Goal: Task Accomplishment & Management: Use online tool/utility

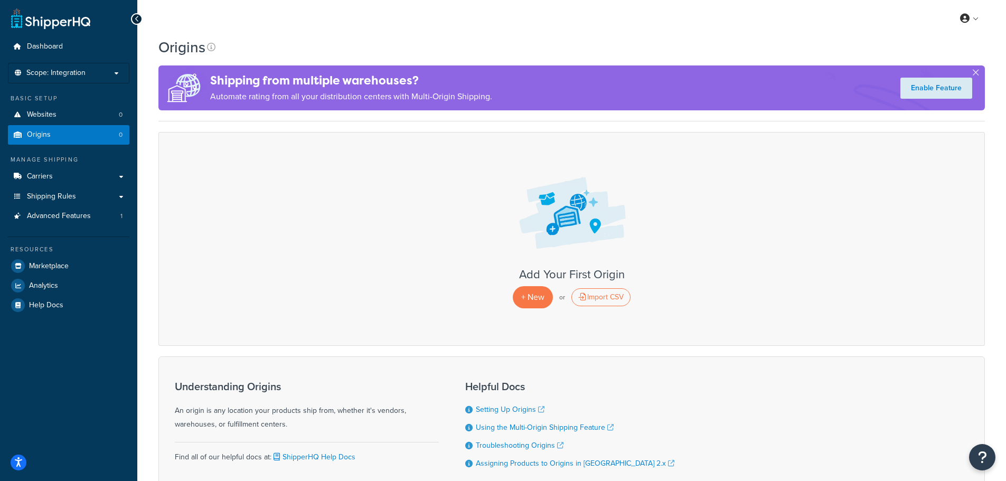
click at [472, 47] on div "Origins" at bounding box center [571, 47] width 827 height 21
click at [443, 272] on h3 "Add Your First Origin" at bounding box center [572, 274] width 805 height 13
click at [179, 147] on div "Add Your First Origin + New or Import CSV" at bounding box center [571, 238] width 827 height 213
click at [83, 118] on link "Websites 0" at bounding box center [69, 115] width 122 height 20
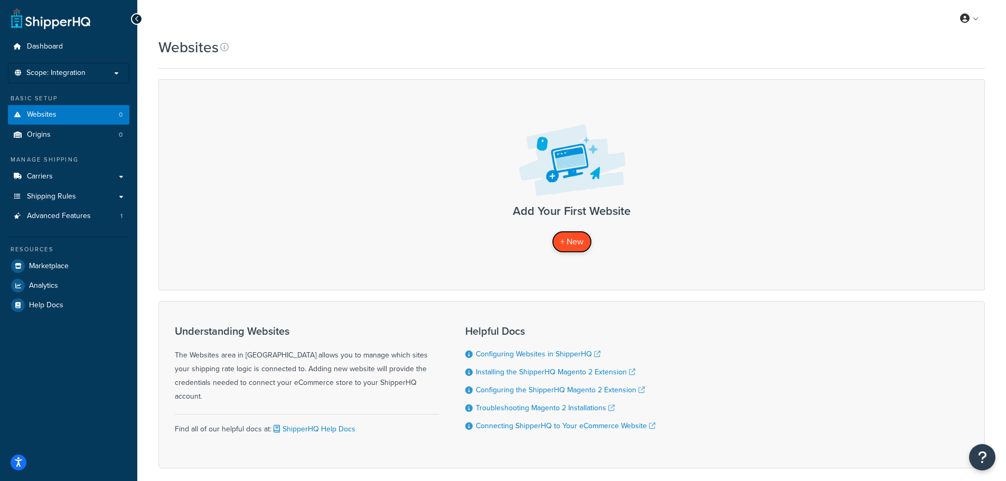
click at [577, 253] on link "+ New" at bounding box center [572, 242] width 40 height 22
click at [570, 244] on span "+ New" at bounding box center [572, 242] width 23 height 12
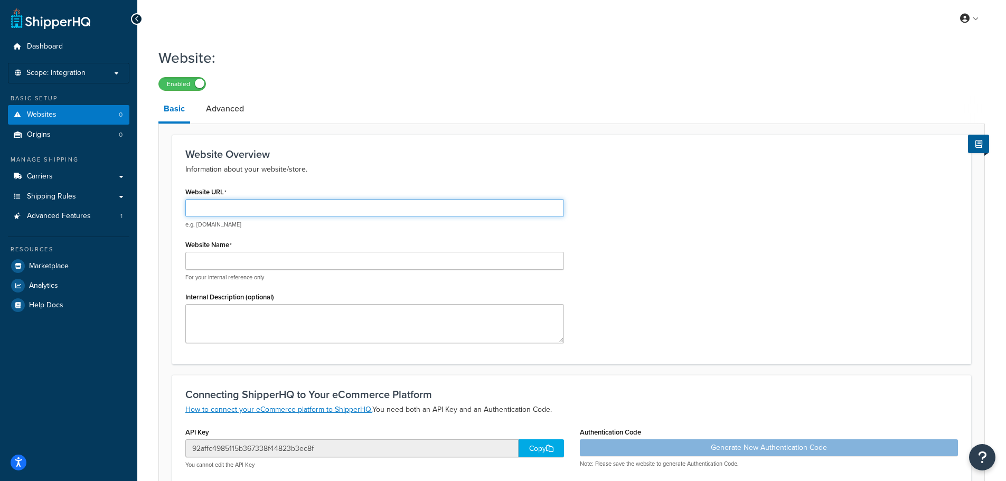
click at [321, 207] on input "Website URL" at bounding box center [374, 208] width 379 height 18
paste input "https://mcprod.watchwholesalers.com/"
type input "https://mcprod.watchwholesalers.com/"
click at [260, 255] on input "Website Name" at bounding box center [374, 261] width 379 height 18
click at [279, 260] on input "Watchwholesales (Pre Prod)" at bounding box center [374, 261] width 379 height 18
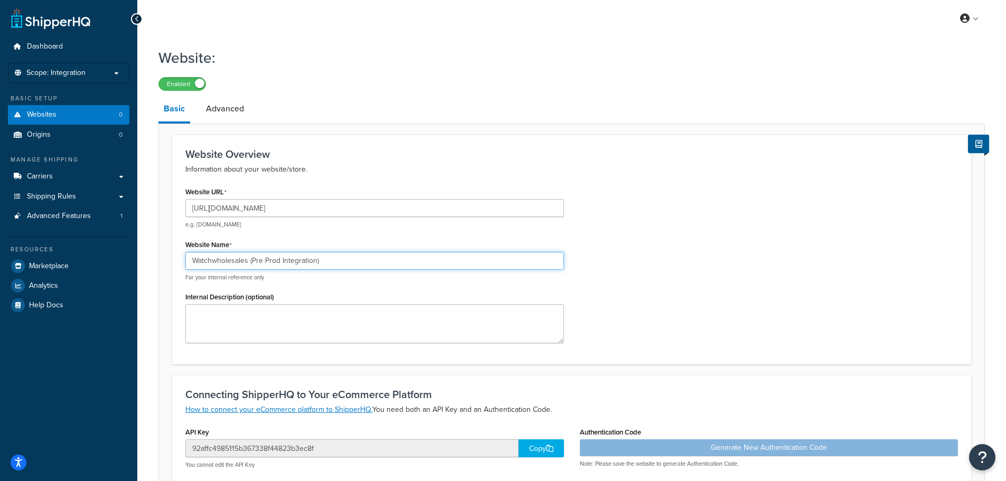
type input "Watchwholesales (Pre Prod Integration)"
drag, startPoint x: 610, startPoint y: 240, endPoint x: 617, endPoint y: 240, distance: 6.9
click at [615, 240] on div "Website URL https://mcprod.watchwholesalers.com/ e.g. mywebsite.com Website Nam…" at bounding box center [572, 267] width 789 height 167
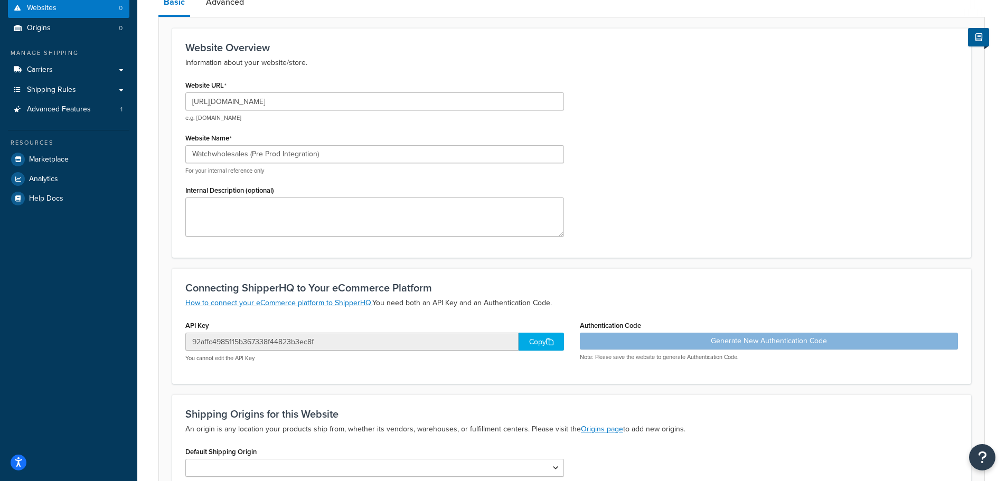
scroll to position [211, 0]
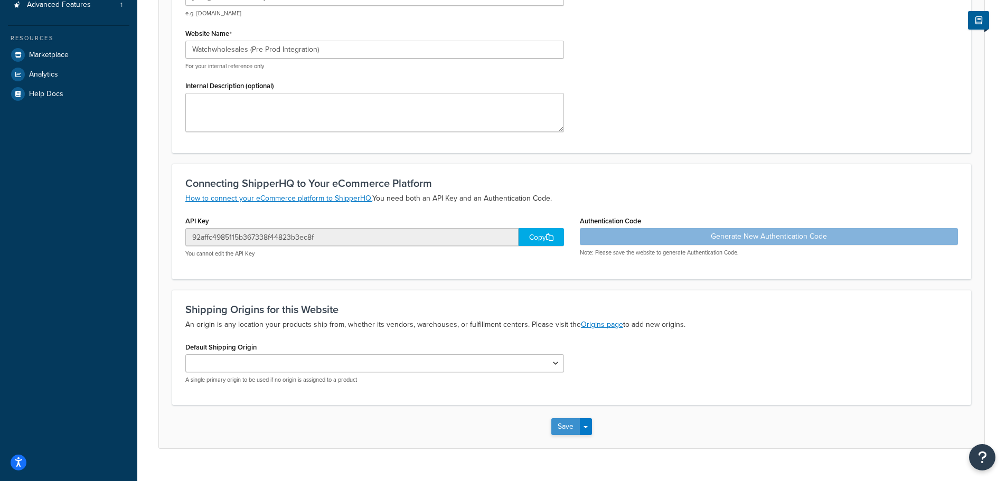
click at [563, 423] on button "Save" at bounding box center [566, 426] width 29 height 17
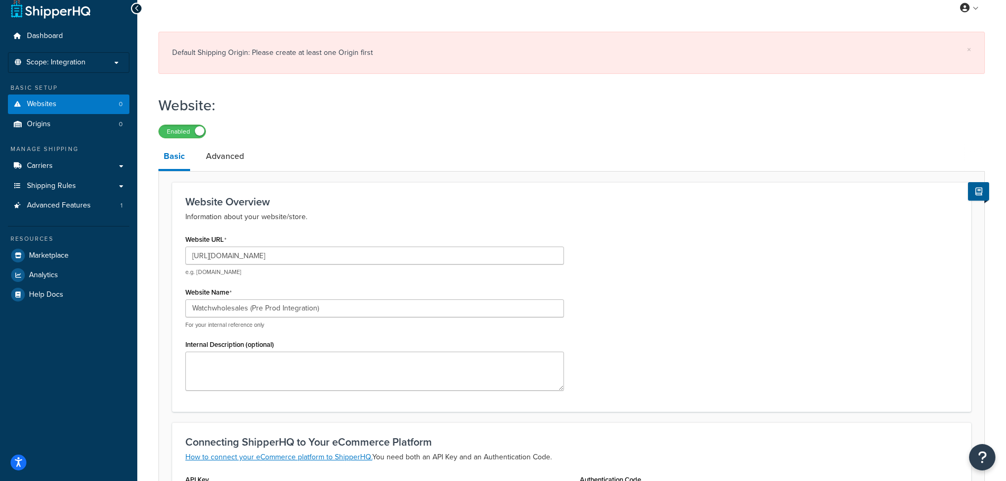
scroll to position [0, 0]
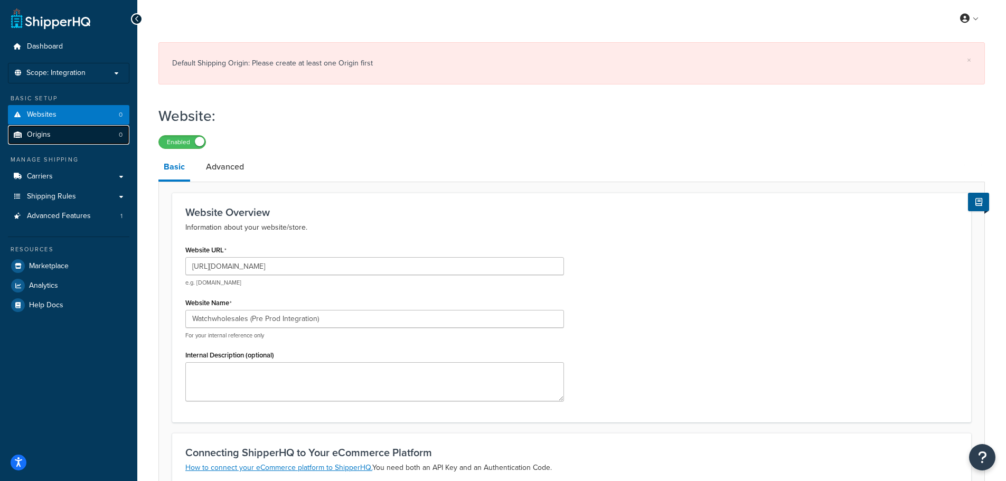
click at [53, 135] on link "Origins 0" at bounding box center [69, 135] width 122 height 20
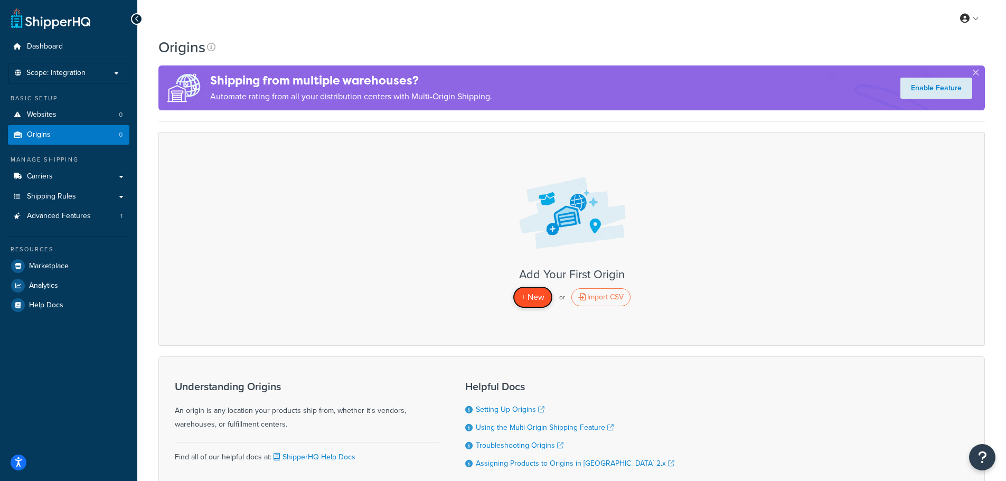
click at [538, 302] on span "+ New" at bounding box center [532, 297] width 23 height 12
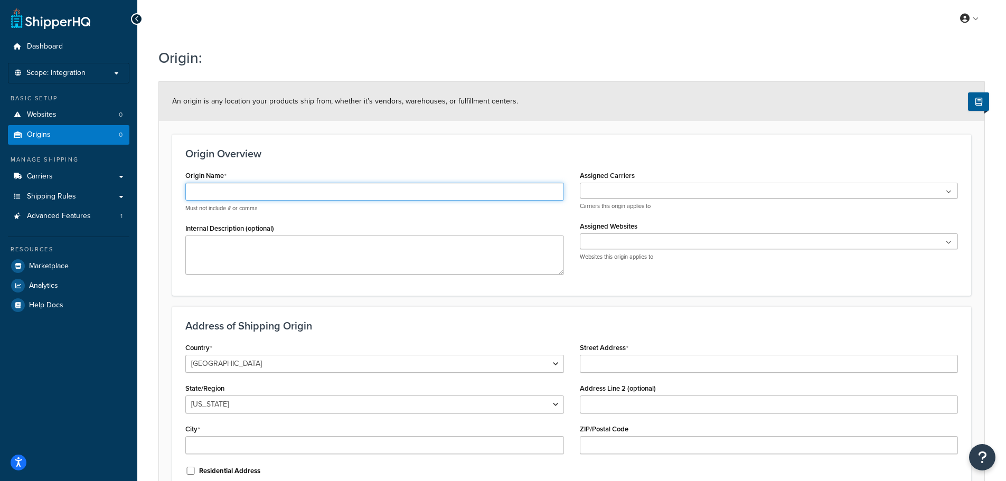
click at [306, 192] on input "Origin Name" at bounding box center [374, 192] width 379 height 18
type input "VLT1"
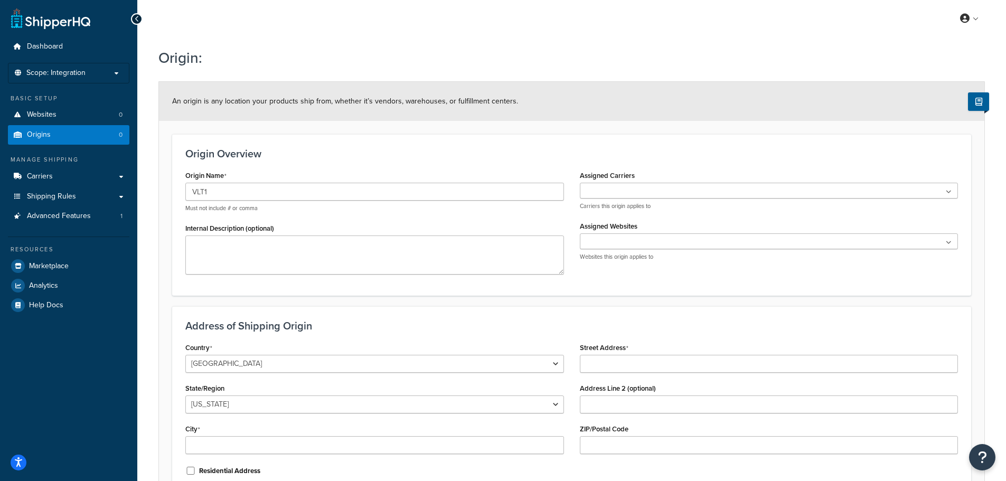
click at [946, 193] on ul at bounding box center [769, 191] width 379 height 16
click at [697, 148] on h3 "Origin Overview" at bounding box center [571, 154] width 773 height 12
click at [63, 177] on link "Carriers" at bounding box center [69, 177] width 122 height 20
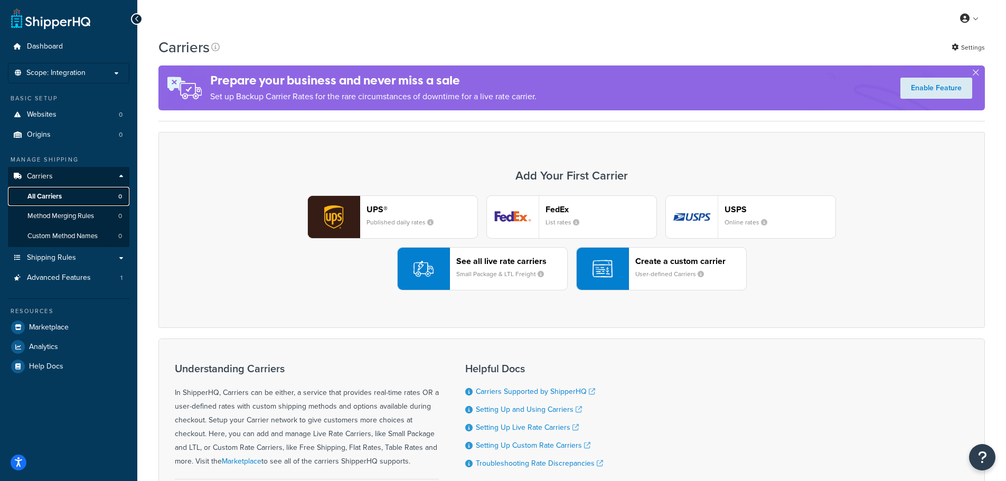
click at [67, 197] on link "All Carriers 0" at bounding box center [69, 197] width 122 height 20
click at [694, 210] on img "button" at bounding box center [692, 217] width 52 height 42
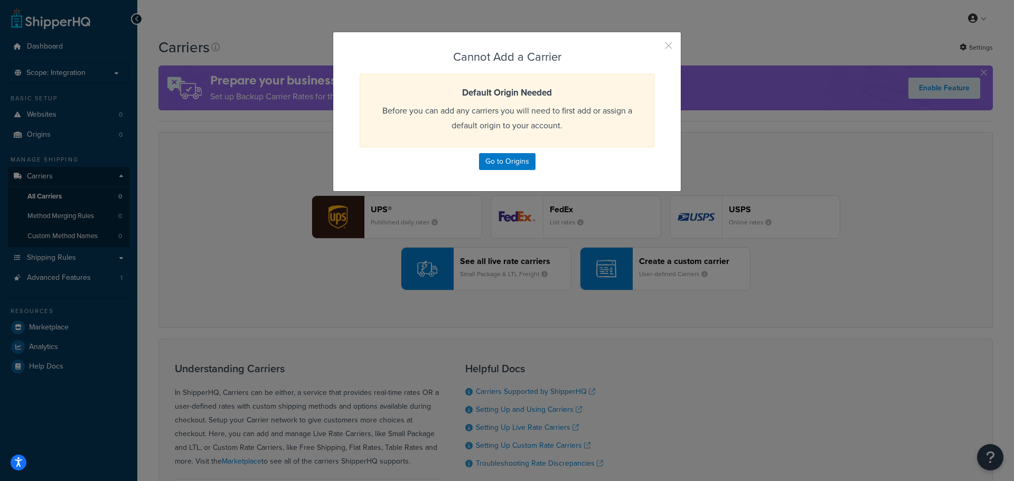
click at [655, 48] on button "button" at bounding box center [653, 49] width 3 height 3
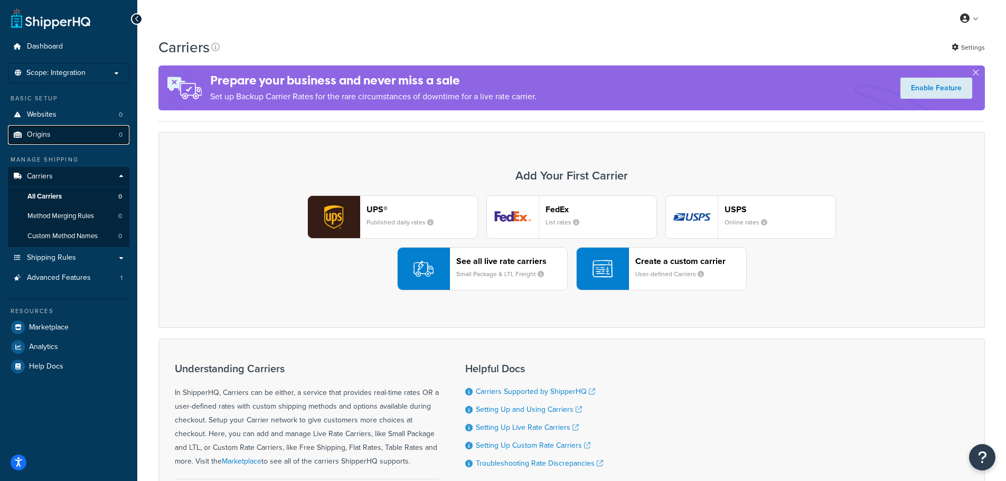
click at [58, 137] on link "Origins 0" at bounding box center [69, 135] width 122 height 20
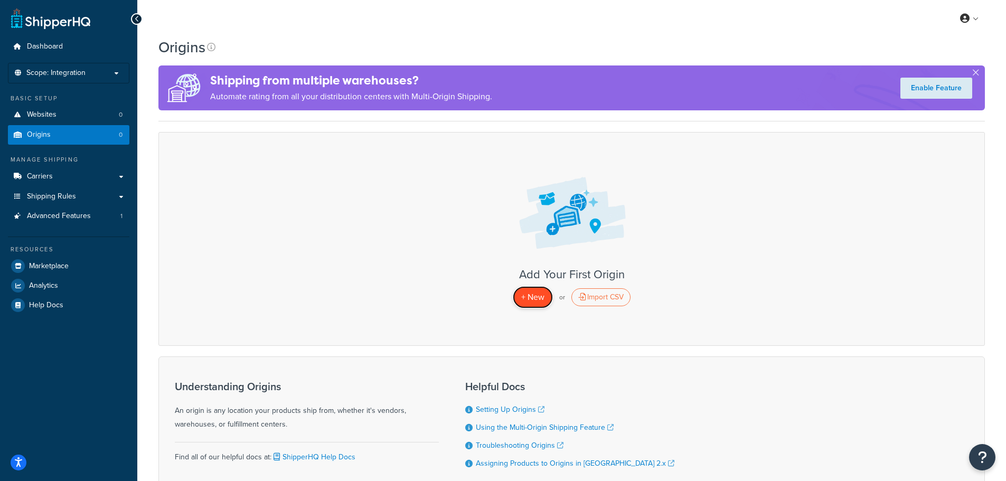
click at [536, 308] on link "+ New" at bounding box center [533, 297] width 40 height 22
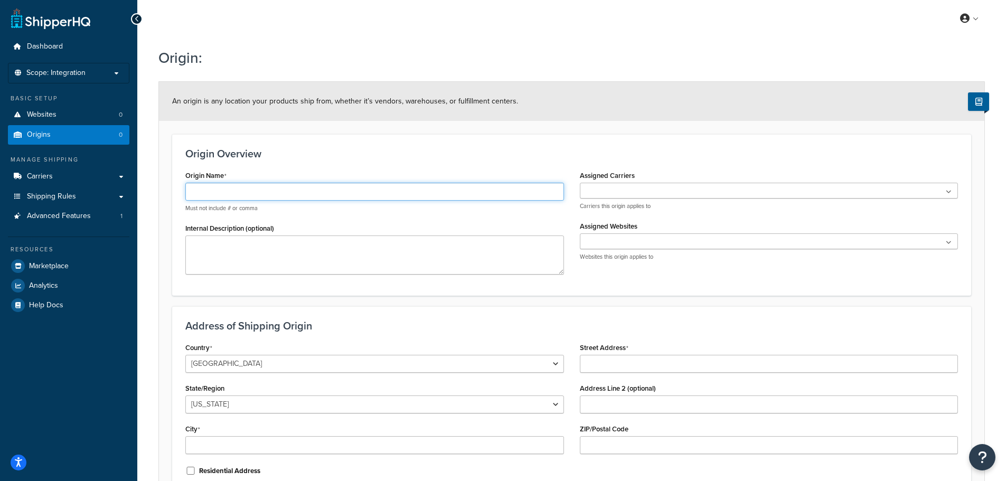
click at [273, 199] on input "Origin Name" at bounding box center [374, 192] width 379 height 18
type input "VLT1"
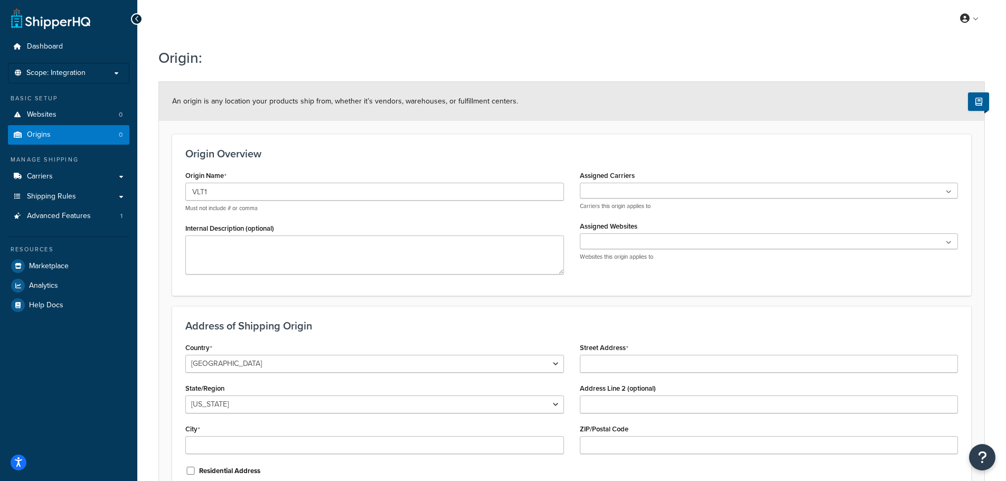
click at [604, 239] on ul at bounding box center [769, 242] width 379 height 16
click at [516, 214] on div "Origin Name VLT1 Must not include # or comma Internal Description (optional)" at bounding box center [375, 225] width 395 height 114
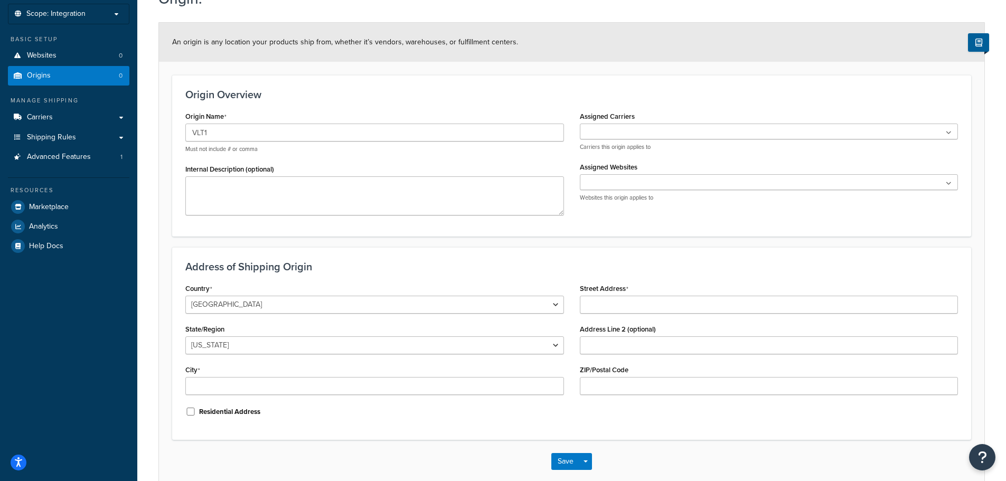
scroll to position [115, 0]
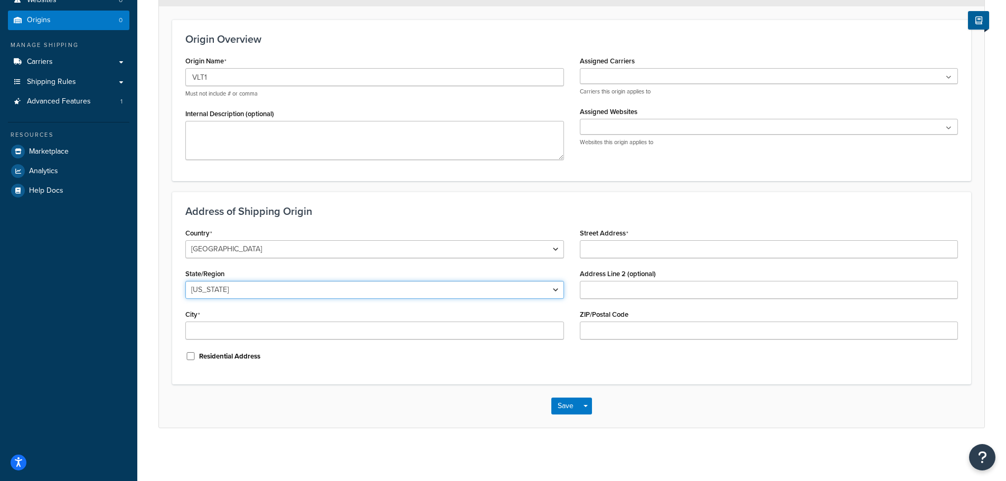
click at [474, 292] on select "Alabama Alaska American Samoa Arizona Arkansas Armed Forces Americas Armed Forc…" at bounding box center [374, 290] width 379 height 18
select select "43"
click at [185, 281] on select "Alabama Alaska American Samoa Arizona Arkansas Armed Forces Americas Armed Forc…" at bounding box center [374, 290] width 379 height 18
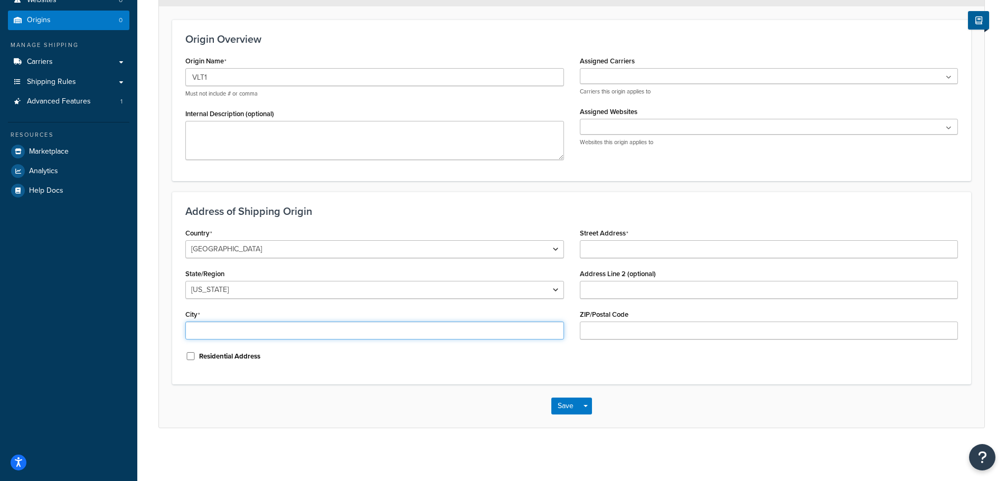
click at [289, 330] on input "City" at bounding box center [374, 331] width 379 height 18
type input "Houston"
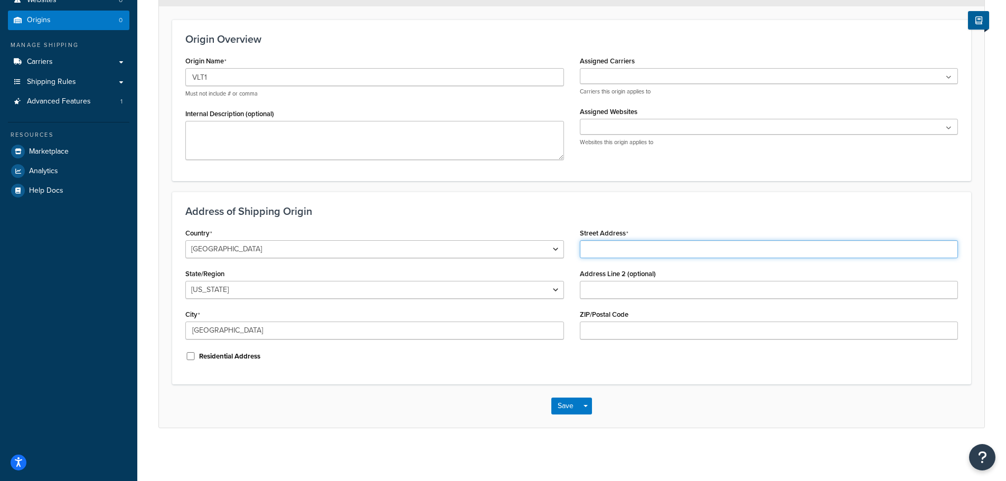
click at [661, 246] on input "Street Address" at bounding box center [769, 249] width 379 height 18
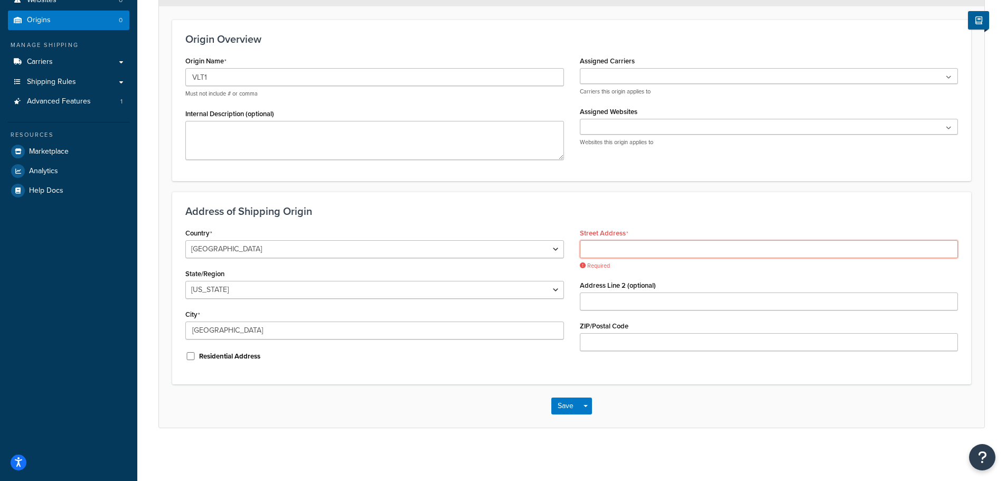
paste input "16255 Port Northwest Dr."
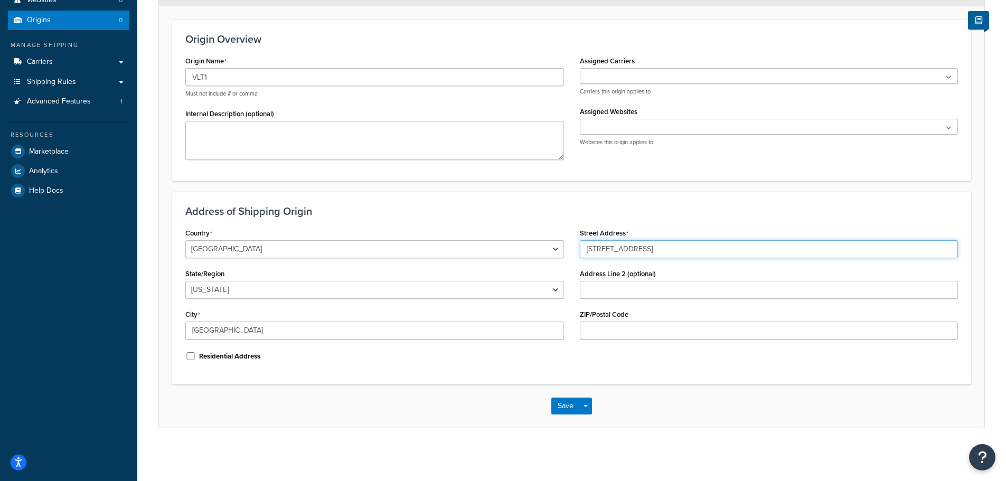
type input "16255 Port Northwest Dr."
click at [635, 290] on input "Address Line 2 (optional)" at bounding box center [769, 290] width 379 height 18
paste input "Suite 150"
type input "Suite 150"
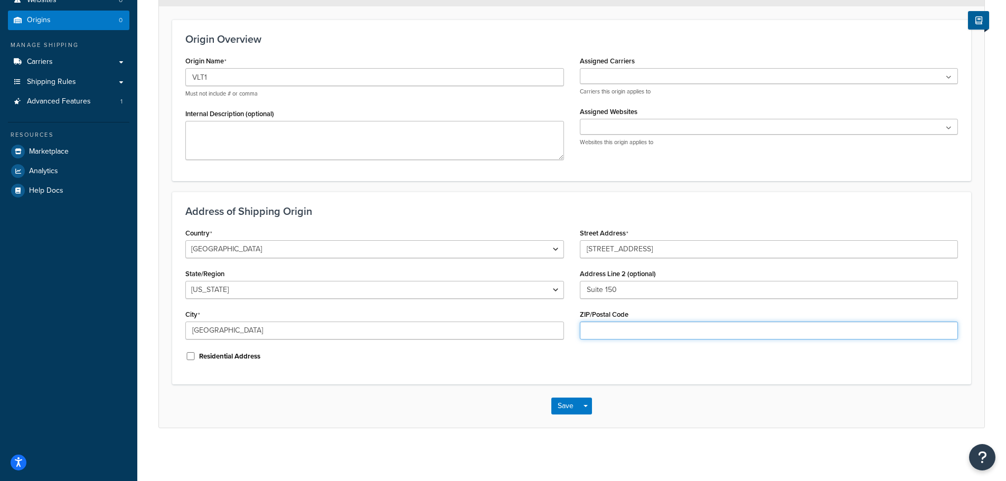
click at [603, 332] on input "ZIP/Postal Code" at bounding box center [769, 331] width 379 height 18
click at [595, 334] on input "ZIP/Postal Code" at bounding box center [769, 331] width 379 height 18
paste input "77041"
type input "77041"
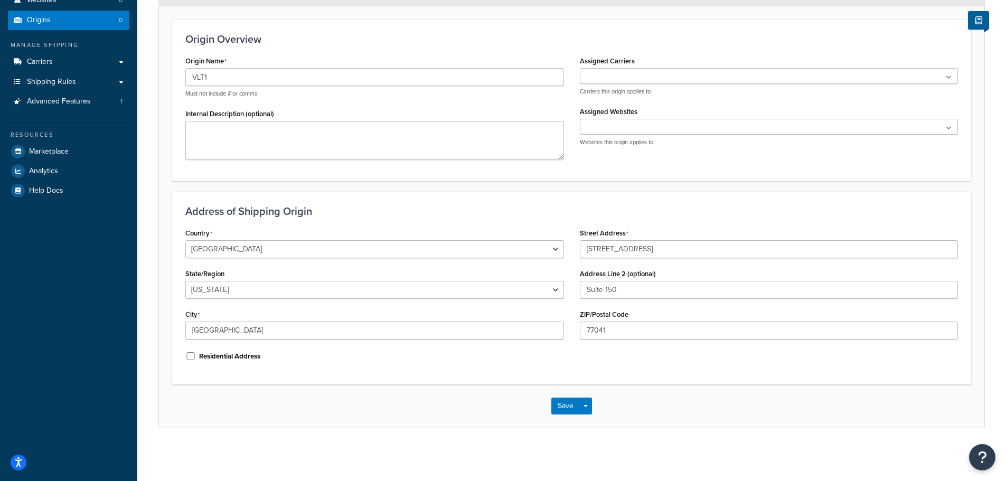
click at [443, 371] on div "Address of Shipping Origin Country United States United Kingdom Afghanistan Åla…" at bounding box center [571, 288] width 799 height 193
click at [564, 403] on button "Save" at bounding box center [566, 406] width 29 height 17
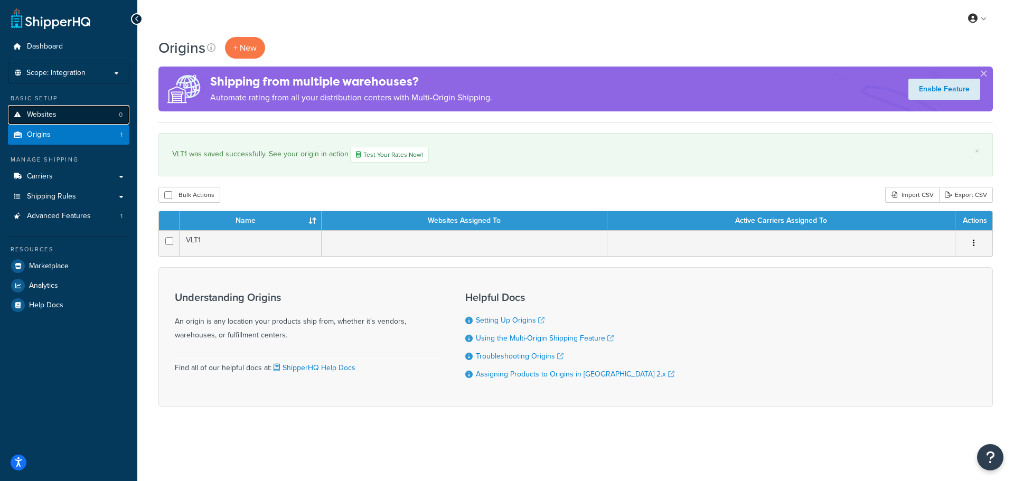
click at [77, 116] on link "Websites 0" at bounding box center [69, 115] width 122 height 20
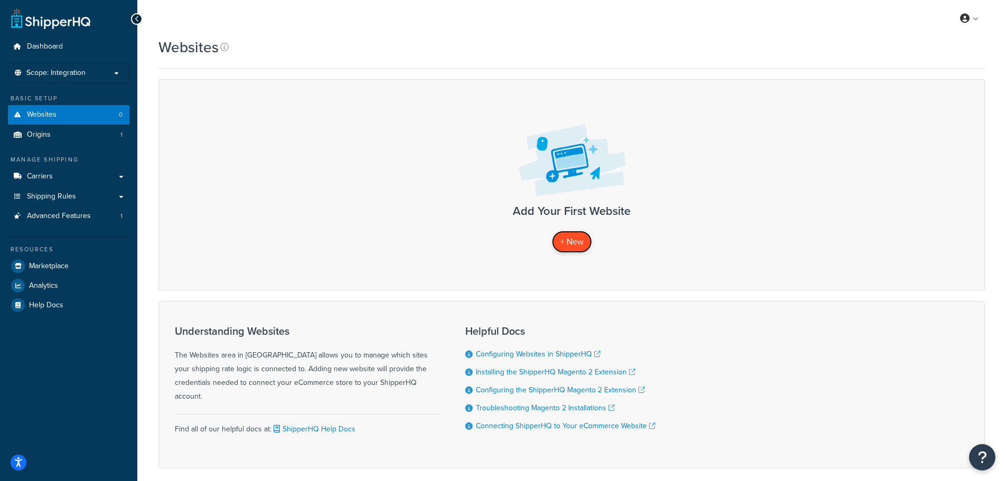
click at [572, 241] on span "+ New" at bounding box center [572, 242] width 23 height 12
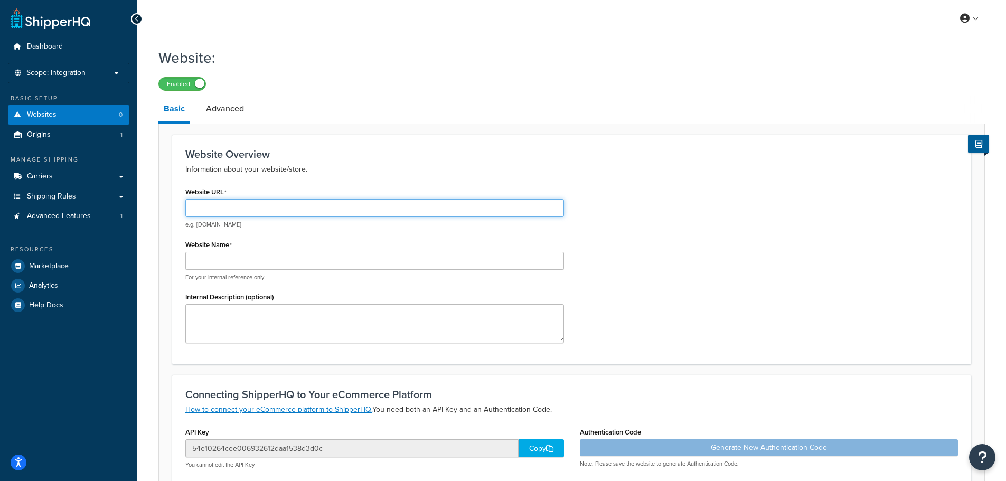
drag, startPoint x: 289, startPoint y: 213, endPoint x: 291, endPoint y: 204, distance: 9.1
click at [289, 213] on input "Website URL" at bounding box center [374, 208] width 379 height 18
paste input "[URL][DOMAIN_NAME]"
type input "[URL][DOMAIN_NAME]"
click at [275, 257] on input "Website Name" at bounding box center [374, 261] width 379 height 18
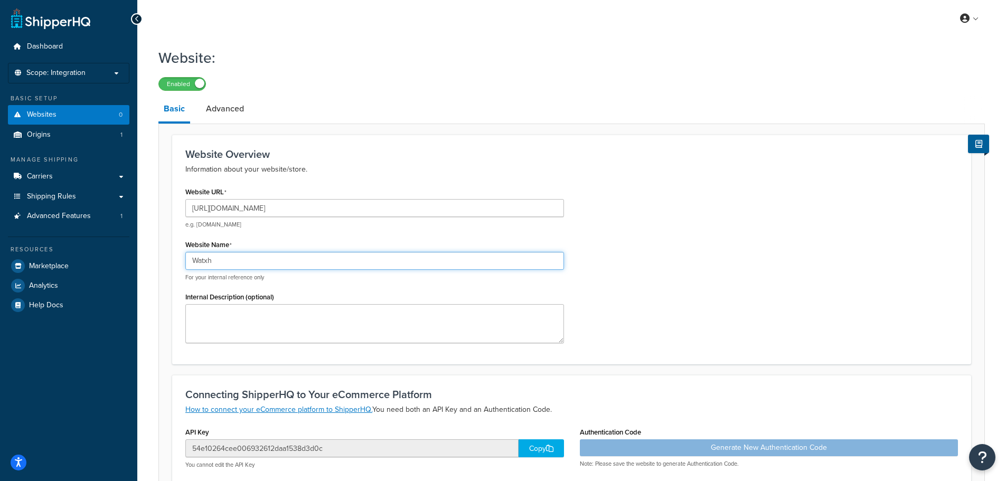
type input "Wat"
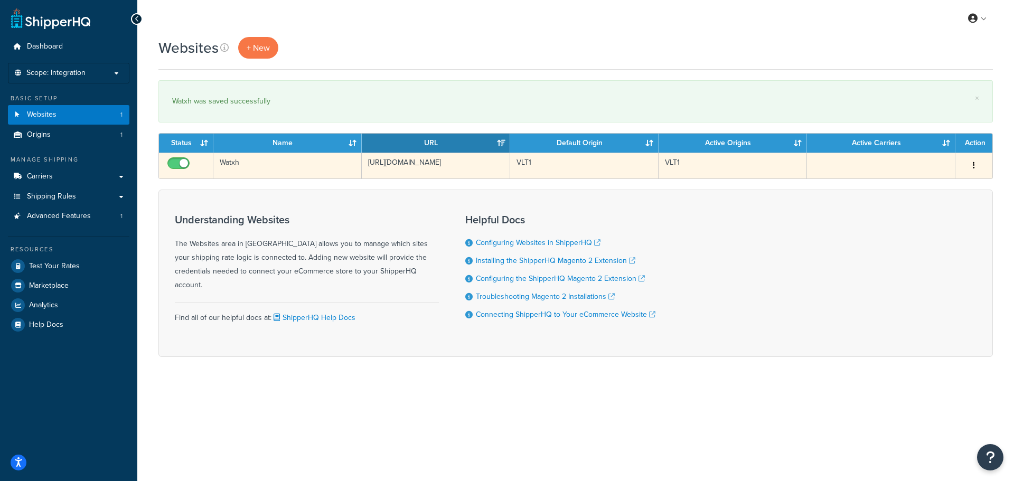
click at [978, 165] on button "button" at bounding box center [974, 165] width 15 height 17
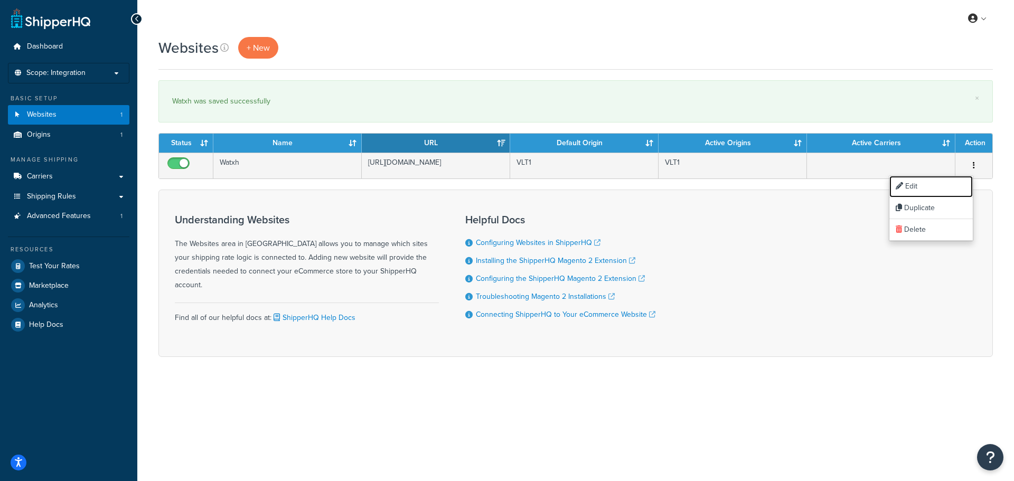
click at [929, 183] on link "Edit" at bounding box center [931, 187] width 83 height 22
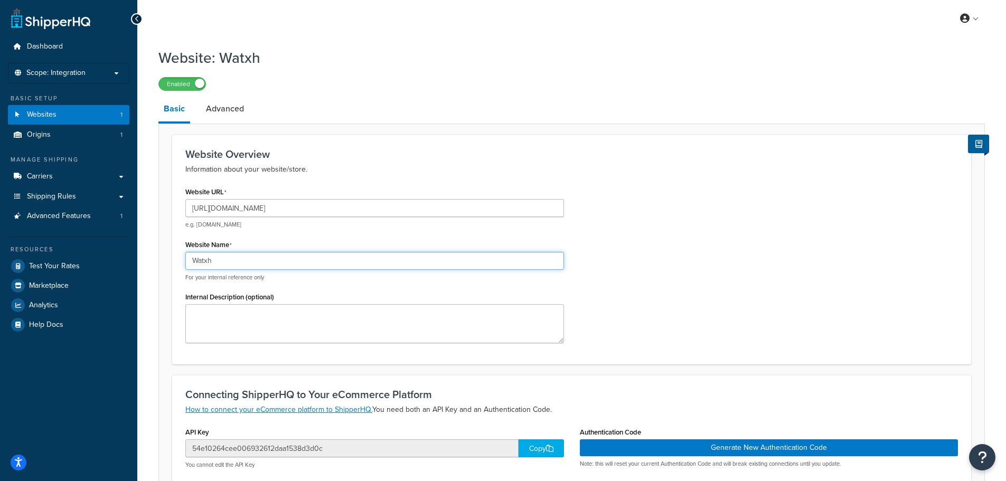
drag, startPoint x: 300, startPoint y: 260, endPoint x: 143, endPoint y: 259, distance: 156.4
click at [143, 259] on div "Website: Watxh Enabled Basic Advanced Website Overview Information about your w…" at bounding box center [571, 364] width 869 height 645
click at [282, 262] on input "Watchwholesales (Pre Prod)" at bounding box center [374, 261] width 379 height 18
type input "Watchwholesales (Pre Prod Integration)"
click at [647, 241] on div "Website URL [URL][DOMAIN_NAME] e.g. [DOMAIN_NAME] Website Name Watchwholesales …" at bounding box center [572, 267] width 789 height 167
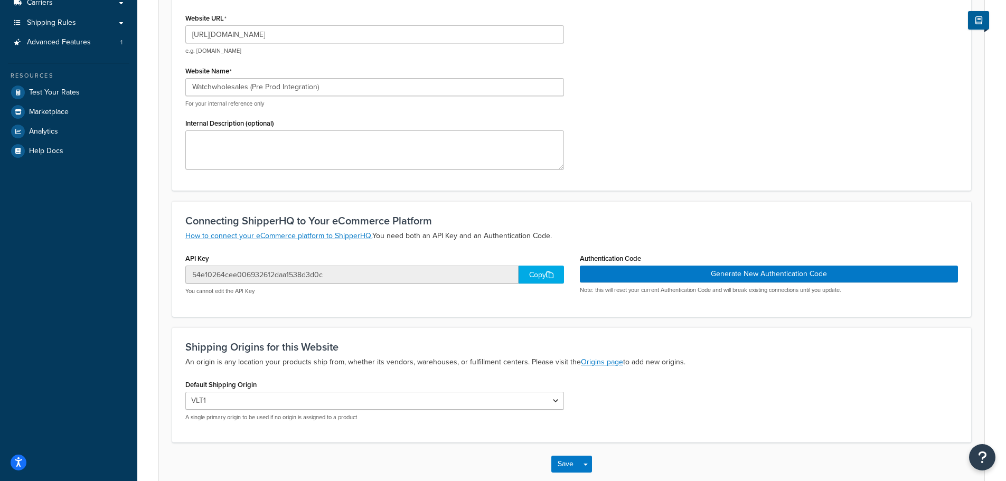
scroll to position [232, 0]
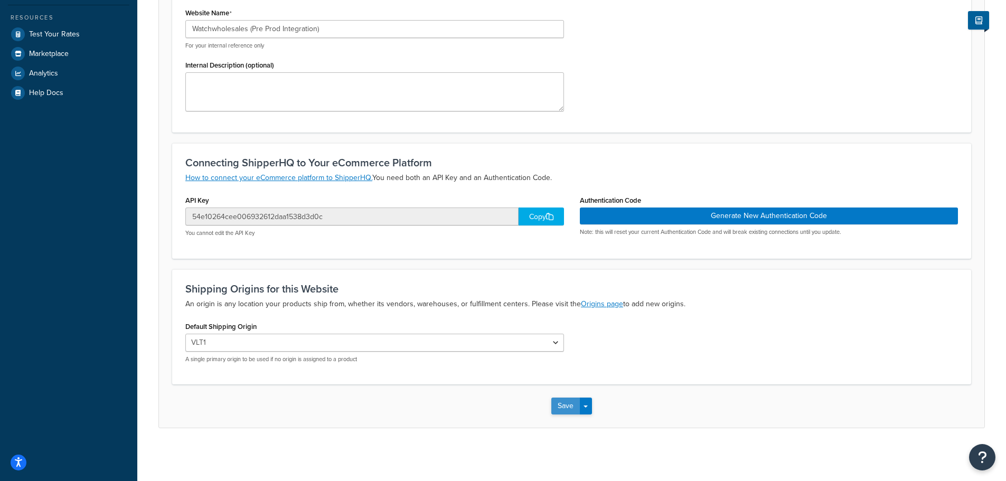
click at [559, 404] on button "Save" at bounding box center [566, 406] width 29 height 17
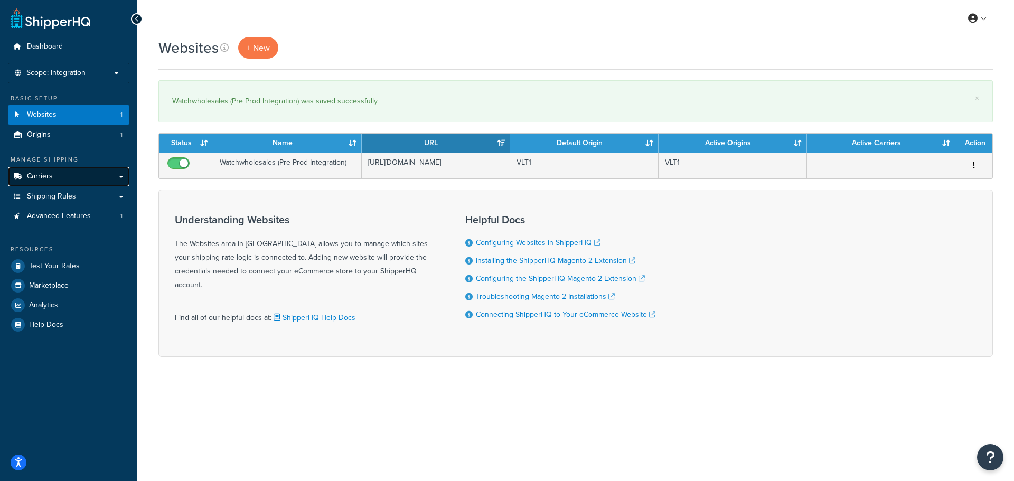
click at [64, 174] on link "Carriers" at bounding box center [69, 177] width 122 height 20
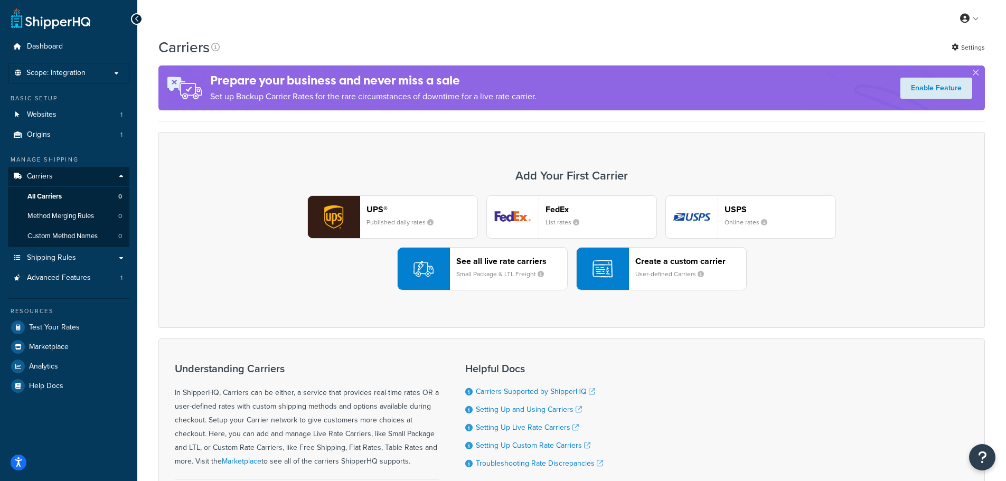
click at [750, 217] on div "USPS Online rates" at bounding box center [780, 216] width 111 height 25
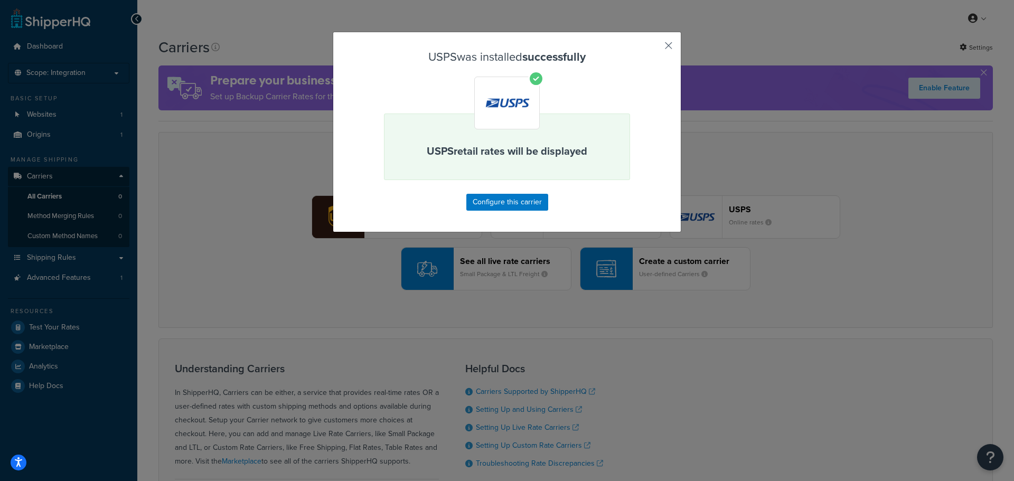
click at [655, 48] on button "button" at bounding box center [653, 49] width 3 height 3
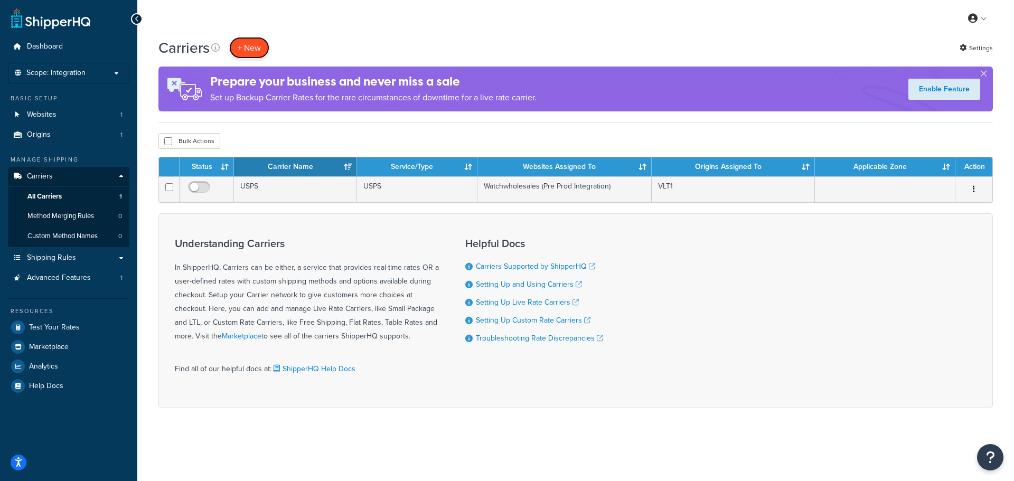
click at [251, 51] on button "+ New" at bounding box center [249, 48] width 40 height 22
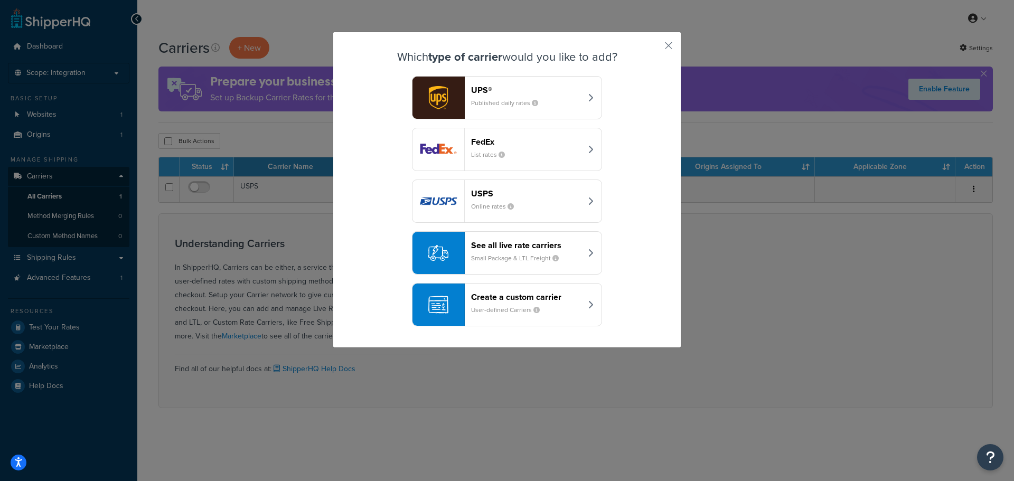
click at [432, 100] on img "button" at bounding box center [439, 98] width 52 height 42
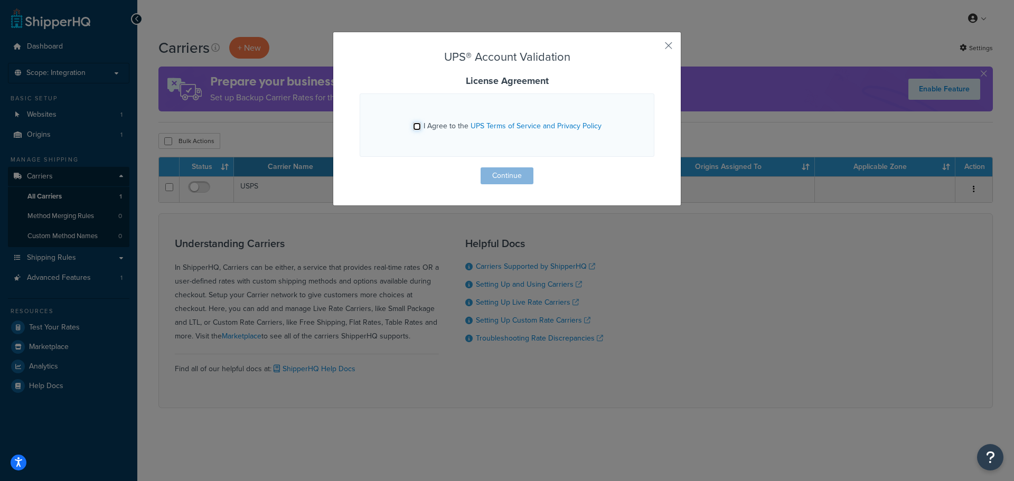
click at [415, 125] on input "I Agree to the UPS Terms of Service and Privacy Policy" at bounding box center [417, 127] width 8 height 8
checkbox input "true"
click at [494, 179] on button "Continue" at bounding box center [507, 175] width 53 height 17
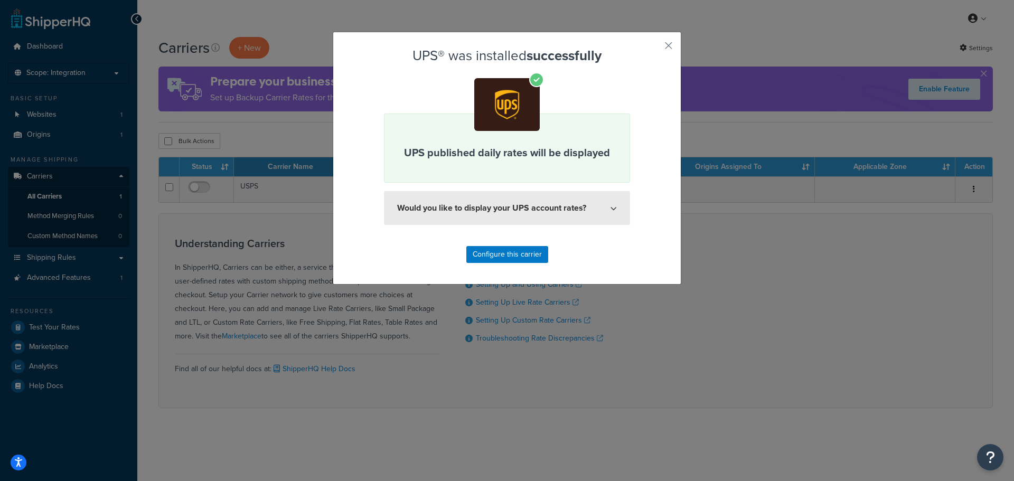
click at [554, 211] on button "Would you like to display your UPS account rates?" at bounding box center [507, 208] width 246 height 34
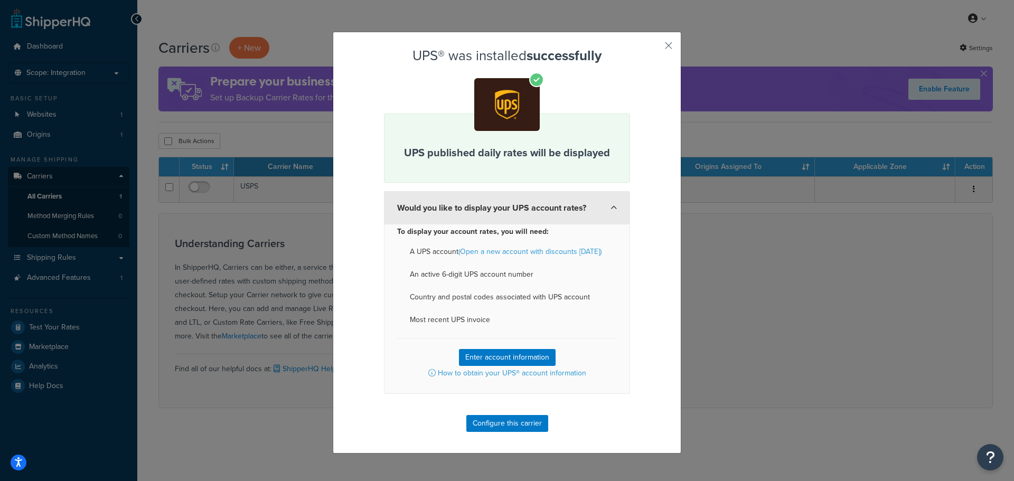
click at [554, 211] on button "Would you like to display your UPS account rates?" at bounding box center [507, 207] width 246 height 33
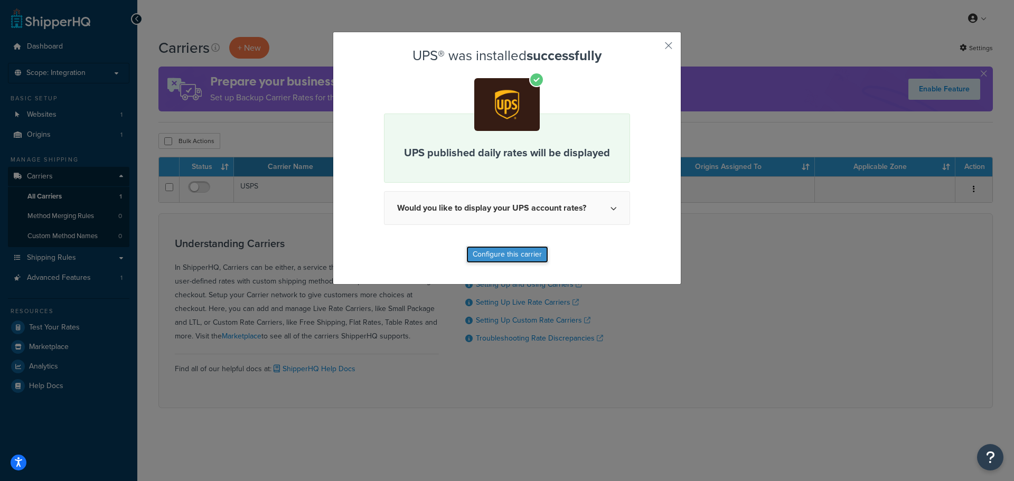
click at [512, 256] on button "Configure this carrier" at bounding box center [507, 254] width 82 height 17
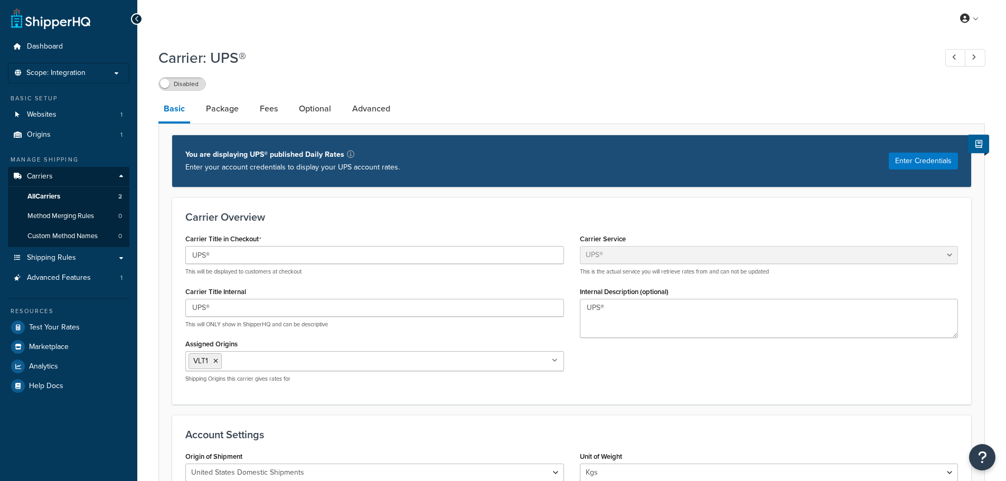
select select "ups"
select select "kg"
click at [181, 80] on label "Disabled" at bounding box center [182, 84] width 46 height 13
click at [221, 109] on link "Package" at bounding box center [222, 108] width 43 height 25
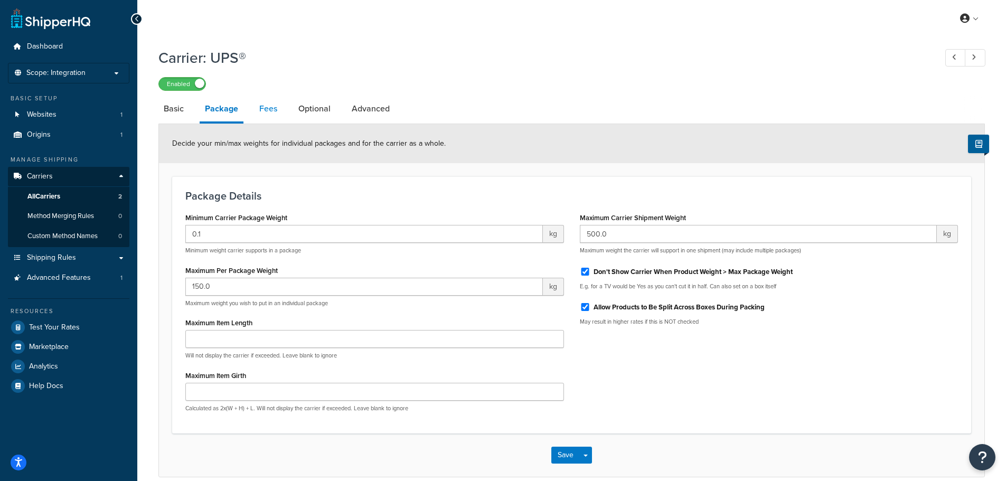
click at [274, 107] on link "Fees" at bounding box center [268, 108] width 29 height 25
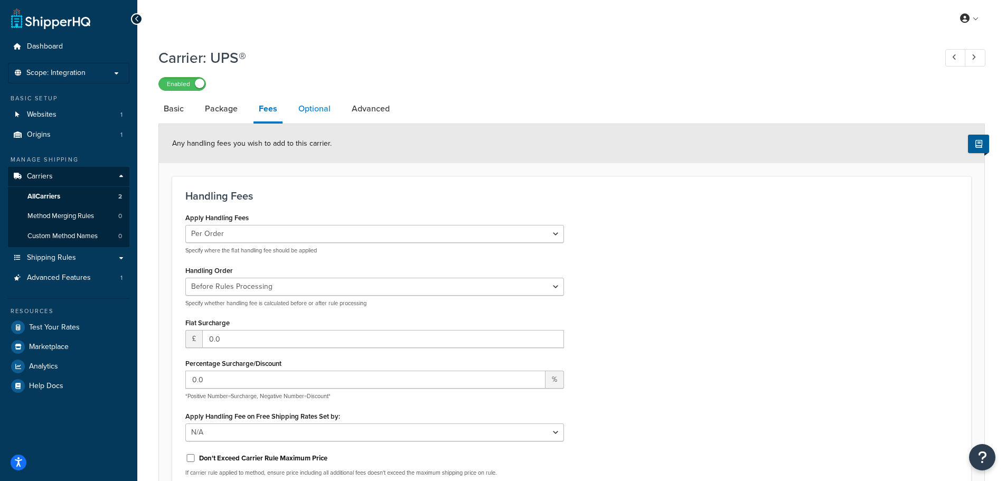
click at [296, 107] on link "Optional" at bounding box center [314, 108] width 43 height 25
select select "business"
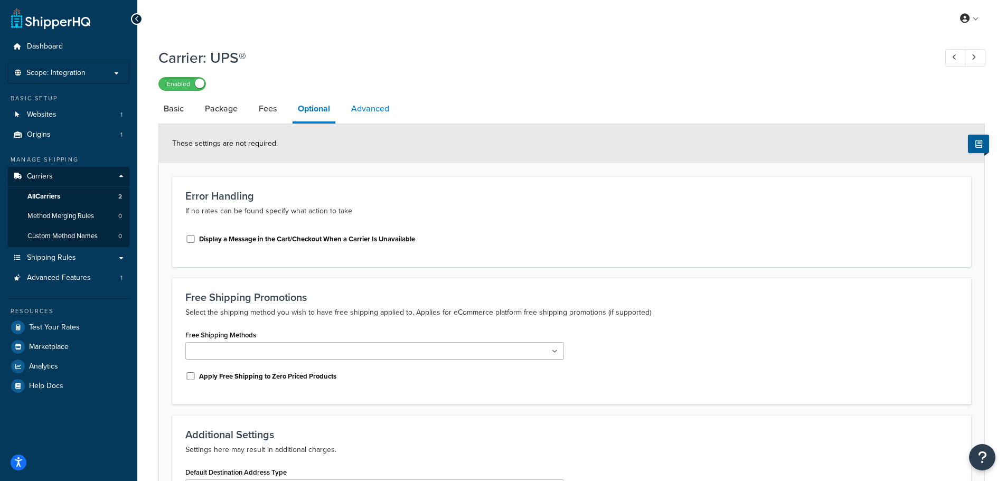
click at [362, 105] on link "Advanced" at bounding box center [370, 108] width 49 height 25
select select "false"
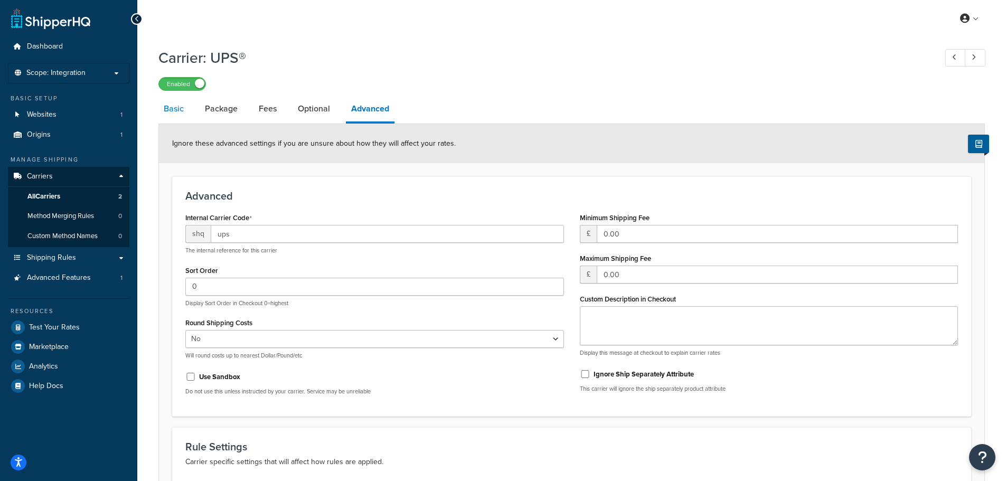
click at [172, 108] on link "Basic" at bounding box center [173, 108] width 31 height 25
select select "ups"
select select "kg"
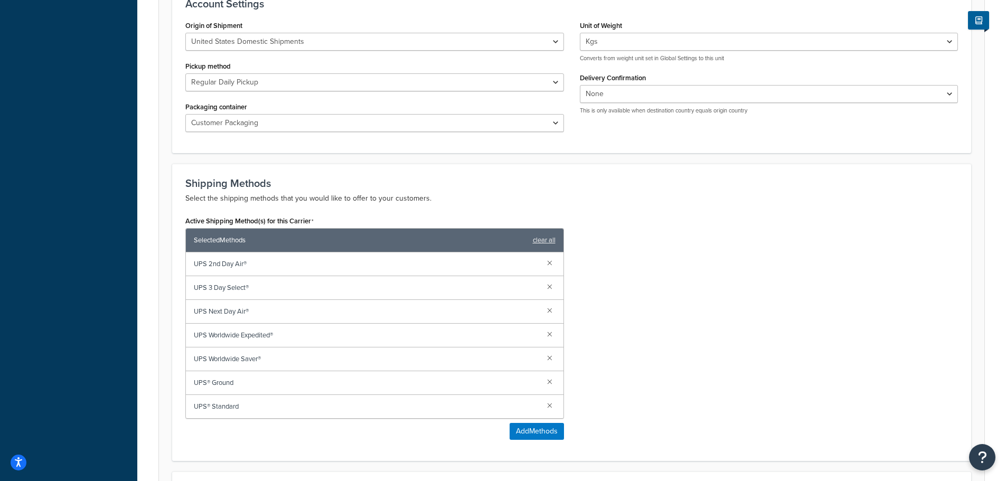
scroll to position [626, 0]
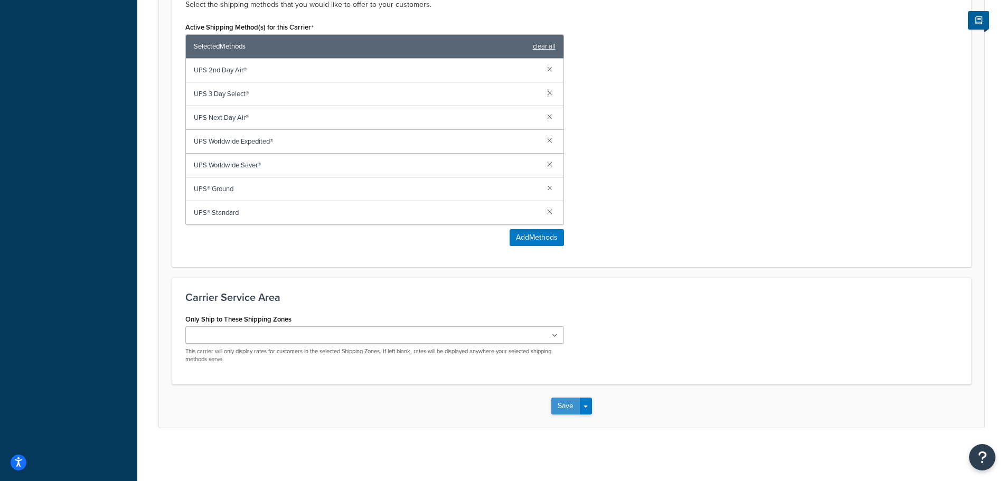
click at [567, 405] on button "Save" at bounding box center [566, 406] width 29 height 17
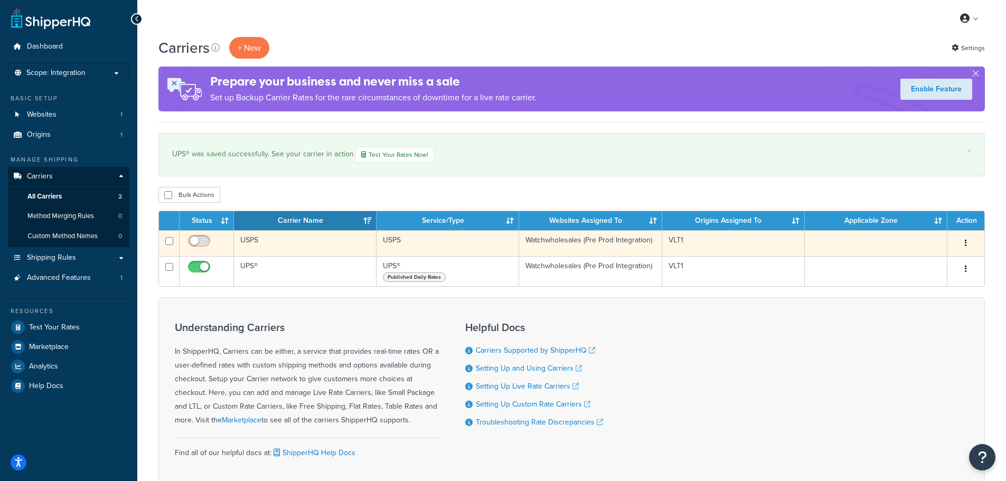
click at [201, 241] on input "checkbox" at bounding box center [200, 243] width 29 height 13
checkbox input "true"
click at [964, 243] on button "button" at bounding box center [966, 243] width 15 height 17
click at [924, 263] on link "Edit" at bounding box center [923, 265] width 83 height 22
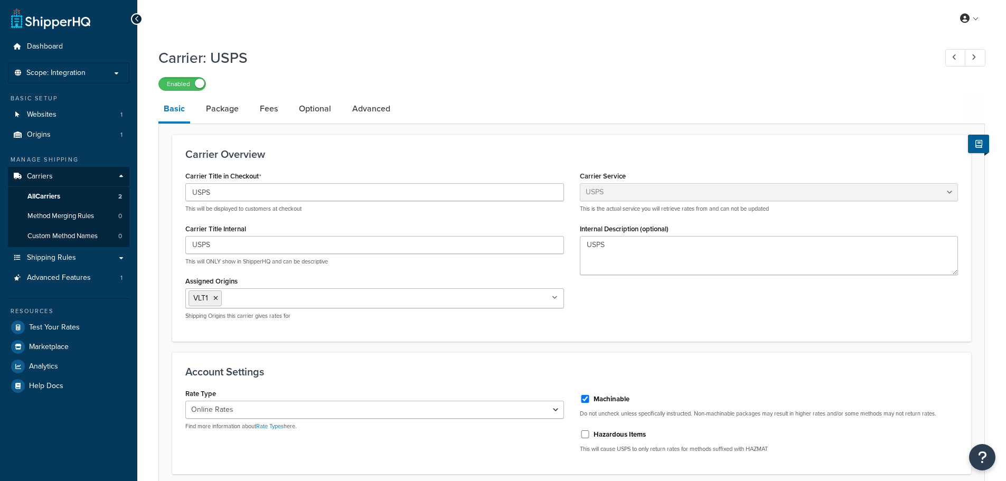
select select "usps"
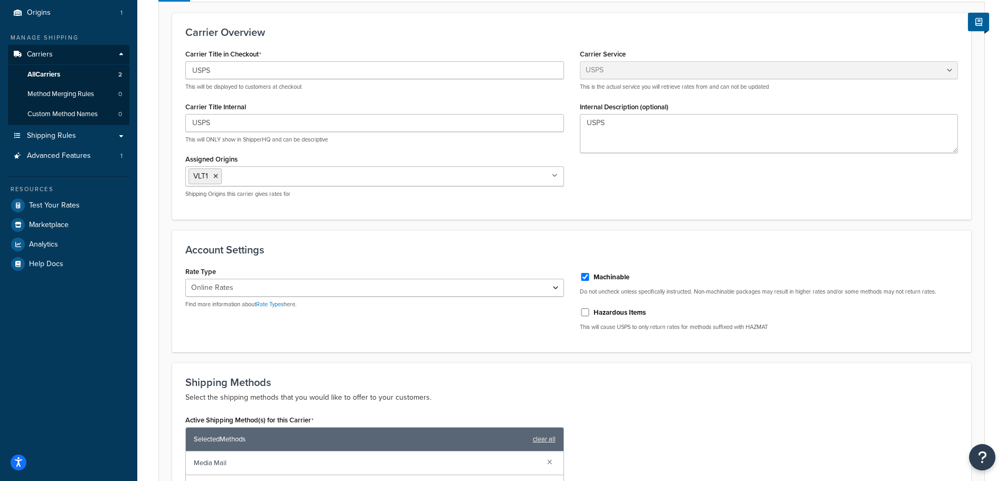
scroll to position [158, 0]
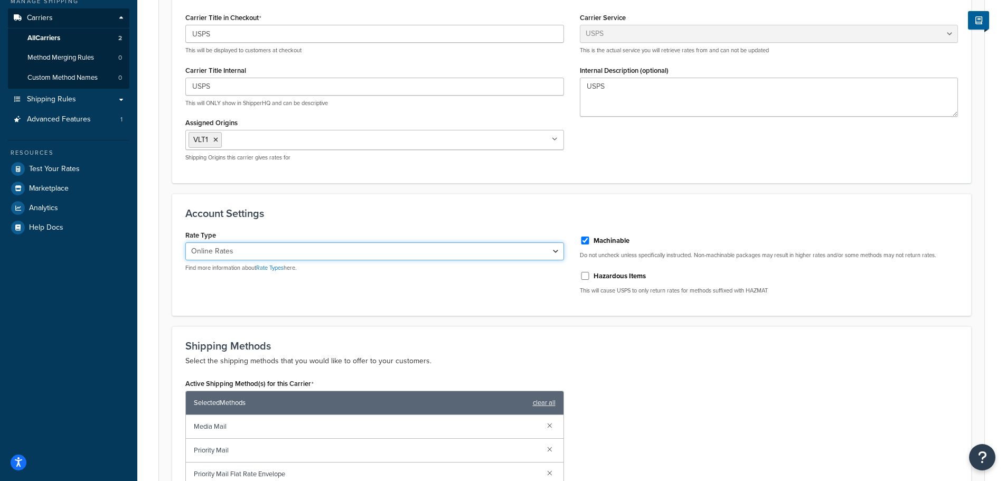
click at [400, 252] on select "Retail Rates Online Rates Commercial Plus" at bounding box center [374, 251] width 379 height 18
drag, startPoint x: 400, startPoint y: 252, endPoint x: 389, endPoint y: 252, distance: 11.1
click at [400, 252] on select "Retail Rates Online Rates Commercial Plus" at bounding box center [374, 251] width 379 height 18
click at [185, 242] on select "Retail Rates Online Rates Commercial Plus" at bounding box center [374, 251] width 379 height 18
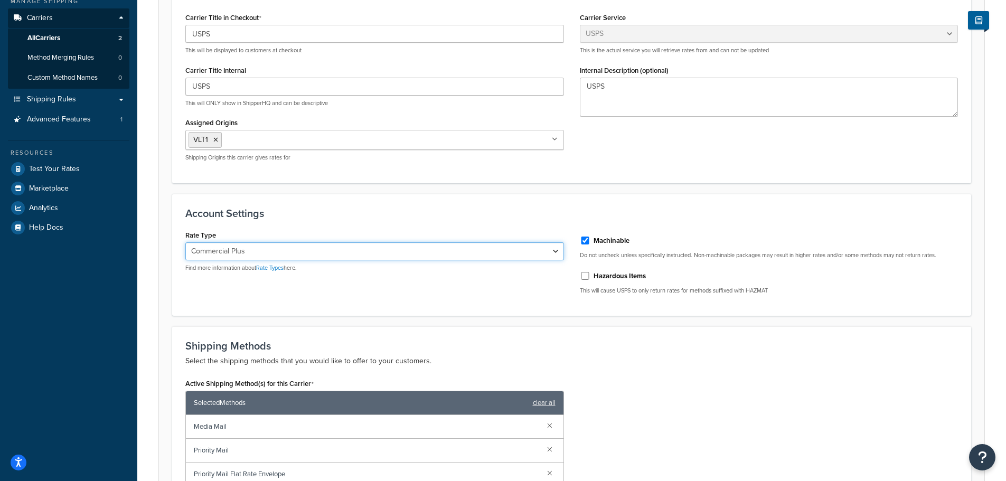
drag, startPoint x: 336, startPoint y: 254, endPoint x: 318, endPoint y: 255, distance: 18.0
click at [336, 254] on select "Retail Rates Online Rates Commercial Plus" at bounding box center [374, 251] width 379 height 18
select select "ONLINE"
click at [185, 242] on select "Retail Rates Online Rates Commercial Plus" at bounding box center [374, 251] width 379 height 18
click at [361, 216] on h3 "Account Settings" at bounding box center [571, 214] width 773 height 12
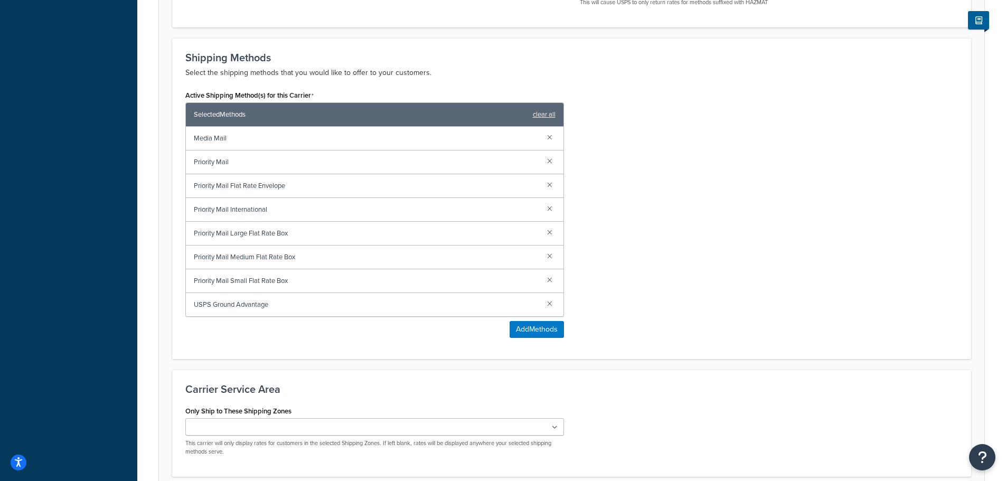
scroll to position [540, 0]
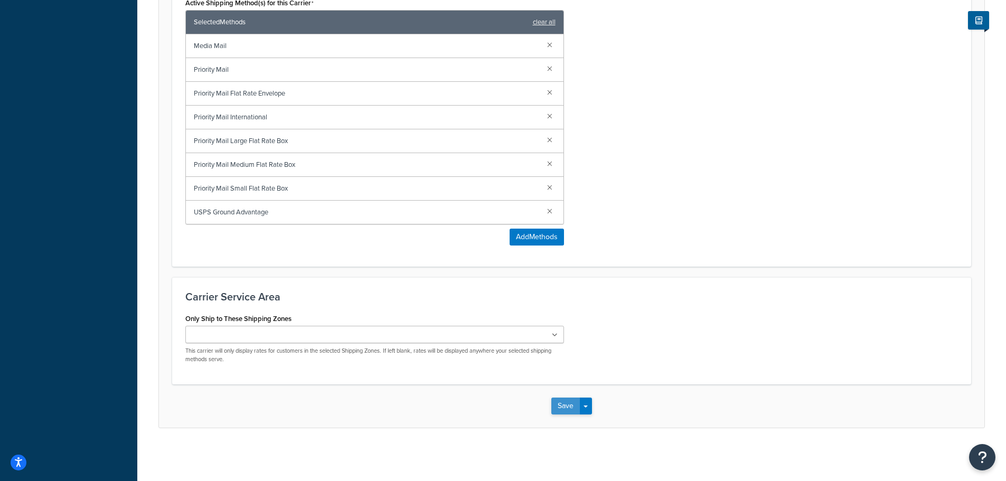
click at [568, 411] on button "Save" at bounding box center [566, 406] width 29 height 17
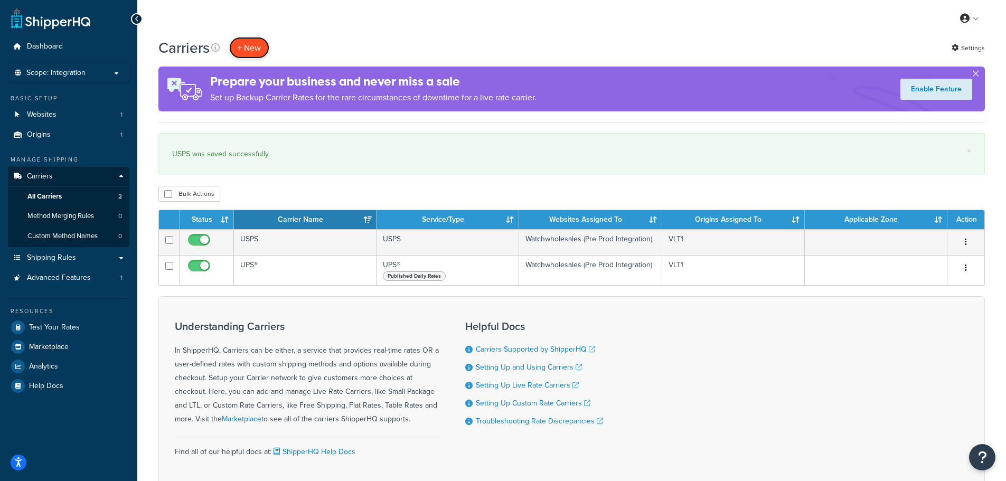
click at [251, 57] on button "+ New" at bounding box center [249, 48] width 40 height 22
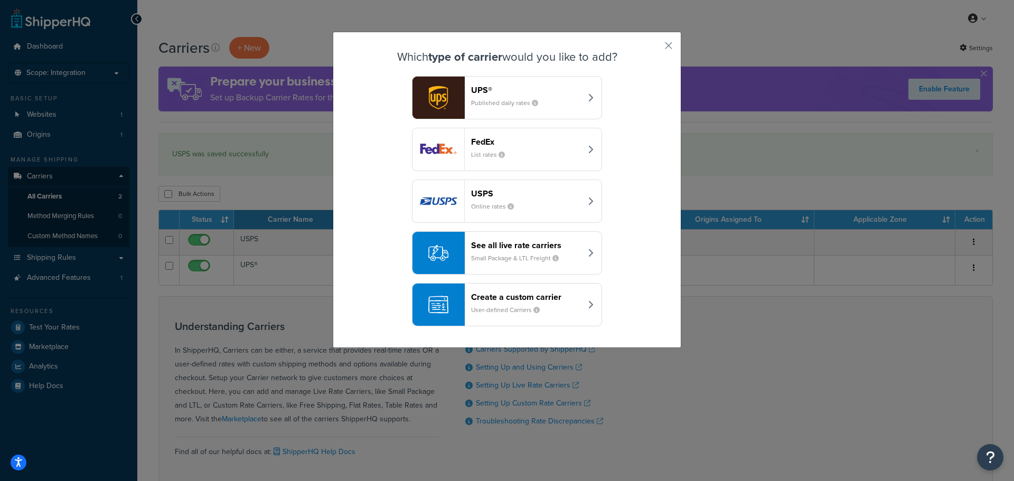
click at [462, 137] on button "FedEx List rates" at bounding box center [507, 149] width 190 height 43
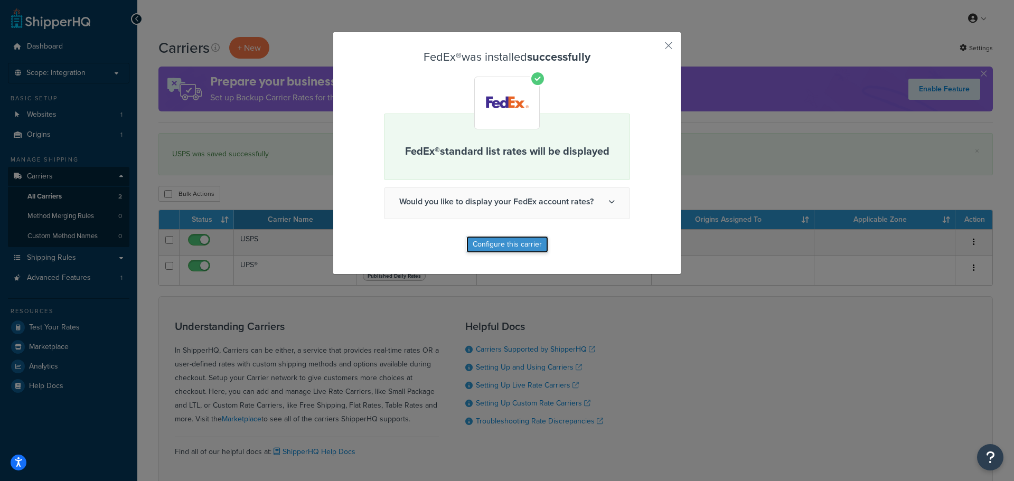
click at [512, 244] on button "Configure this carrier" at bounding box center [507, 244] width 82 height 17
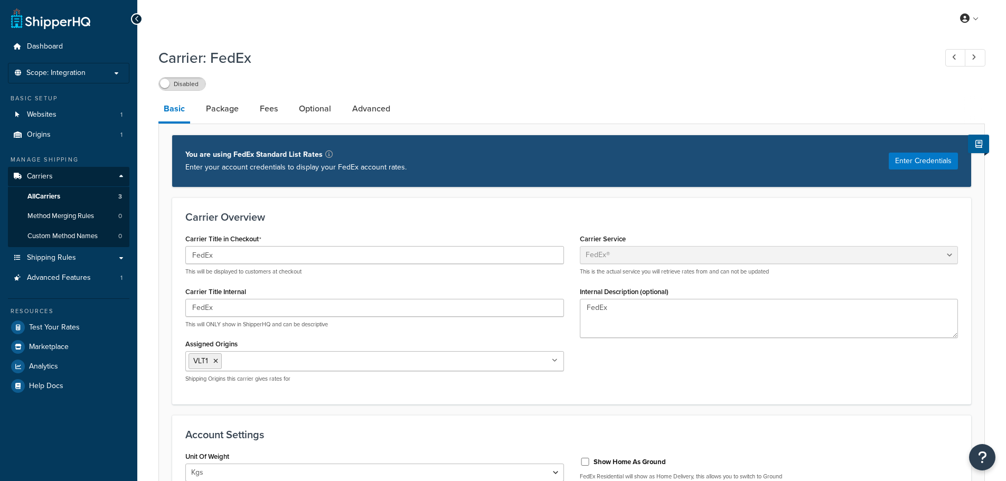
select select "fedEx"
select select "kg"
select select "REGULAR_PICKUP"
select select "YOUR_PACKAGING"
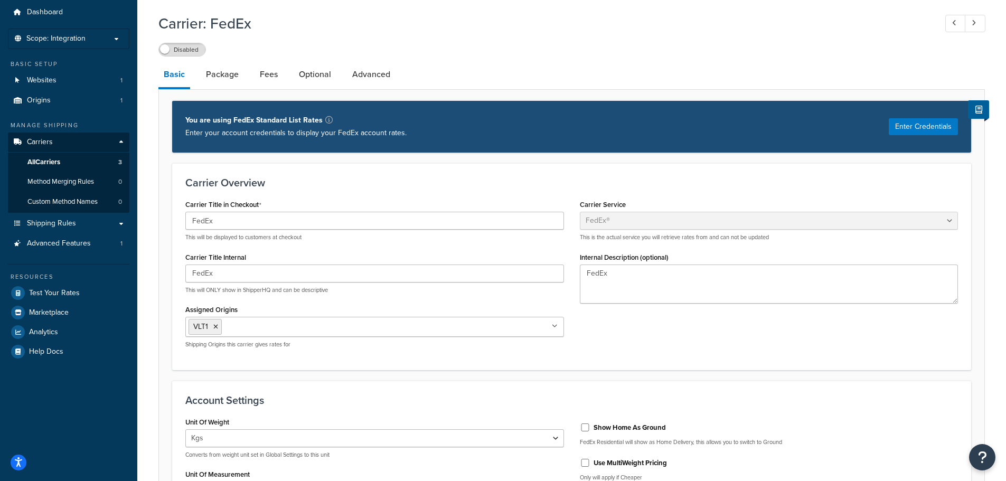
scroll to position [53, 0]
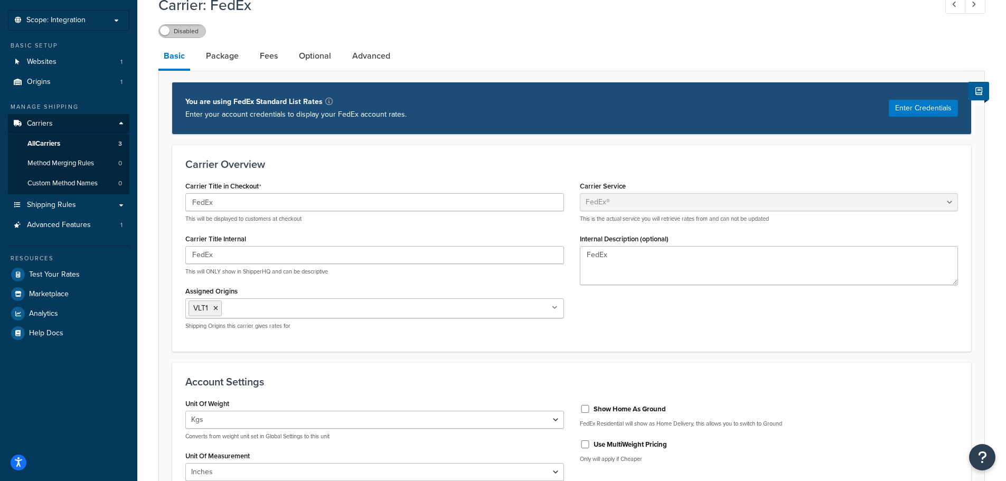
click at [185, 34] on label "Disabled" at bounding box center [182, 31] width 46 height 13
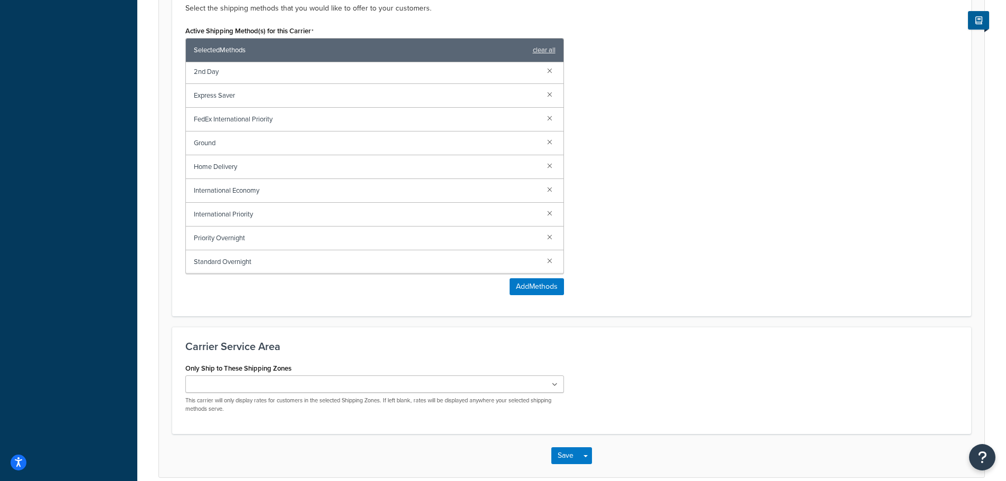
scroll to position [735, 0]
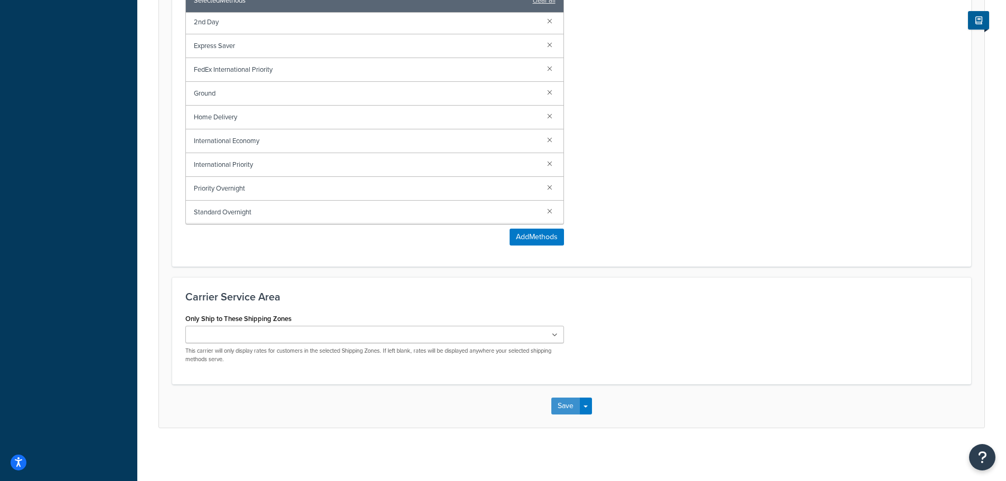
click at [573, 405] on button "Save" at bounding box center [566, 406] width 29 height 17
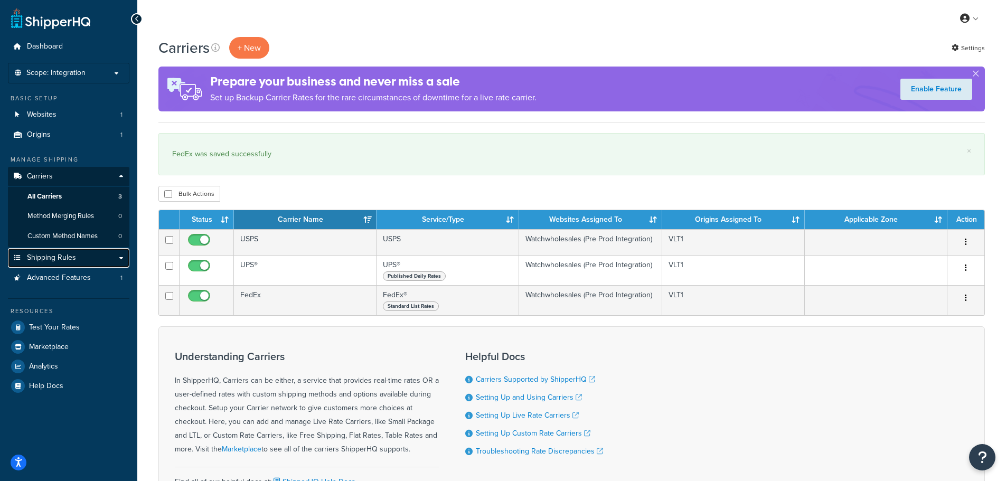
click at [118, 256] on link "Shipping Rules" at bounding box center [69, 258] width 122 height 20
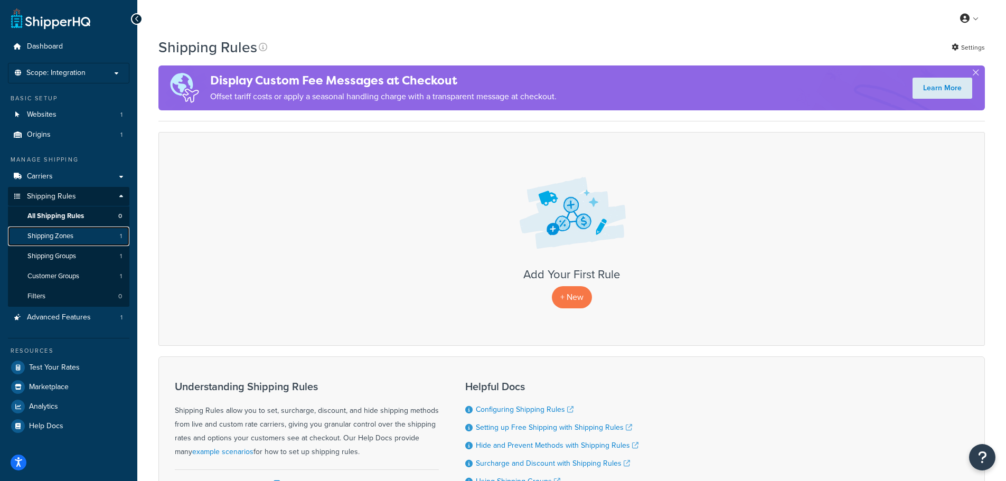
click at [87, 232] on link "Shipping Zones 1" at bounding box center [69, 237] width 122 height 20
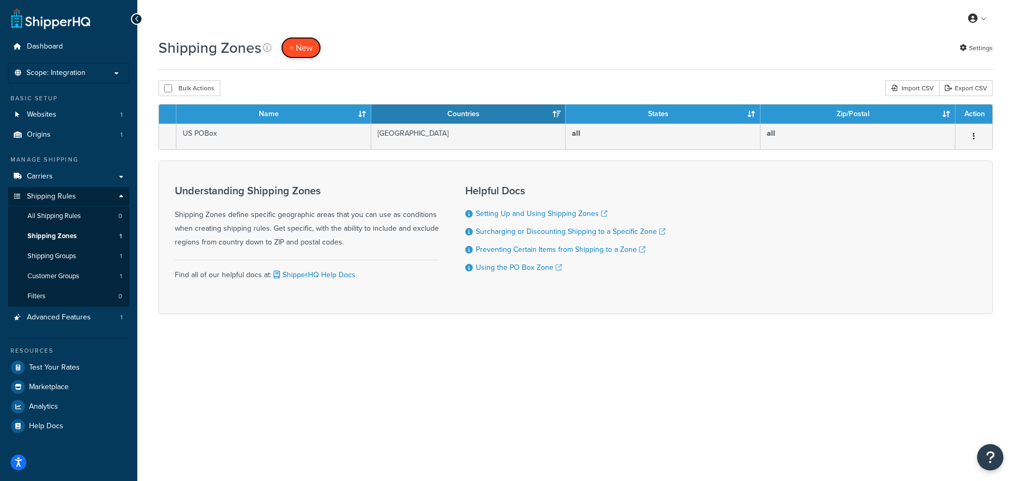
click at [301, 51] on span "+ New" at bounding box center [301, 48] width 23 height 12
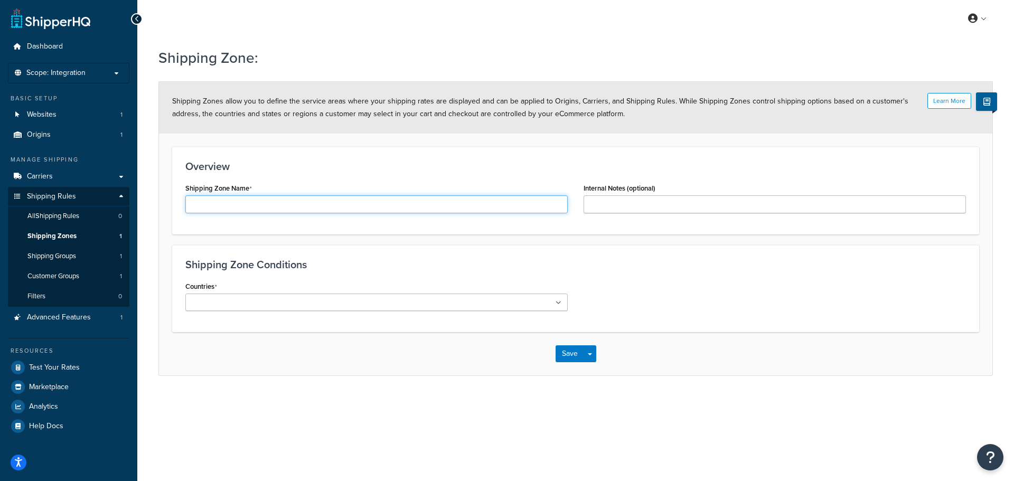
click at [491, 205] on input "Shipping Zone Name" at bounding box center [376, 204] width 382 height 18
type input "US States"
click at [577, 245] on div "Shipping Zone Conditions Countries All Countries ALL [GEOGRAPHIC_DATA] [GEOGRAP…" at bounding box center [575, 288] width 807 height 87
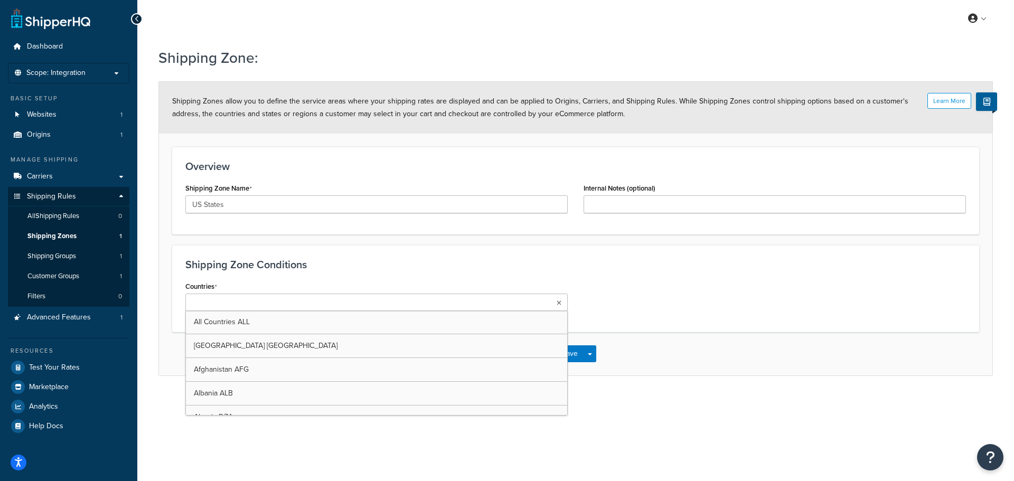
click at [318, 299] on ul at bounding box center [376, 302] width 382 height 17
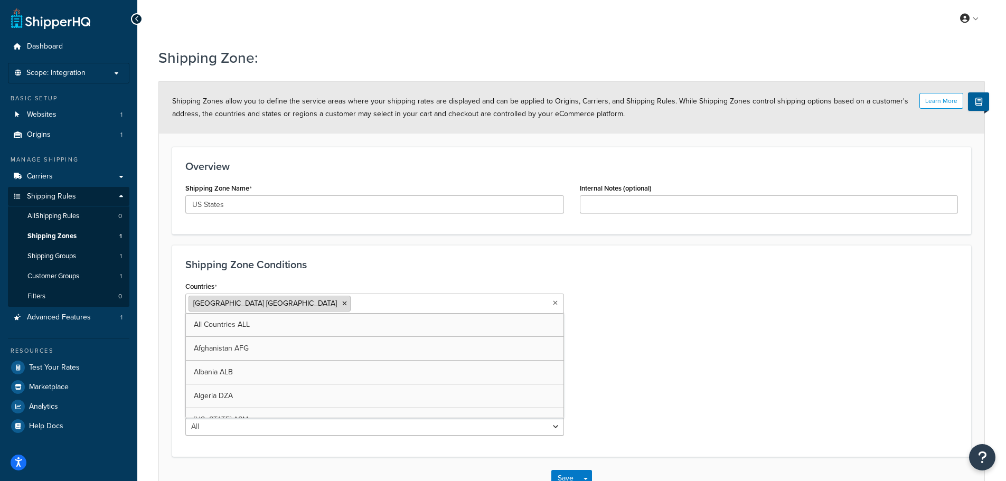
click at [342, 303] on icon at bounding box center [344, 304] width 5 height 6
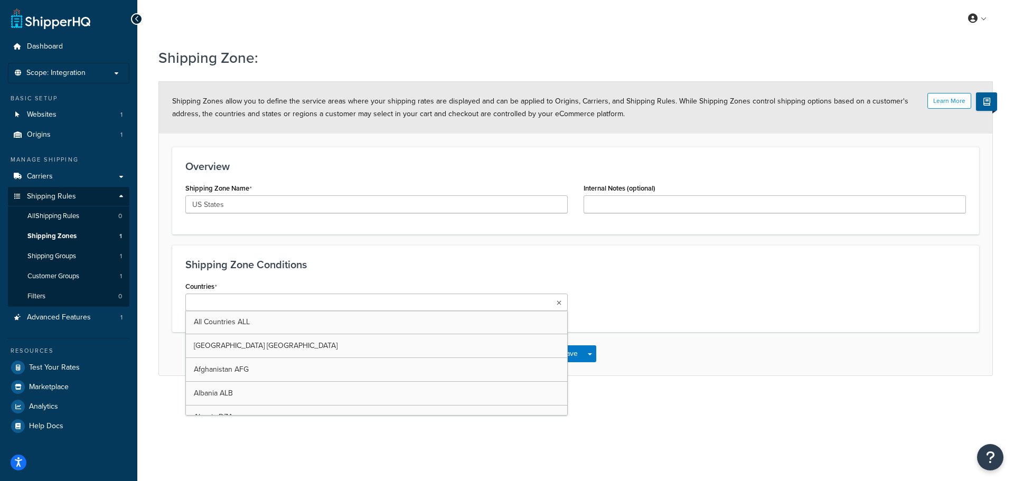
click at [260, 303] on input "Countries" at bounding box center [236, 303] width 94 height 12
drag, startPoint x: 260, startPoint y: 303, endPoint x: 170, endPoint y: 303, distance: 90.3
click at [170, 303] on form "Learn More Shipping Zones allow you to define the service areas where your ship…" at bounding box center [576, 229] width 834 height 294
type input "states"
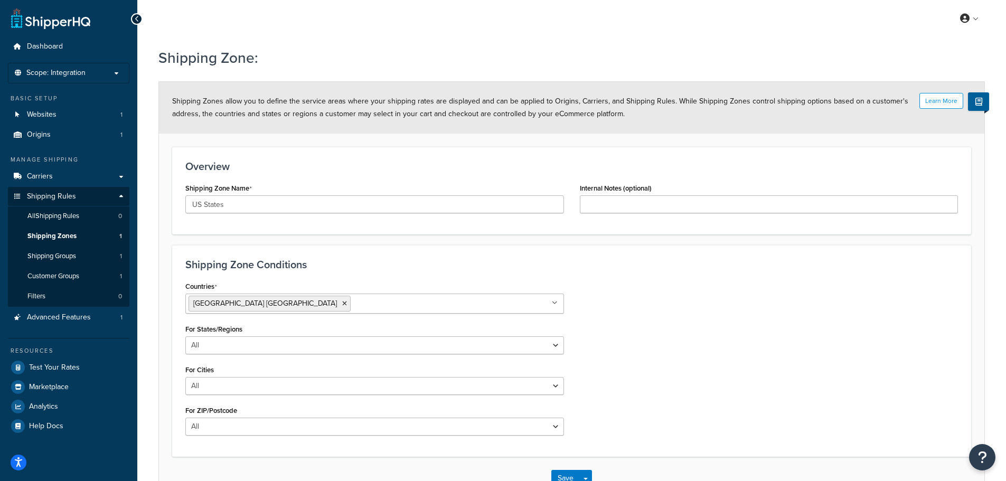
click at [636, 311] on div "Countries United States USA All Countries ALL Afghanistan AFG Albania ALB Alger…" at bounding box center [572, 361] width 789 height 165
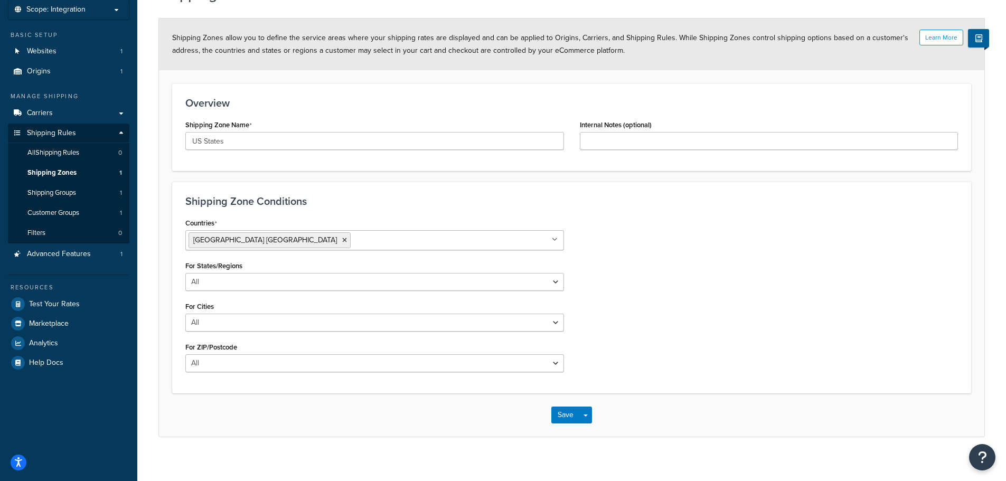
scroll to position [72, 0]
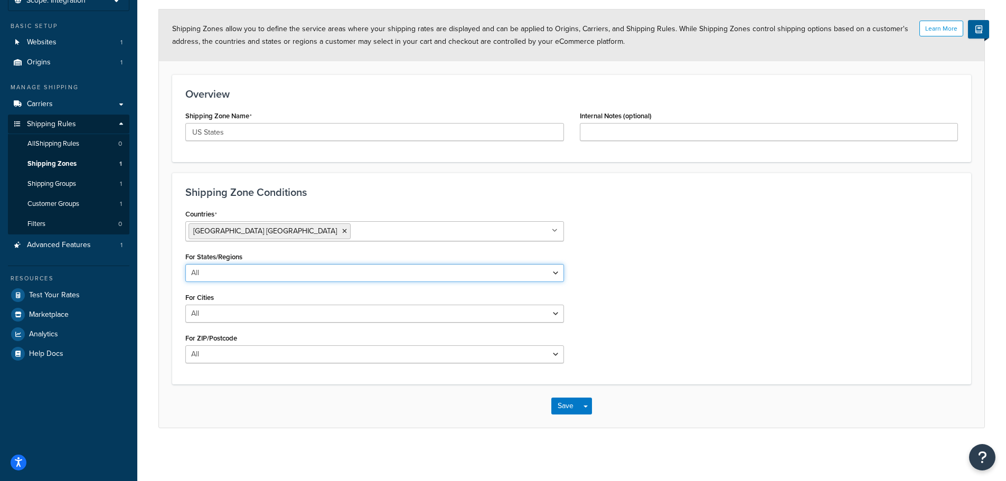
click at [322, 273] on select "All Including Excluding" at bounding box center [374, 273] width 379 height 18
click at [596, 291] on div "Countries United States USA All Countries ALL Afghanistan AFG Albania ALB Alger…" at bounding box center [572, 289] width 789 height 165
click at [351, 365] on div "Countries United States USA All Countries ALL Afghanistan AFG Albania ALB Alger…" at bounding box center [375, 289] width 395 height 165
click at [351, 360] on select "All Including Excluding" at bounding box center [374, 355] width 379 height 18
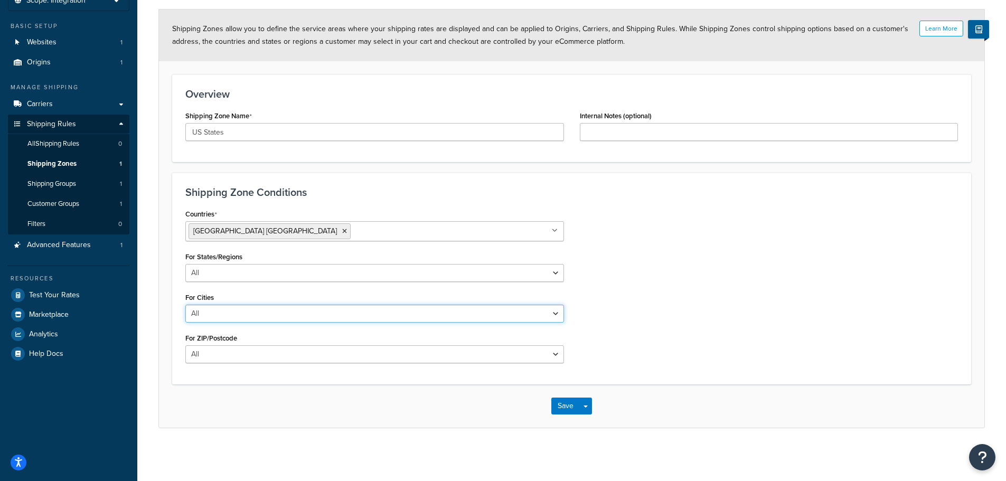
click at [331, 314] on select "All Including Excluding" at bounding box center [374, 314] width 379 height 18
click at [686, 270] on div "Countries United States USA All Countries ALL Afghanistan AFG Albania ALB Alger…" at bounding box center [572, 289] width 789 height 165
click at [563, 405] on button "Save" at bounding box center [566, 406] width 29 height 17
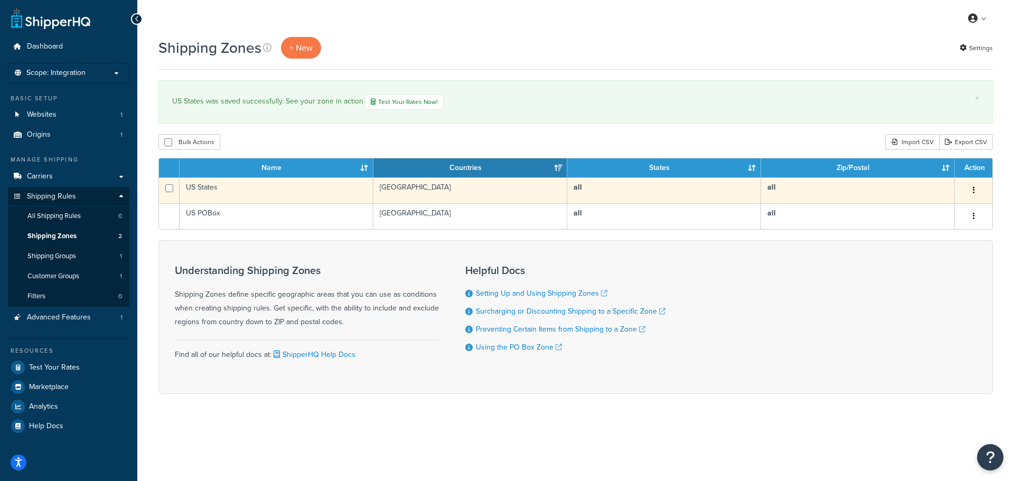
click at [273, 186] on td "US States" at bounding box center [277, 191] width 194 height 26
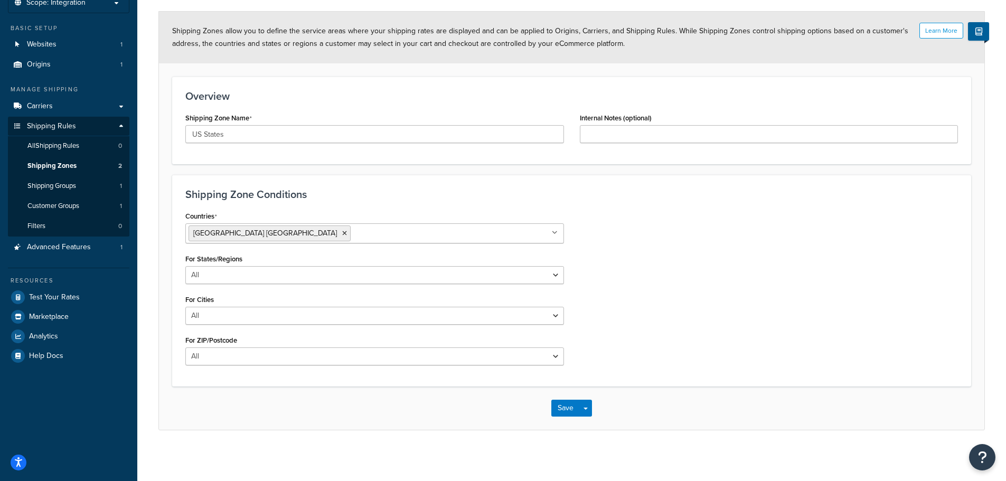
scroll to position [72, 0]
click at [565, 402] on button "Save" at bounding box center [566, 406] width 29 height 17
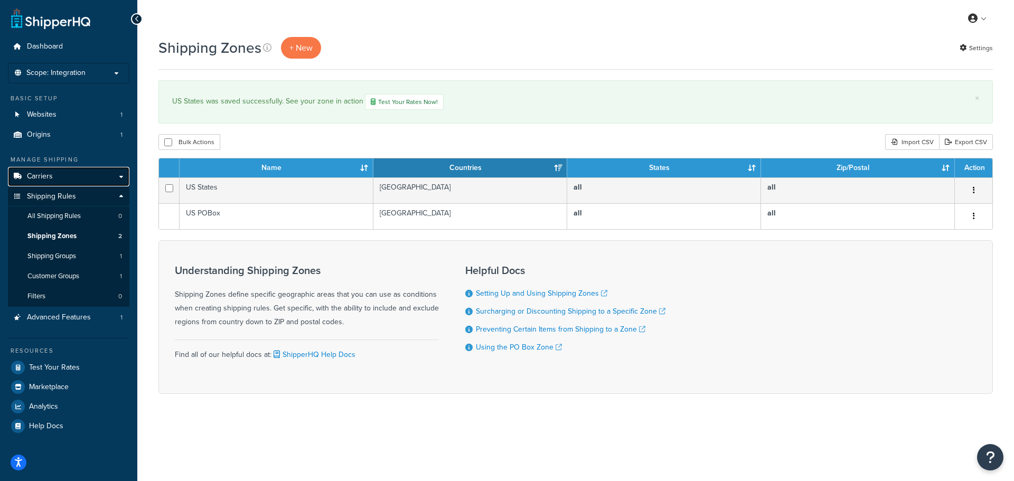
click at [57, 170] on link "Carriers" at bounding box center [69, 177] width 122 height 20
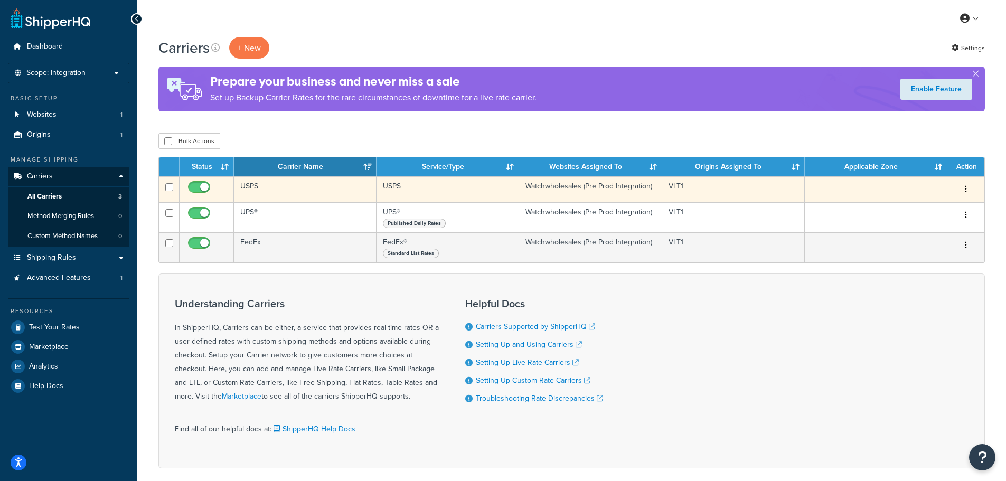
click at [963, 188] on button "button" at bounding box center [966, 189] width 15 height 17
click at [930, 206] on link "Edit" at bounding box center [923, 211] width 83 height 22
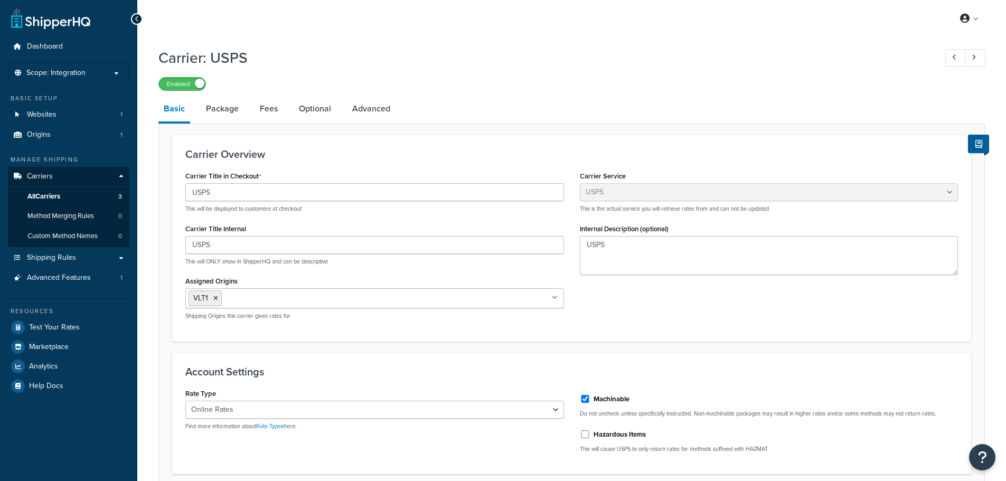
select select "usps"
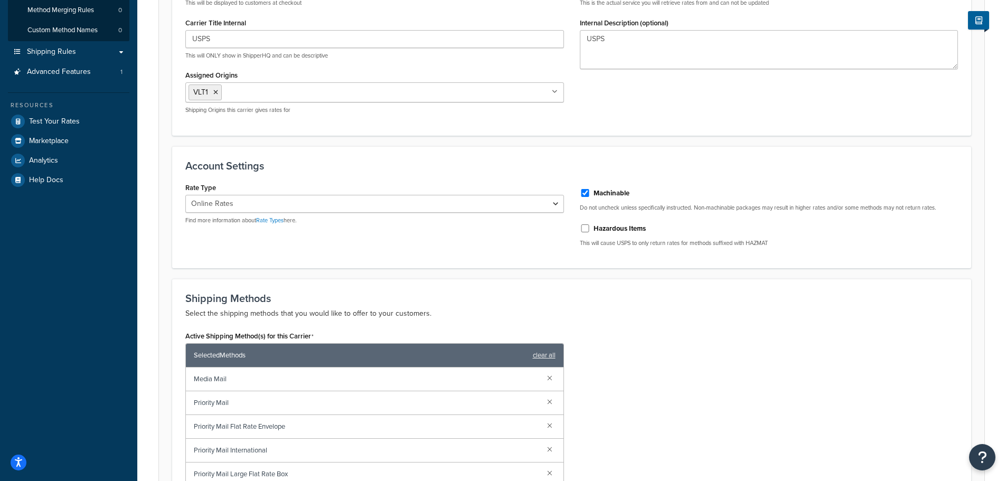
scroll to position [211, 0]
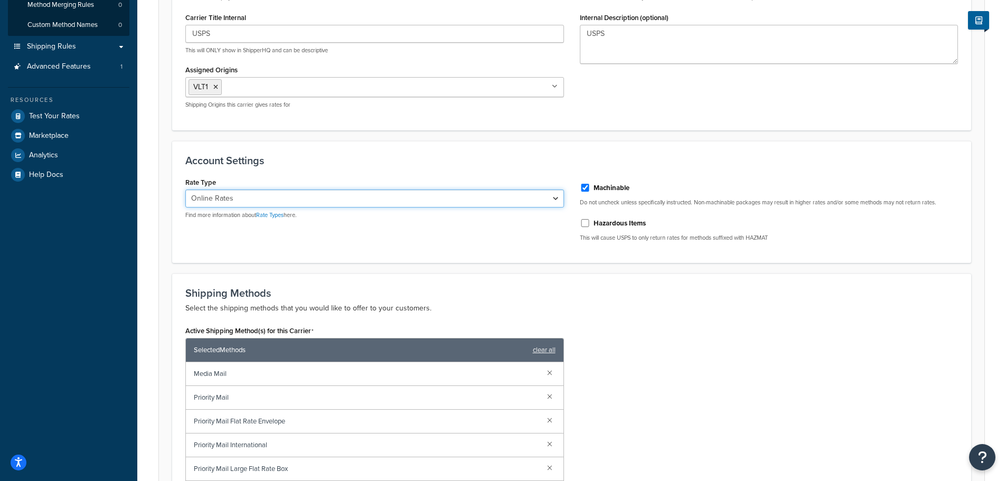
click at [371, 204] on select "Retail Rates Online Rates Commercial Plus" at bounding box center [374, 199] width 379 height 18
select select "PLUS"
click at [185, 190] on select "Retail Rates Online Rates Commercial Plus" at bounding box center [374, 199] width 379 height 18
click at [644, 285] on div "Shipping Methods Select the shipping methods that you would like to offer to yo…" at bounding box center [571, 434] width 799 height 321
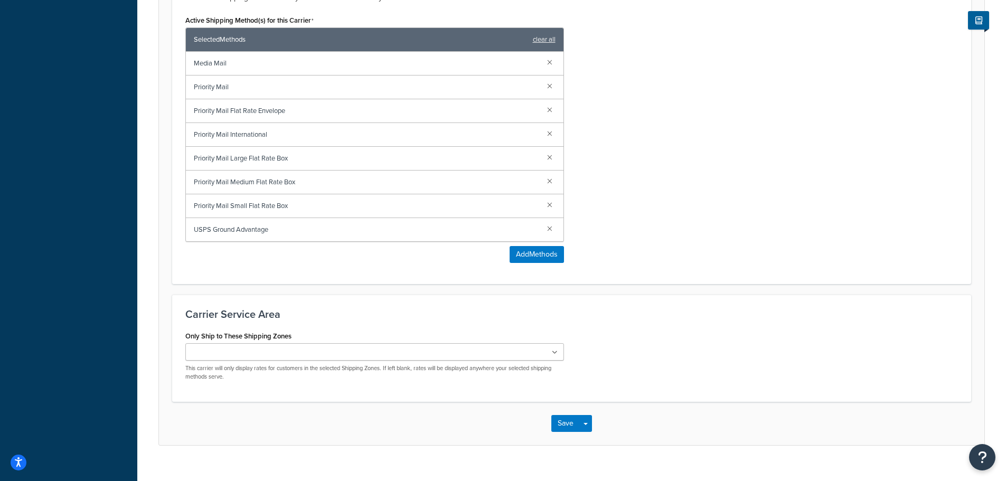
scroll to position [540, 0]
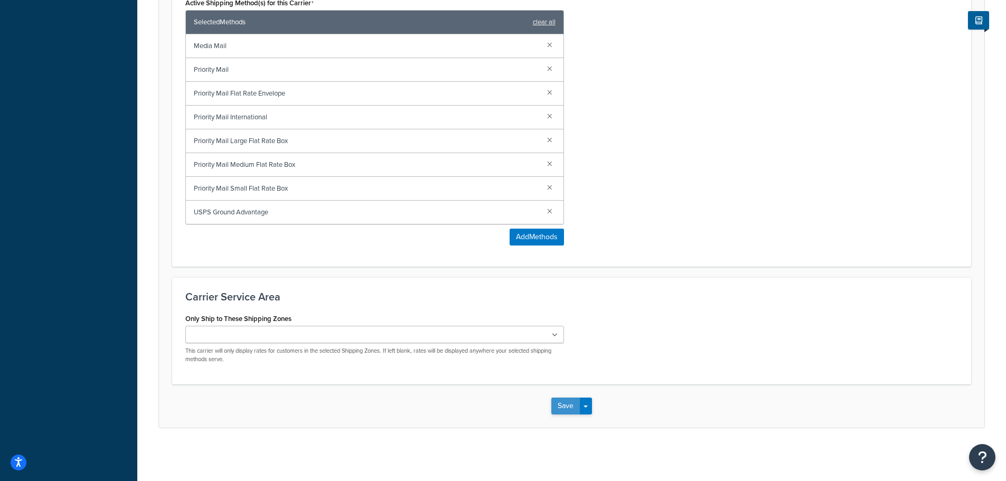
click at [564, 404] on button "Save" at bounding box center [566, 406] width 29 height 17
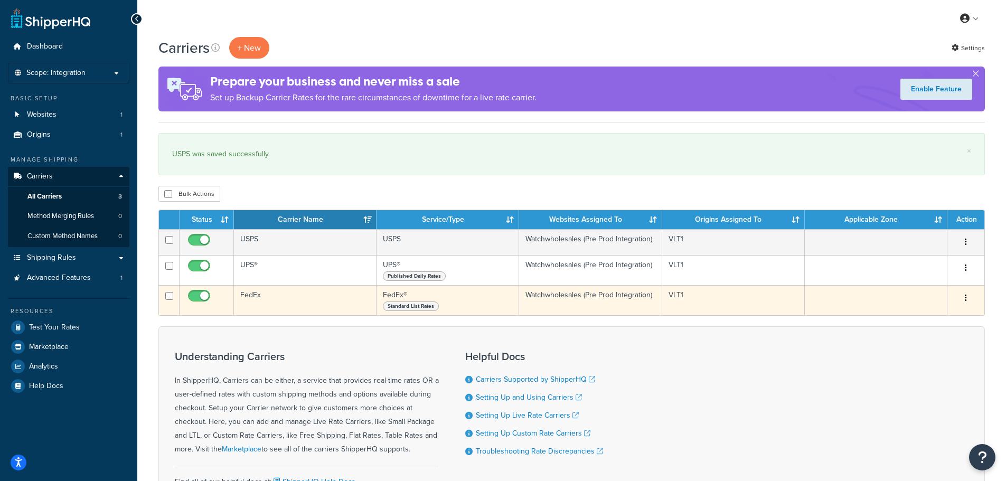
click at [967, 298] on button "button" at bounding box center [966, 298] width 15 height 17
click at [910, 315] on link "Edit" at bounding box center [923, 320] width 83 height 22
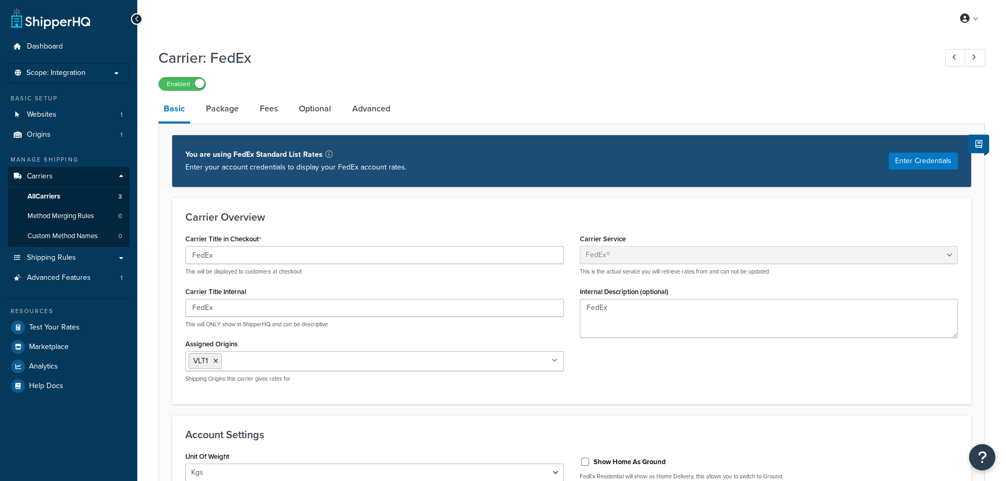
select select "fedEx"
select select "kg"
select select "REGULAR_PICKUP"
select select "YOUR_PACKAGING"
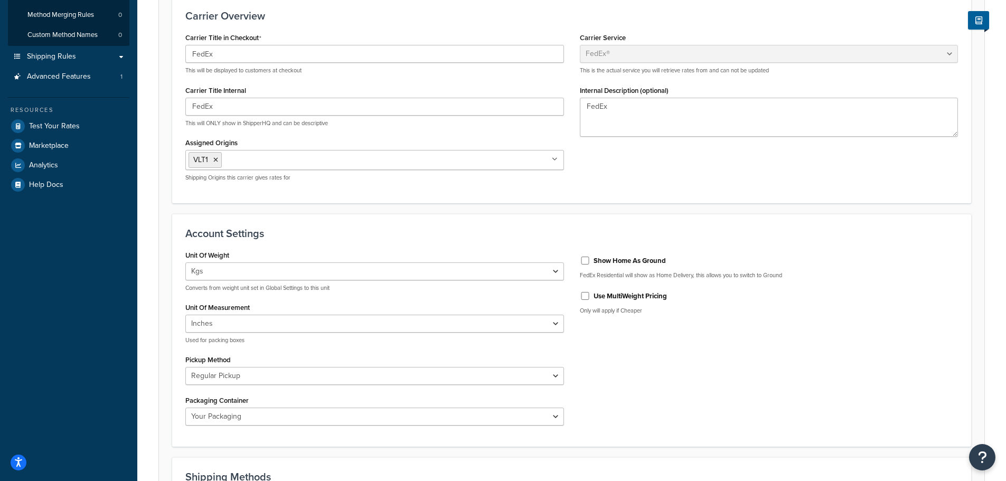
scroll to position [211, 0]
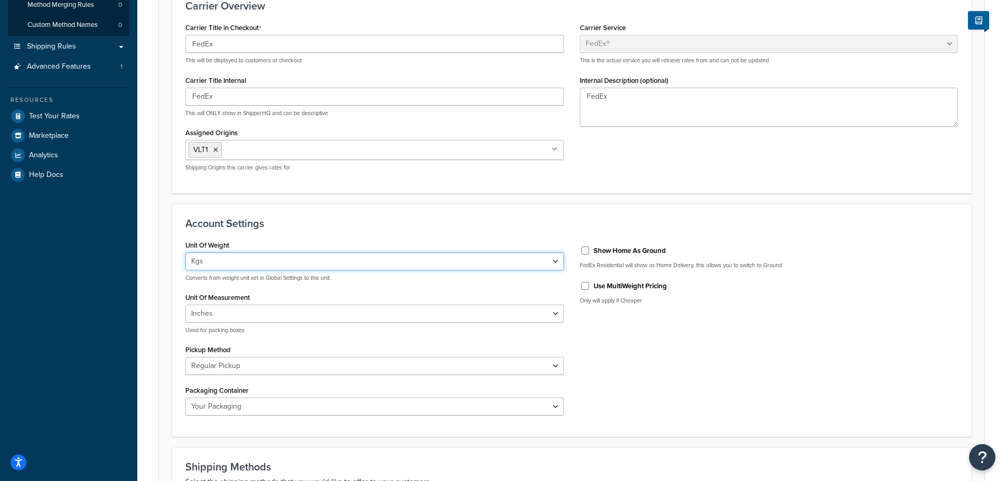
click at [315, 260] on select "Lbs Kgs Convert LBS to KG" at bounding box center [374, 262] width 379 height 18
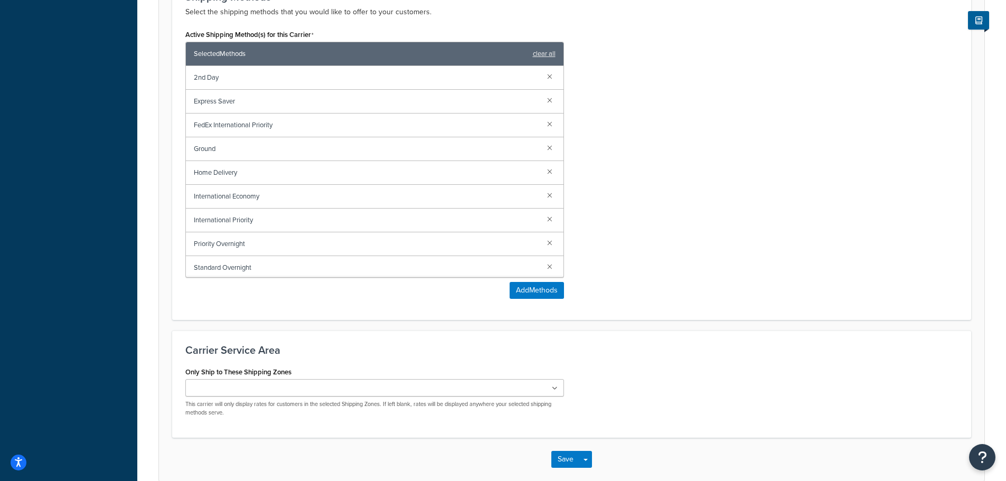
scroll to position [735, 0]
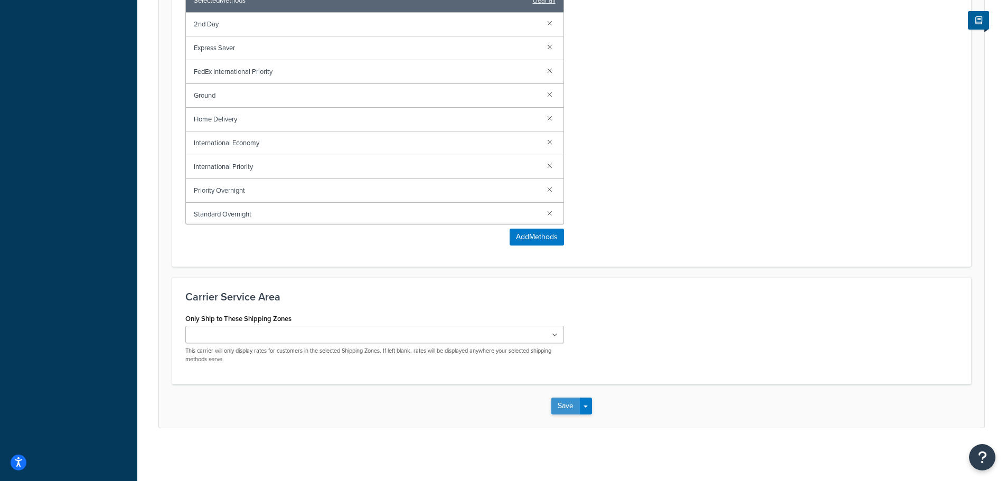
click at [559, 399] on button "Save" at bounding box center [566, 406] width 29 height 17
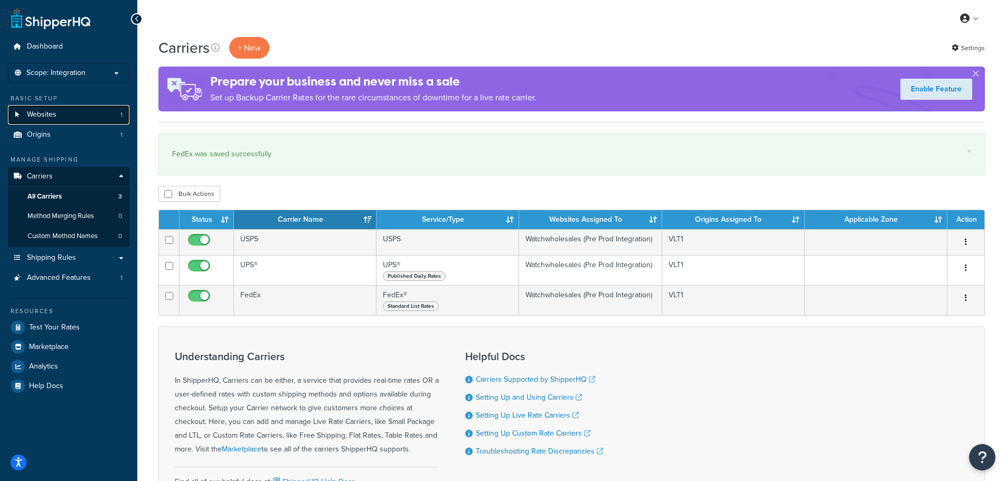
click at [72, 113] on link "Websites 1" at bounding box center [69, 115] width 122 height 20
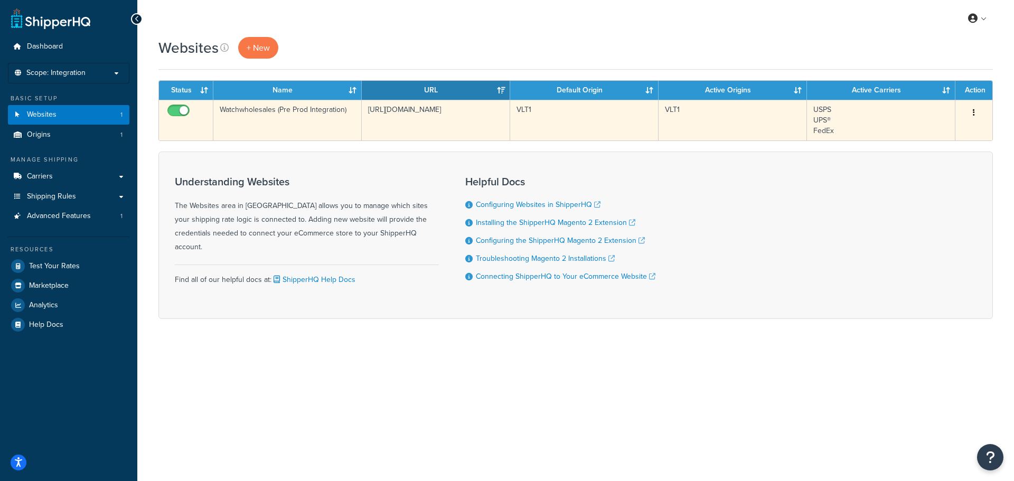
click at [976, 114] on button "button" at bounding box center [974, 113] width 15 height 17
click at [931, 133] on link "Edit" at bounding box center [931, 134] width 83 height 22
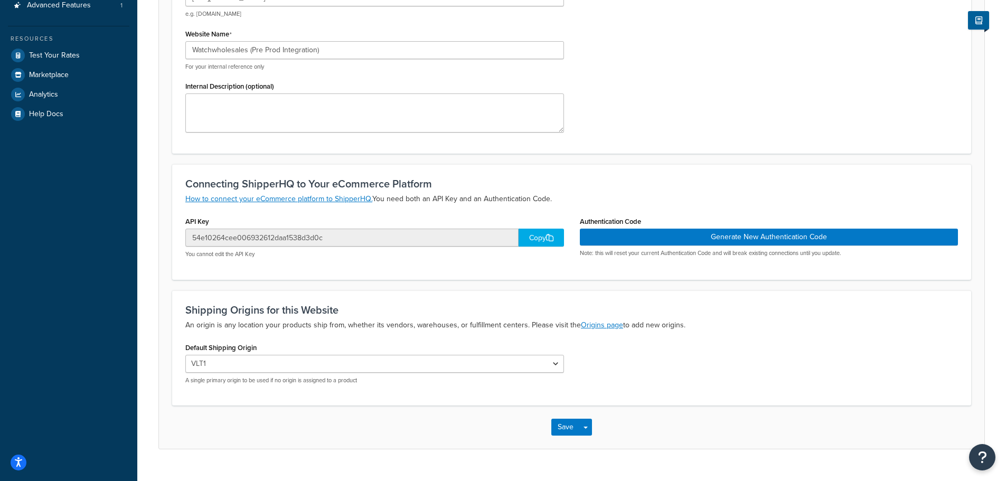
scroll to position [211, 0]
click at [543, 231] on div "Copy" at bounding box center [541, 237] width 45 height 18
click at [721, 180] on h3 "Connecting ShipperHQ to Your eCommerce Platform" at bounding box center [571, 184] width 773 height 12
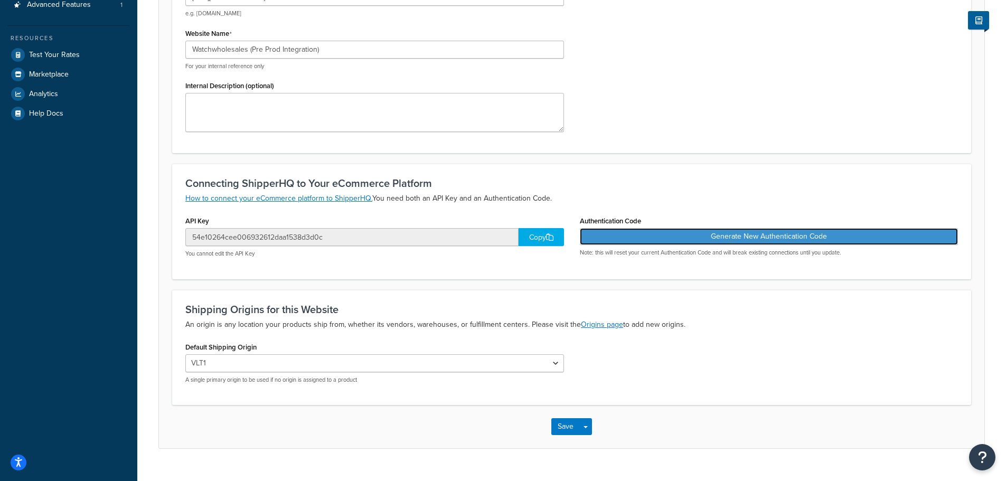
click at [718, 239] on button "Generate New Authentication Code" at bounding box center [769, 236] width 379 height 17
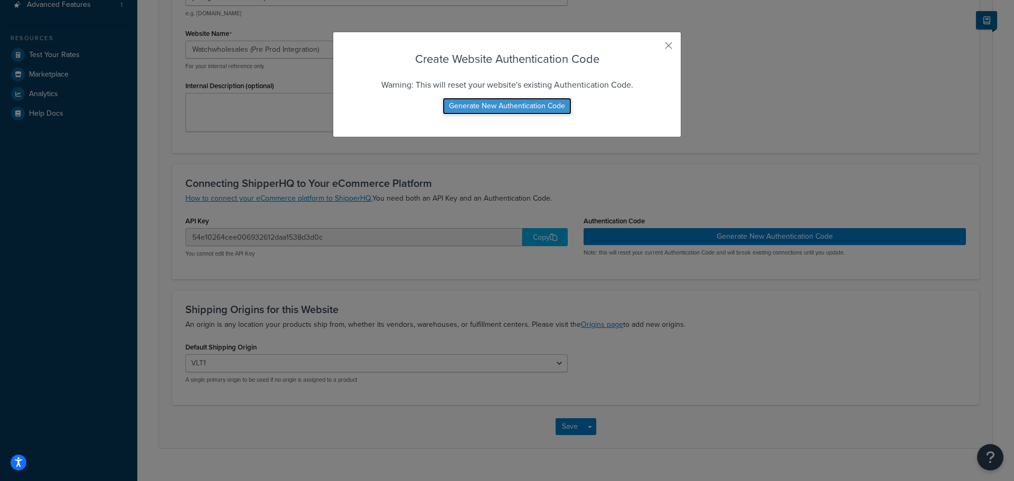
click at [544, 104] on button "Generate New Authentication Code" at bounding box center [507, 106] width 129 height 17
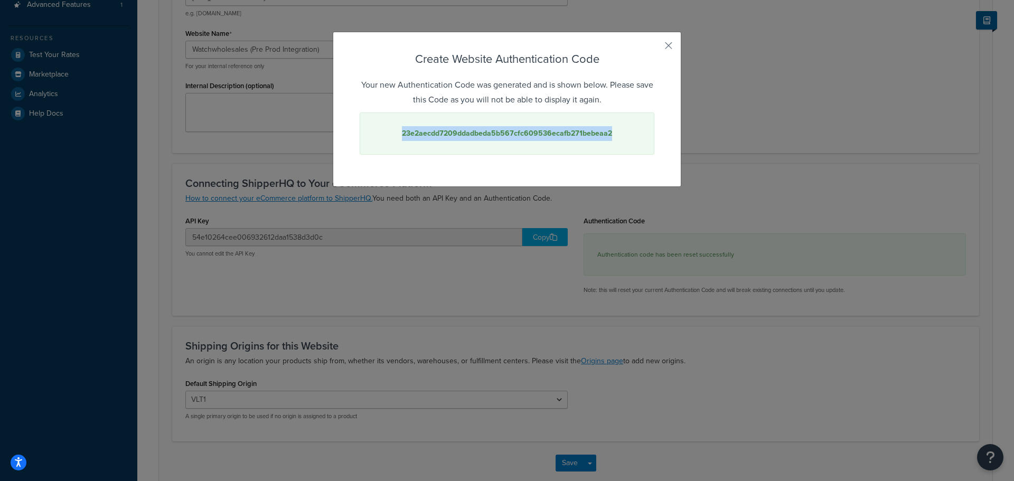
drag, startPoint x: 609, startPoint y: 131, endPoint x: 399, endPoint y: 130, distance: 209.7
click at [399, 130] on div "23e2aecdd7209ddadbeda5b567cfc609536ecafb271bebeaa2" at bounding box center [507, 134] width 295 height 42
copy strong "23e2aecdd7209ddadbeda5b567cfc609536ecafb271bebeaa2"
click at [655, 48] on button "button" at bounding box center [653, 49] width 3 height 3
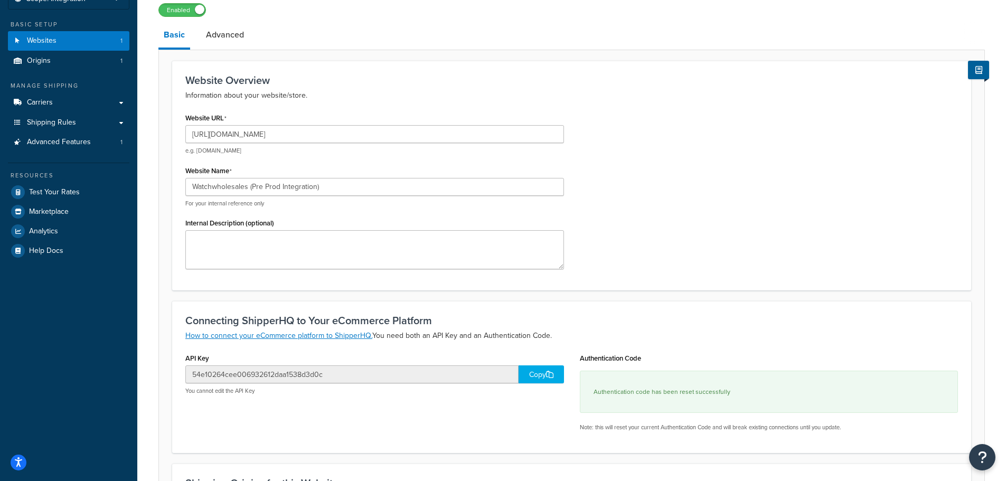
scroll to position [0, 0]
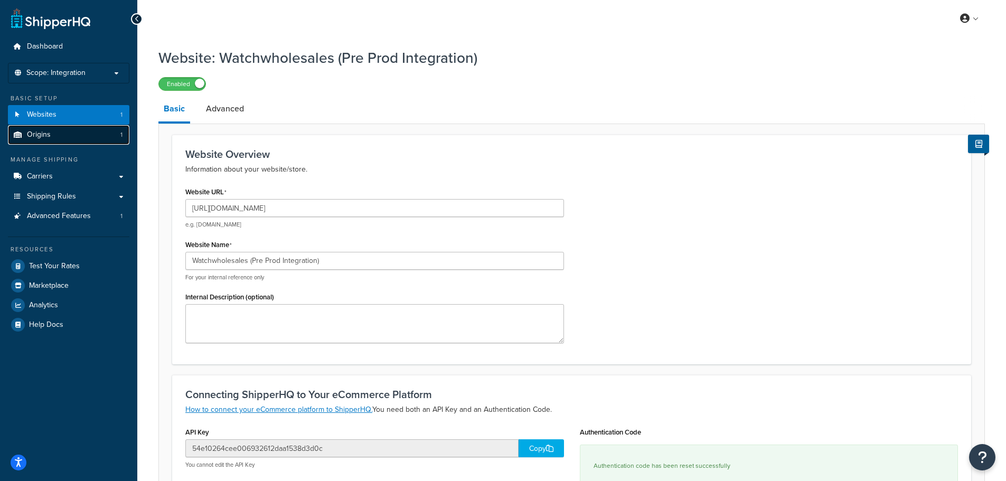
click at [77, 137] on link "Origins 1" at bounding box center [69, 135] width 122 height 20
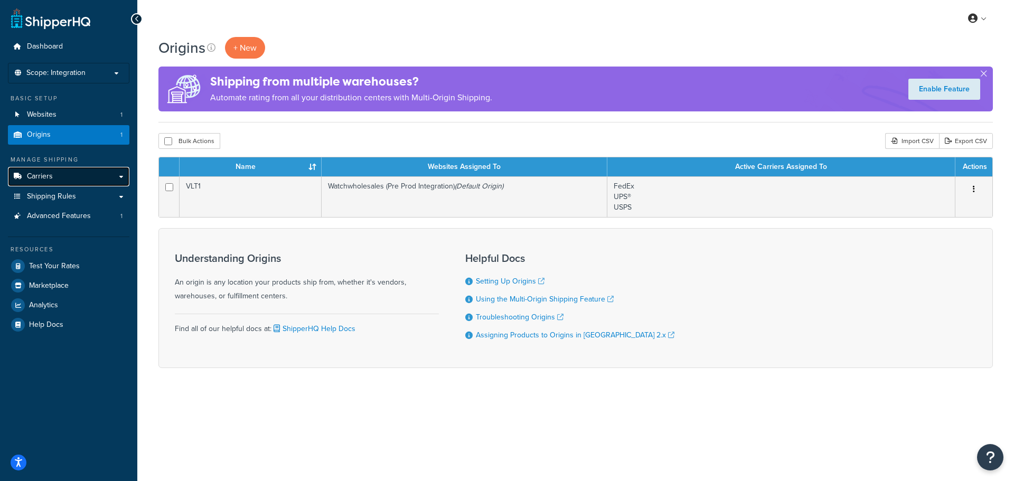
click at [85, 176] on link "Carriers" at bounding box center [69, 177] width 122 height 20
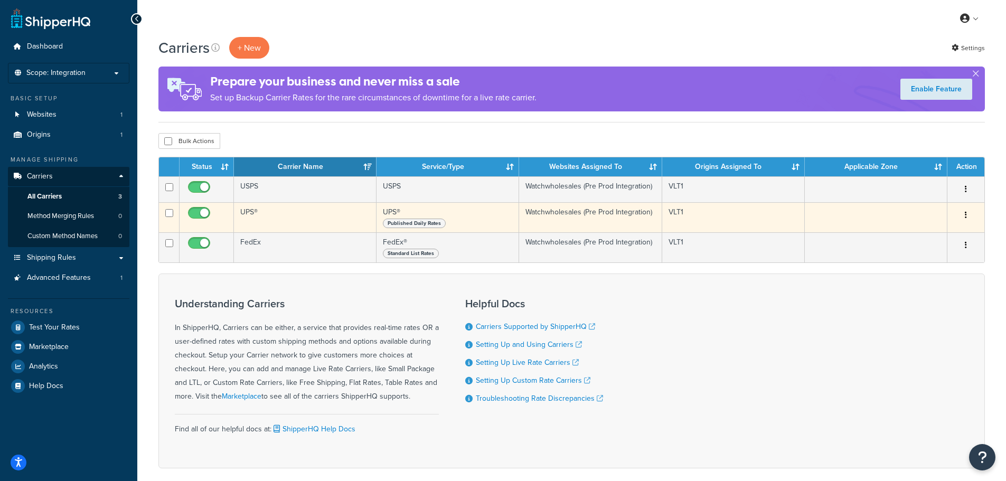
click at [966, 215] on icon "button" at bounding box center [966, 214] width 2 height 7
click at [919, 237] on link "Edit" at bounding box center [923, 237] width 83 height 22
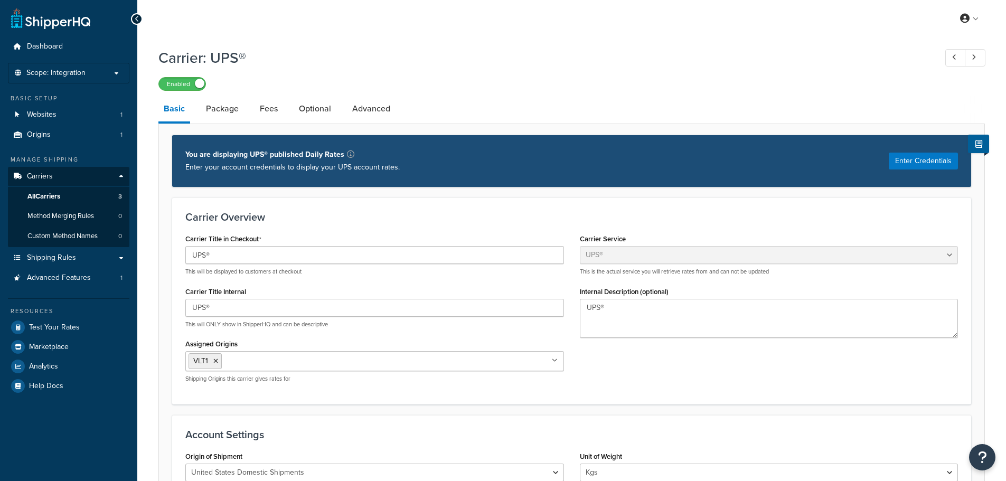
select select "ups"
select select "kg"
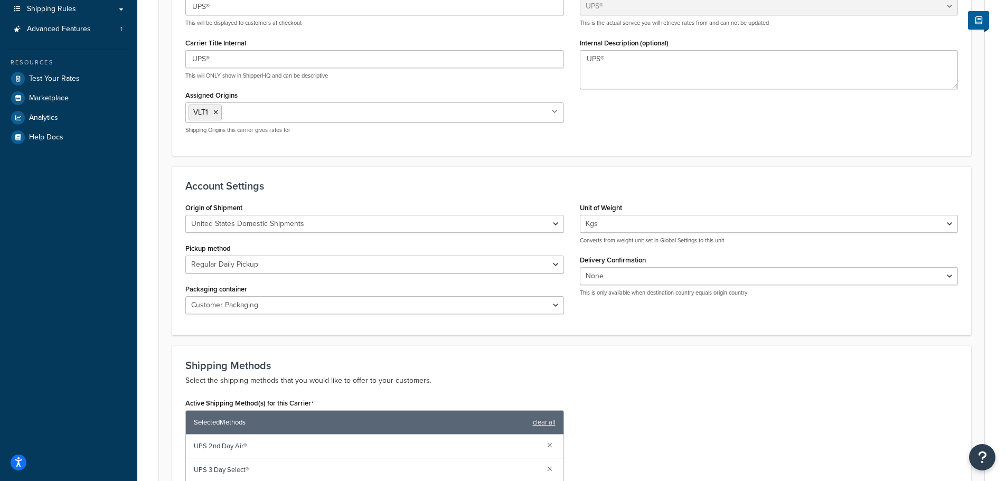
scroll to position [264, 0]
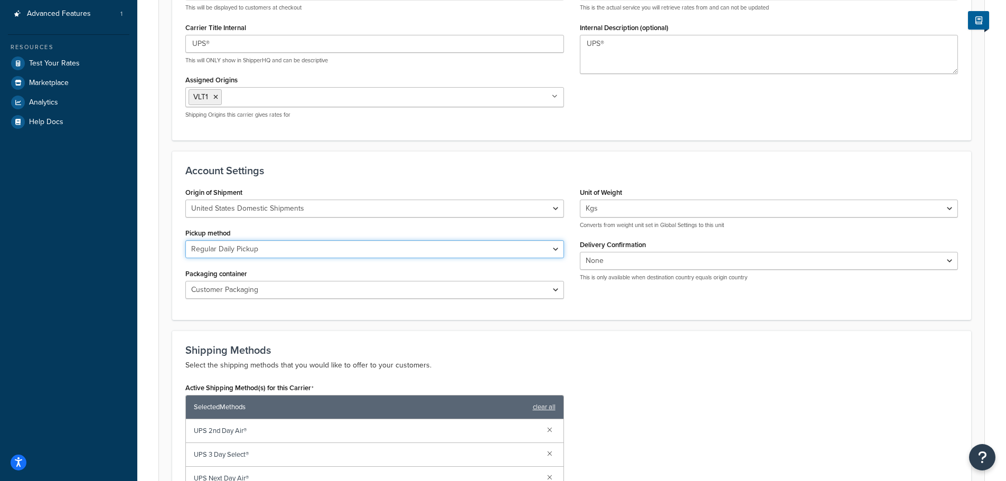
click at [279, 251] on select "Regular Daily Pickup Customer Counter One Time Pickup On Call Air Letter Center…" at bounding box center [374, 249] width 379 height 18
click at [276, 205] on select "United States Domestic Shipments Shipments Originating in United States Shipmen…" at bounding box center [374, 209] width 379 height 18
click at [366, 164] on div "Account Settings Origin of Shipment United States Domestic Shipments Shipments …" at bounding box center [571, 235] width 799 height 169
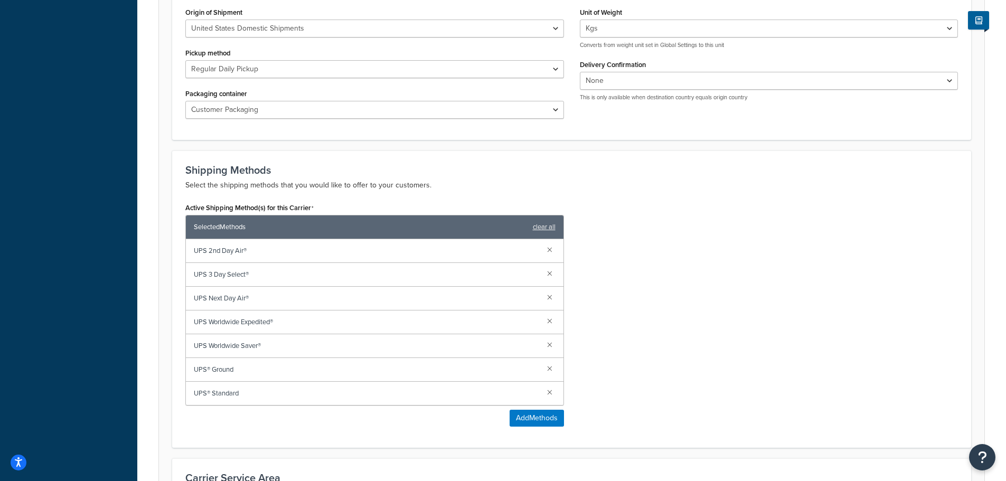
scroll to position [626, 0]
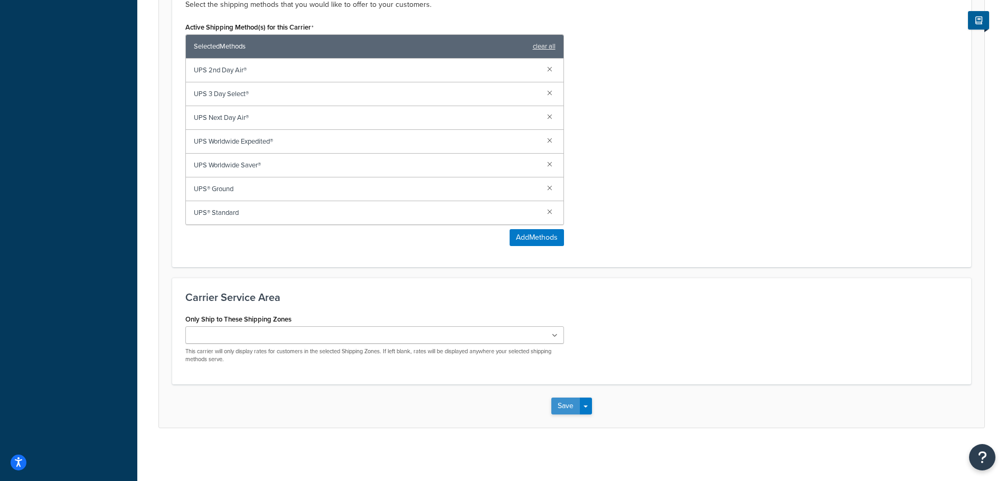
click at [568, 406] on button "Save" at bounding box center [566, 406] width 29 height 17
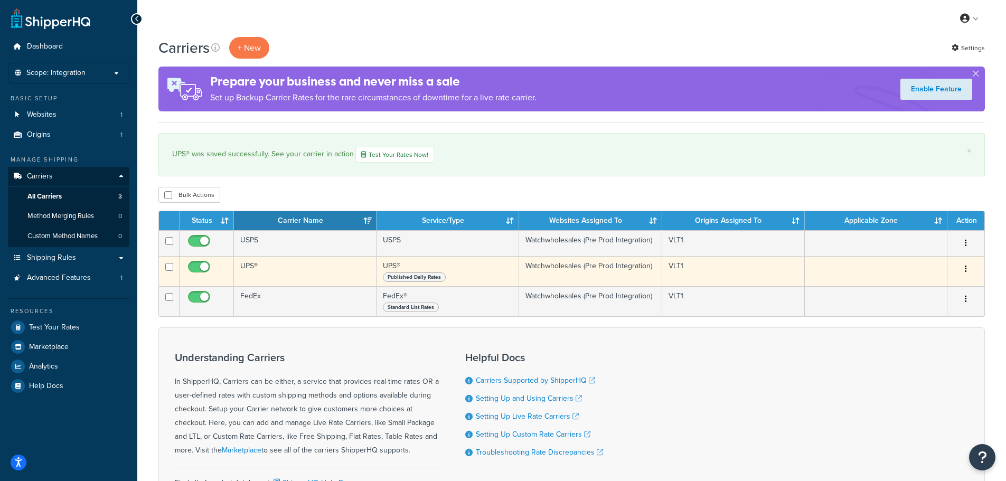
click at [966, 270] on icon "button" at bounding box center [966, 268] width 2 height 7
click at [919, 288] on link "Edit" at bounding box center [923, 290] width 83 height 22
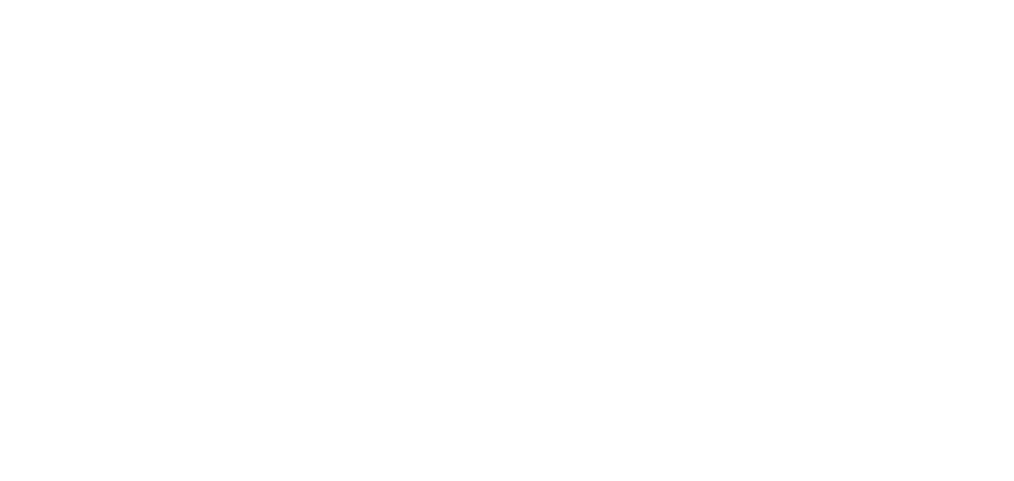
select select "ups"
select select "kg"
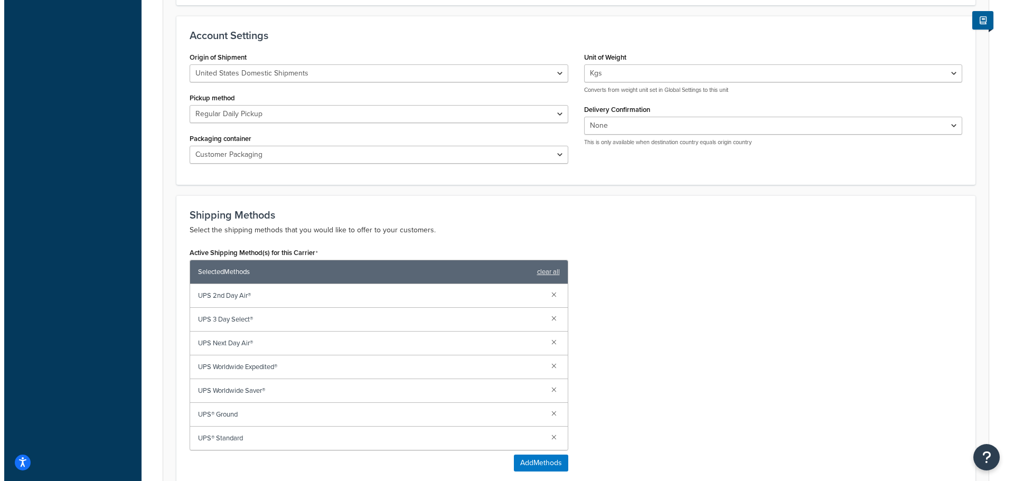
scroll to position [528, 0]
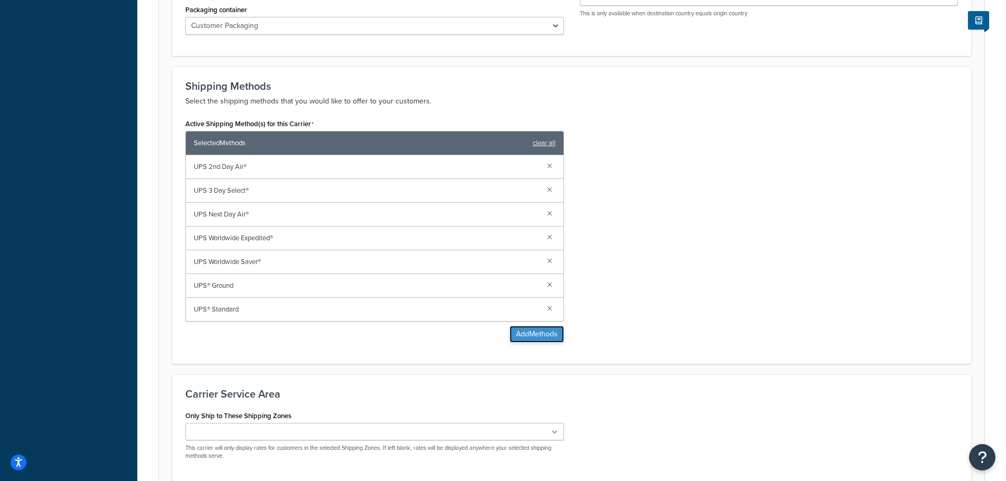
click at [531, 339] on button "Add Methods" at bounding box center [537, 334] width 54 height 17
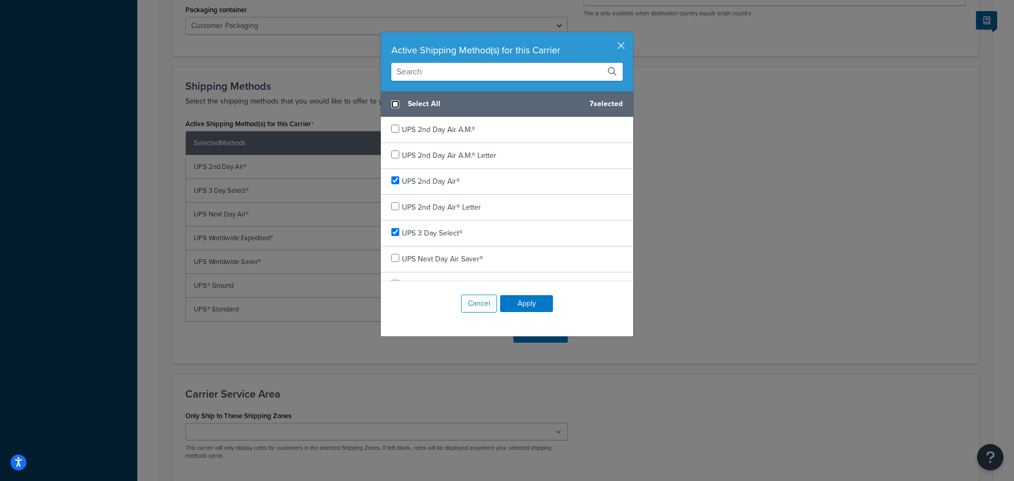
click at [393, 105] on input "checkbox" at bounding box center [395, 104] width 8 height 8
checkbox input "true"
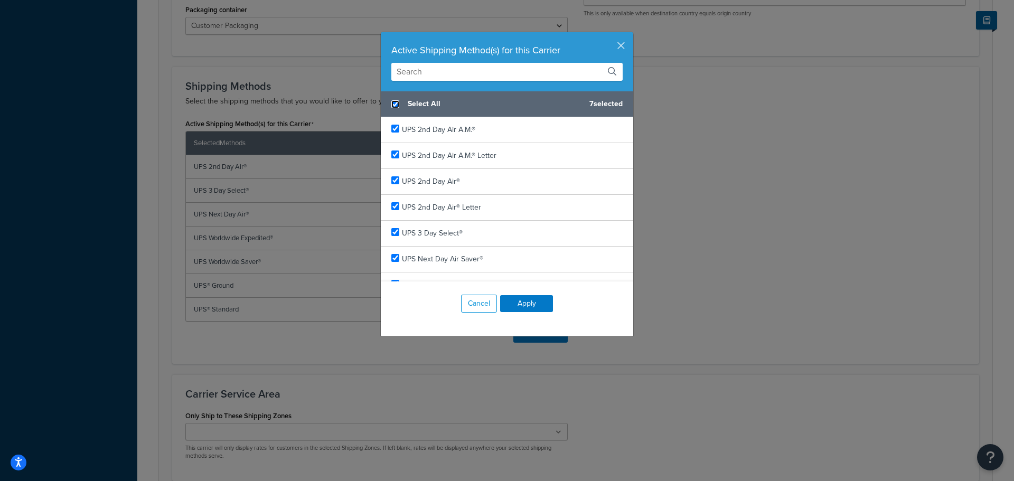
checkbox input "true"
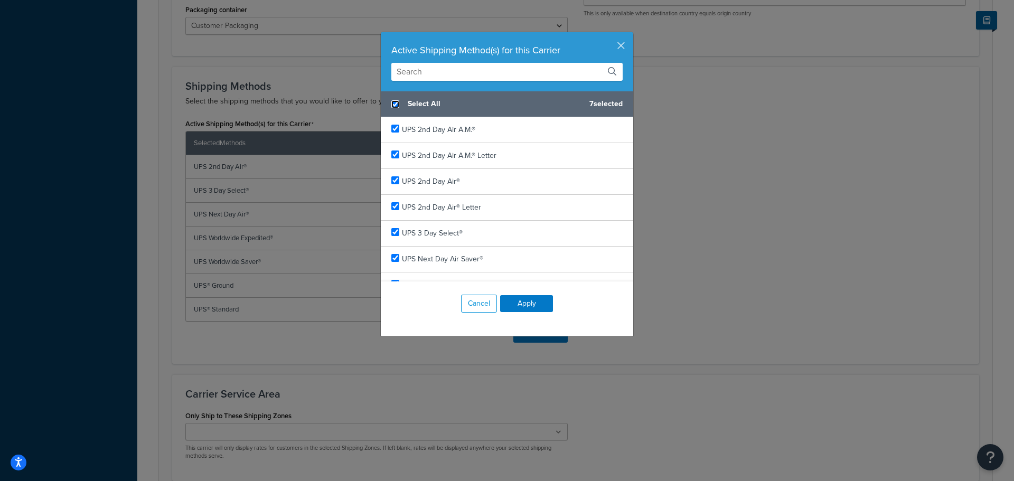
checkbox input "true"
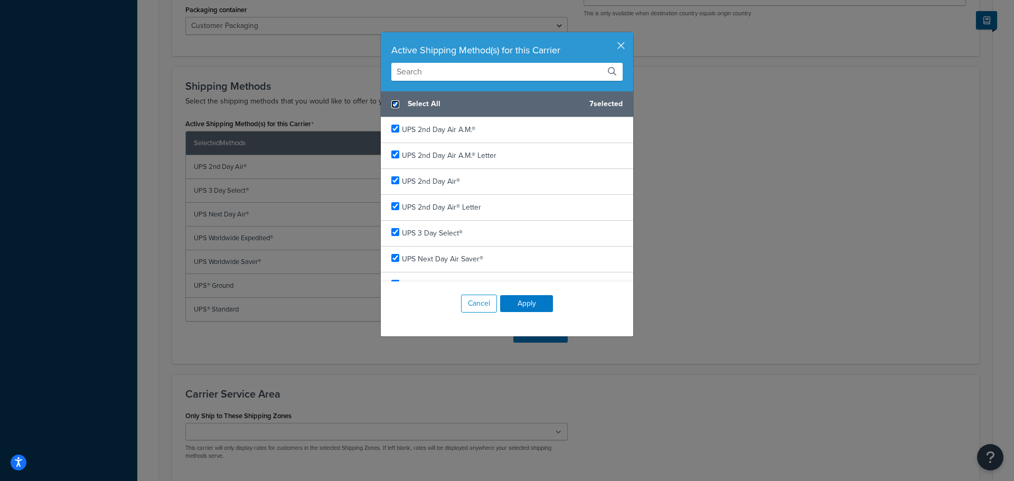
checkbox input "true"
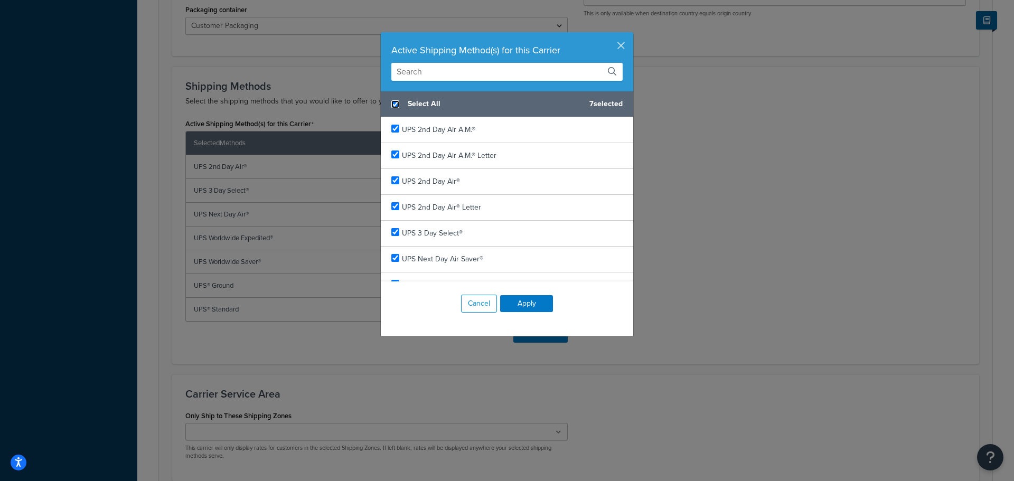
checkbox input "true"
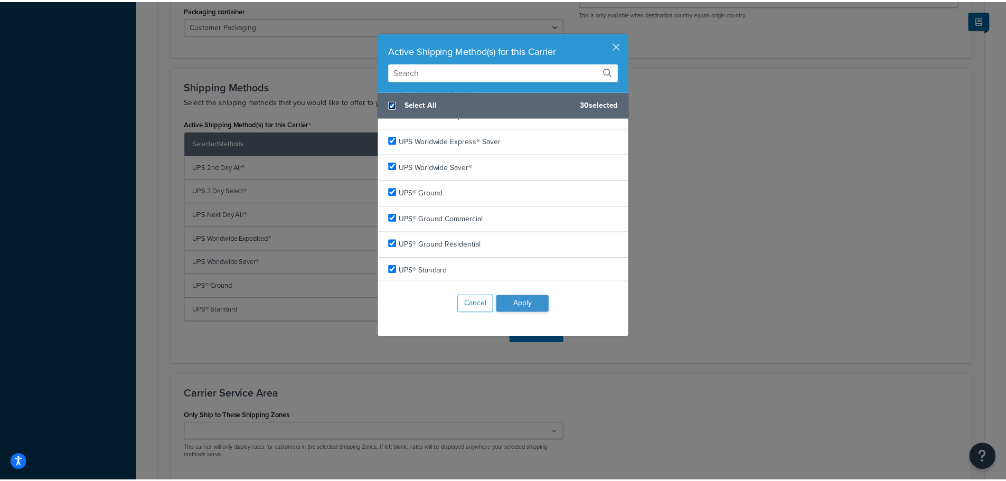
scroll to position [612, 0]
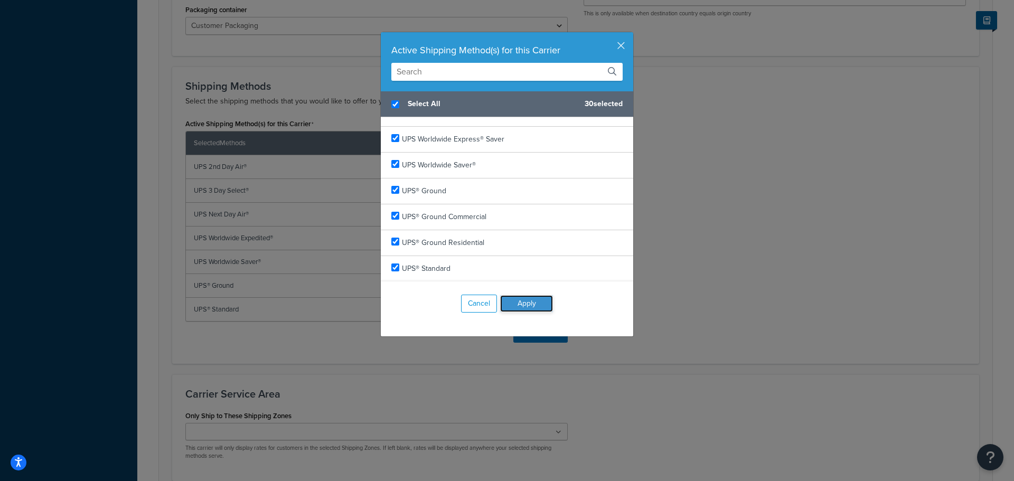
click at [526, 305] on button "Apply" at bounding box center [526, 303] width 53 height 17
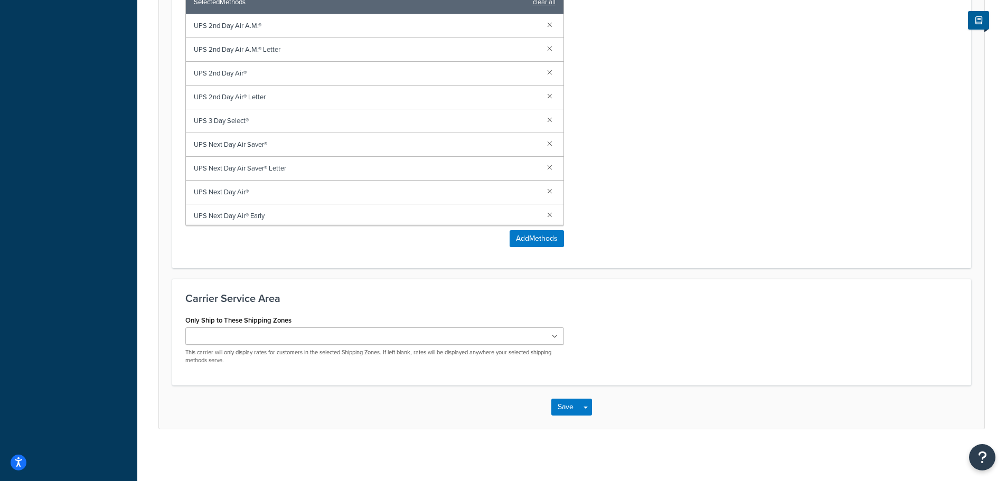
scroll to position [671, 0]
click at [565, 407] on button "Save" at bounding box center [566, 406] width 29 height 17
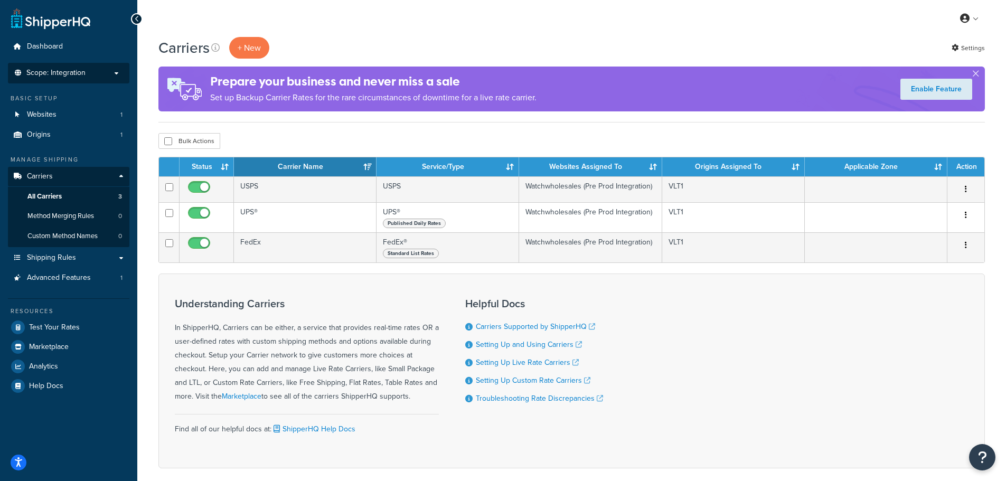
click at [96, 79] on li "Scope: Integration Live Development Test" at bounding box center [69, 73] width 122 height 21
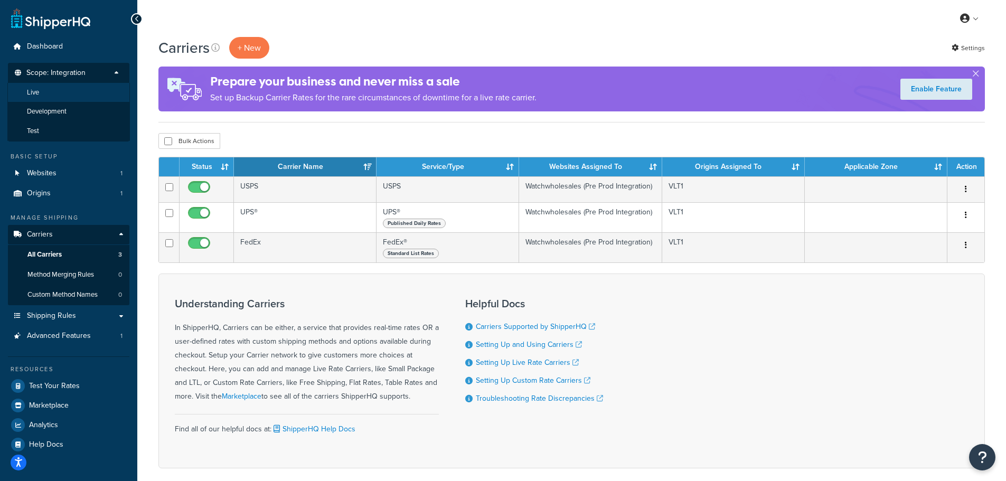
click at [66, 95] on li "Live" at bounding box center [68, 93] width 123 height 20
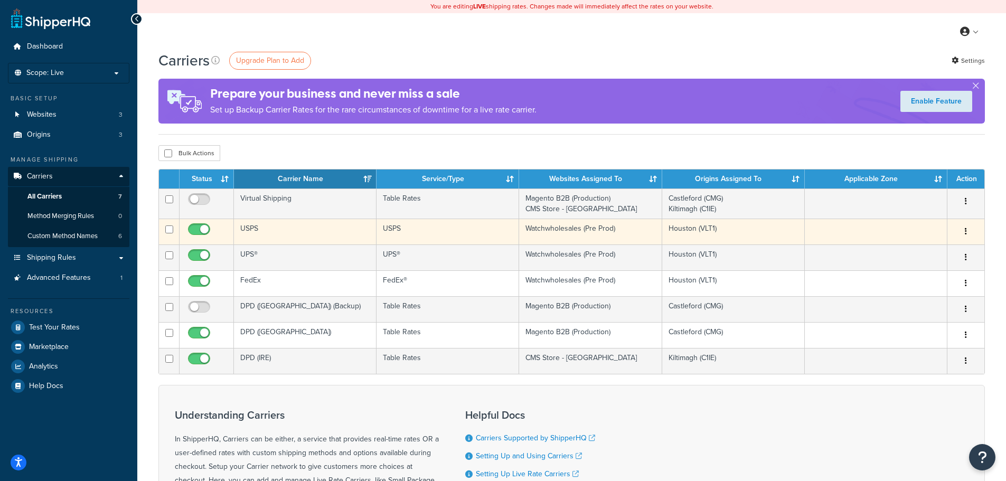
click at [966, 231] on icon "button" at bounding box center [966, 231] width 2 height 7
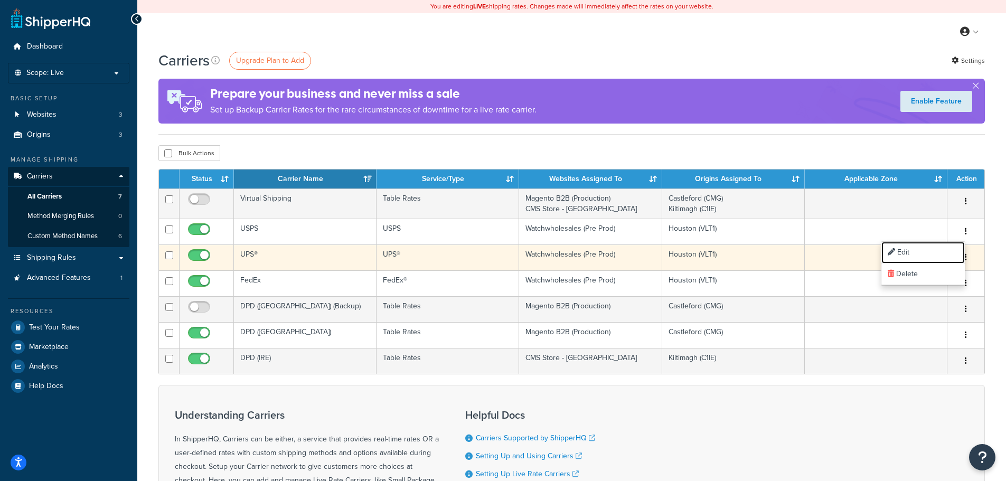
click at [930, 256] on link "Edit" at bounding box center [923, 253] width 83 height 22
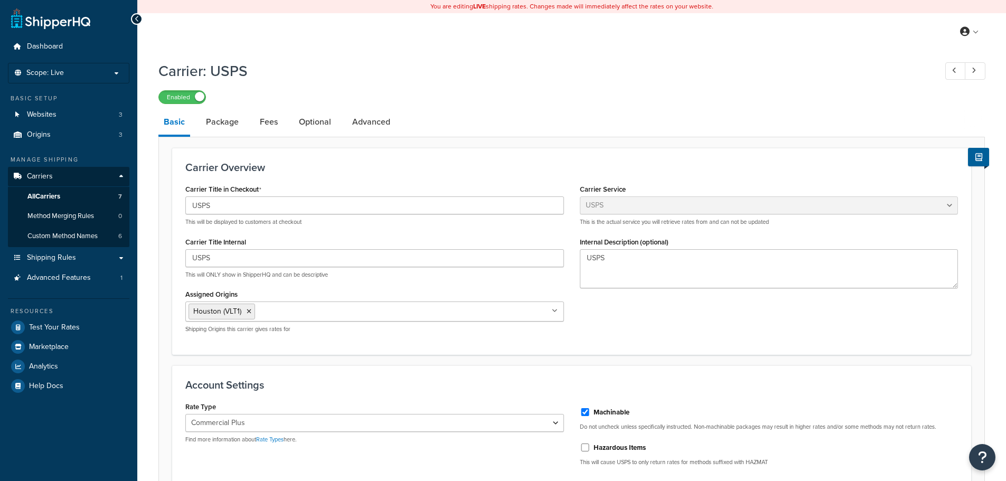
select select "usps"
select select "PLUS"
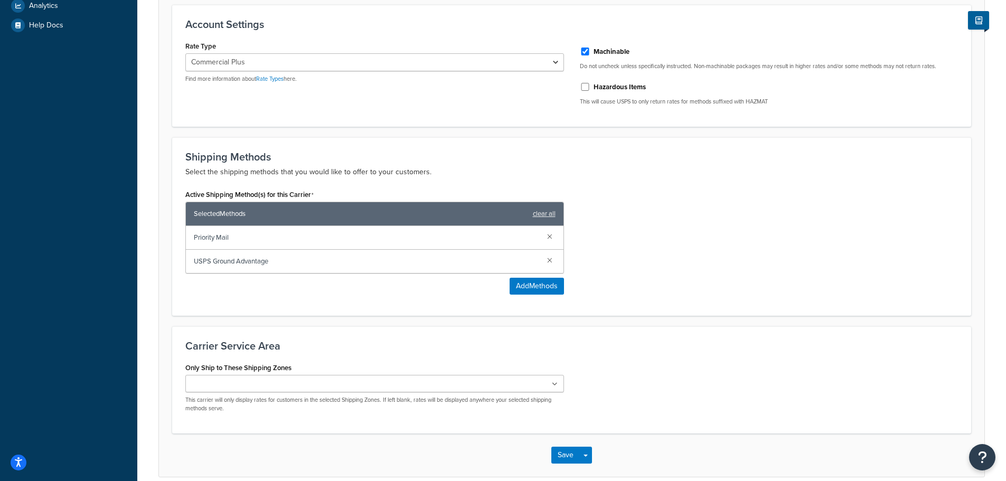
scroll to position [370, 0]
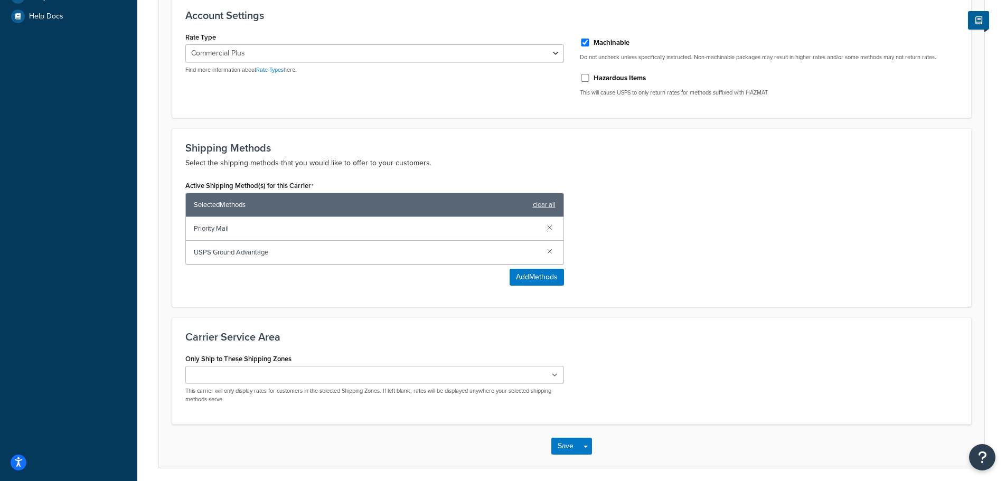
click at [625, 290] on div "Active Shipping Method(s) for this Carrier Selected Methods clear all Priority …" at bounding box center [572, 236] width 789 height 116
click at [524, 280] on button "Add Methods" at bounding box center [537, 277] width 54 height 17
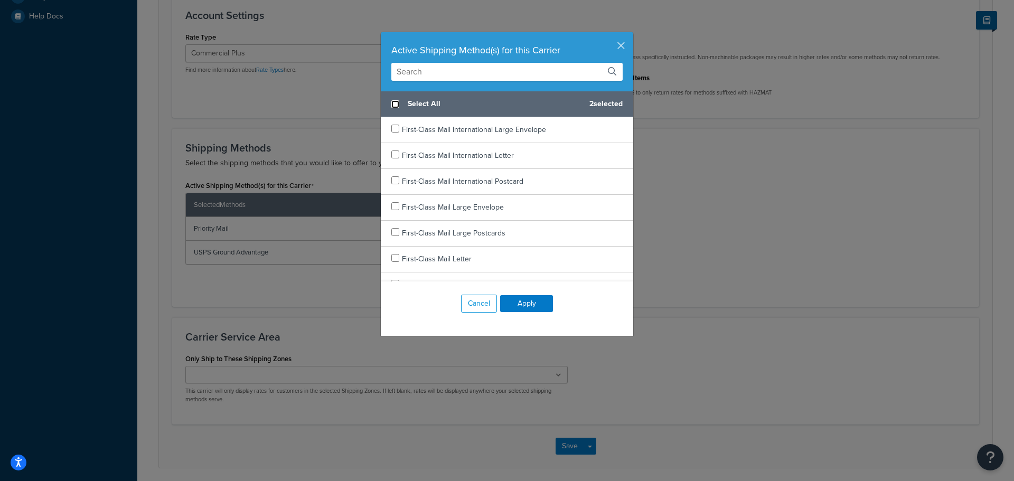
click at [391, 100] on input "checkbox" at bounding box center [395, 104] width 8 height 8
checkbox input "true"
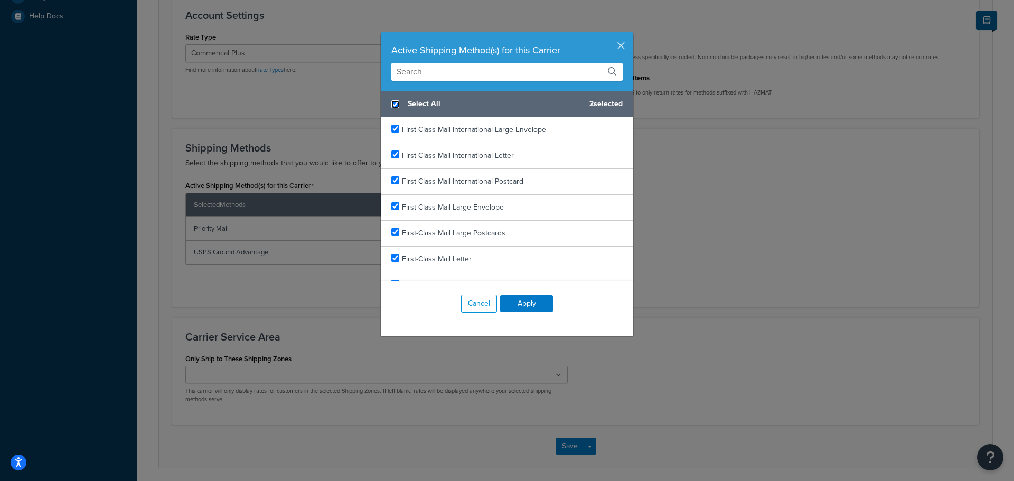
checkbox input "true"
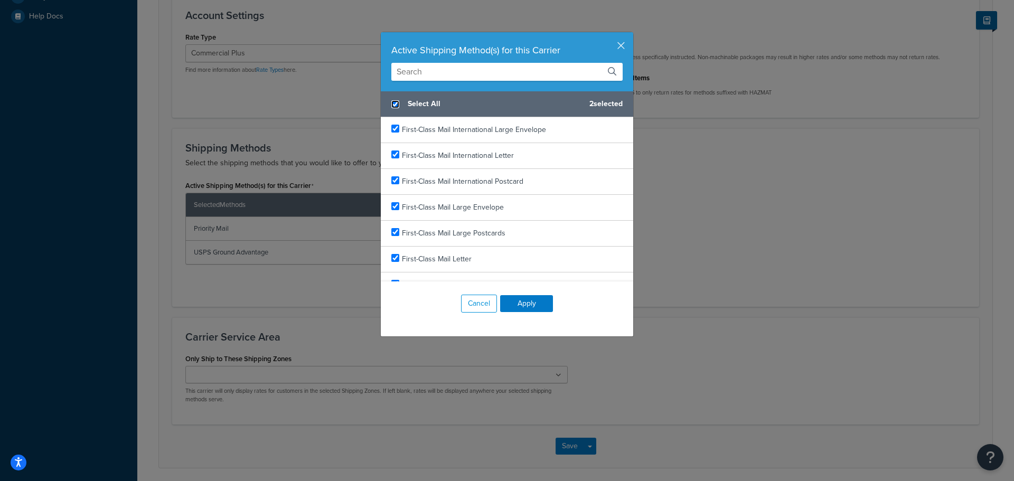
checkbox input "true"
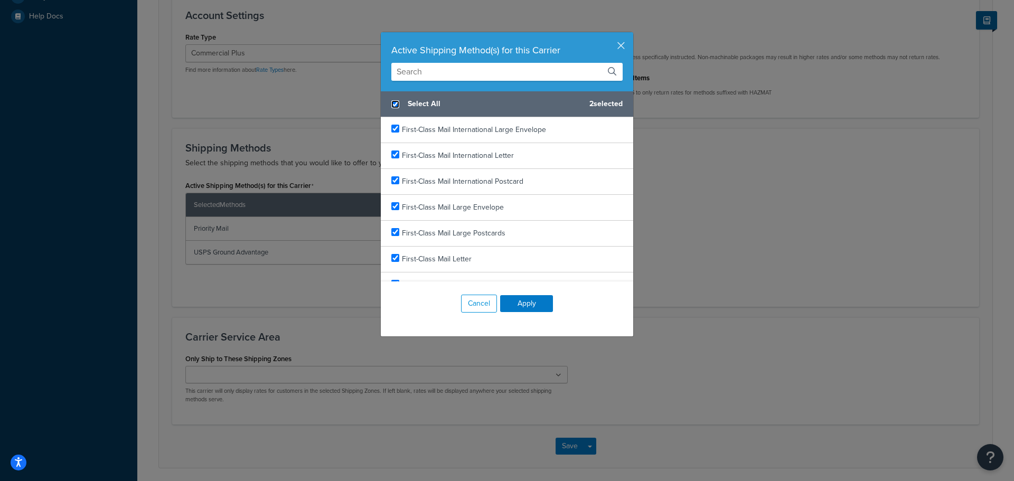
checkbox input "true"
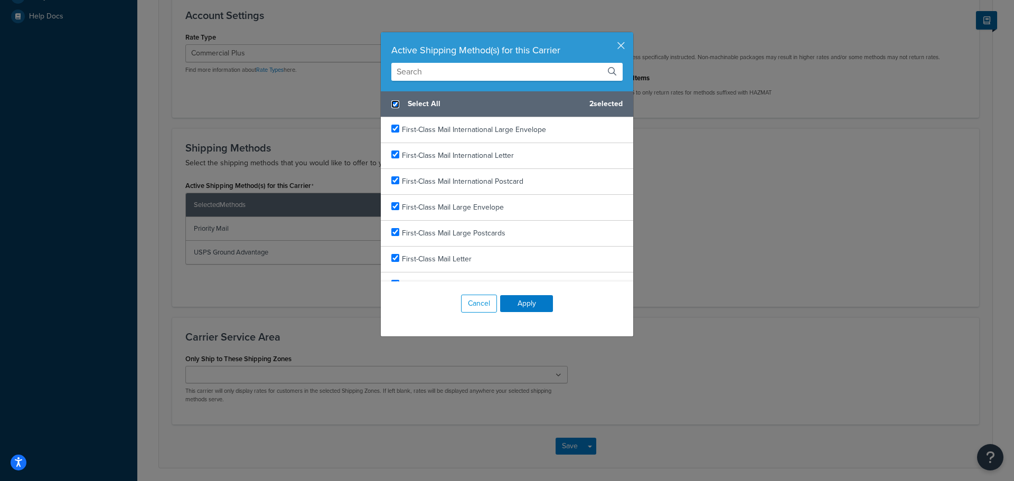
checkbox input "true"
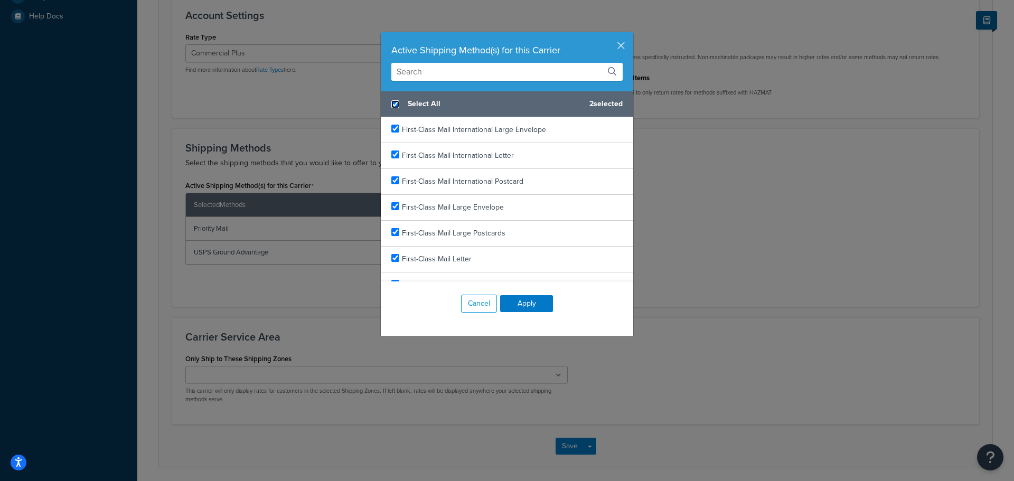
checkbox input "true"
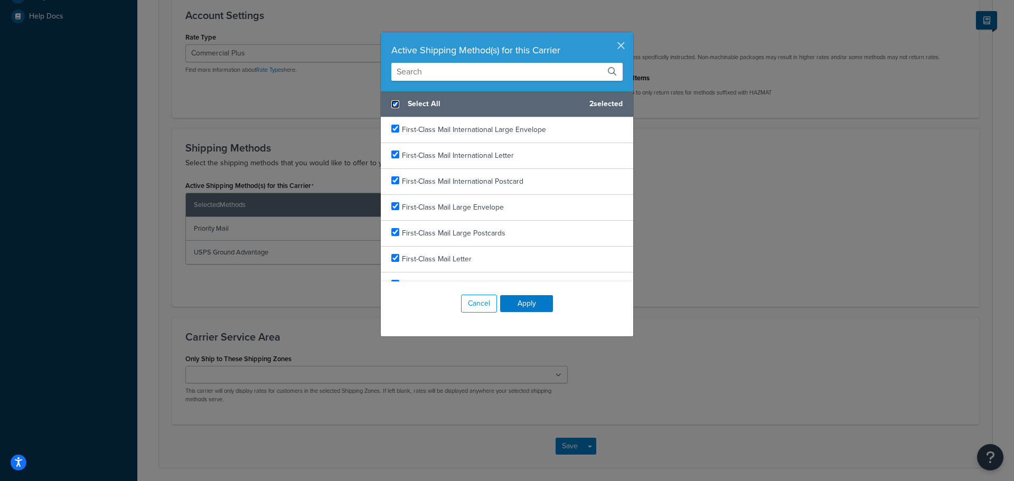
checkbox input "true"
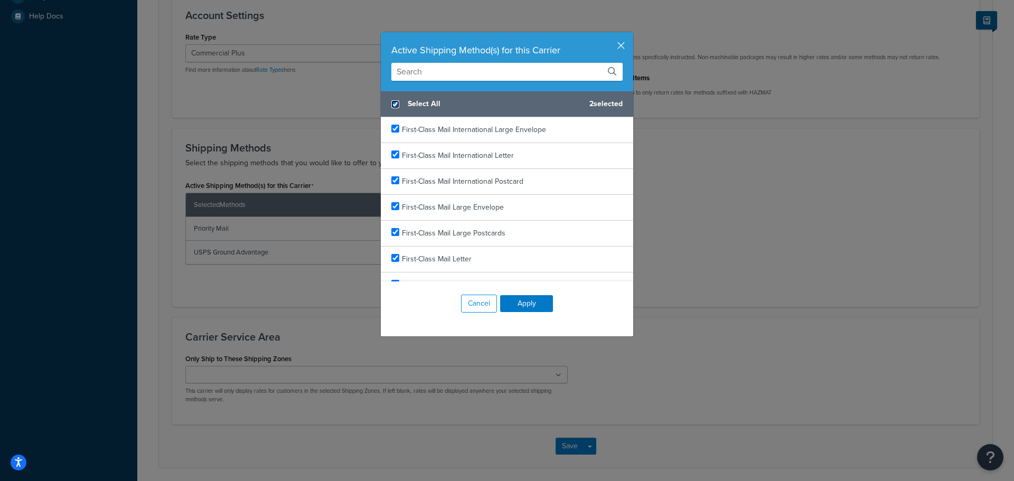
checkbox input "true"
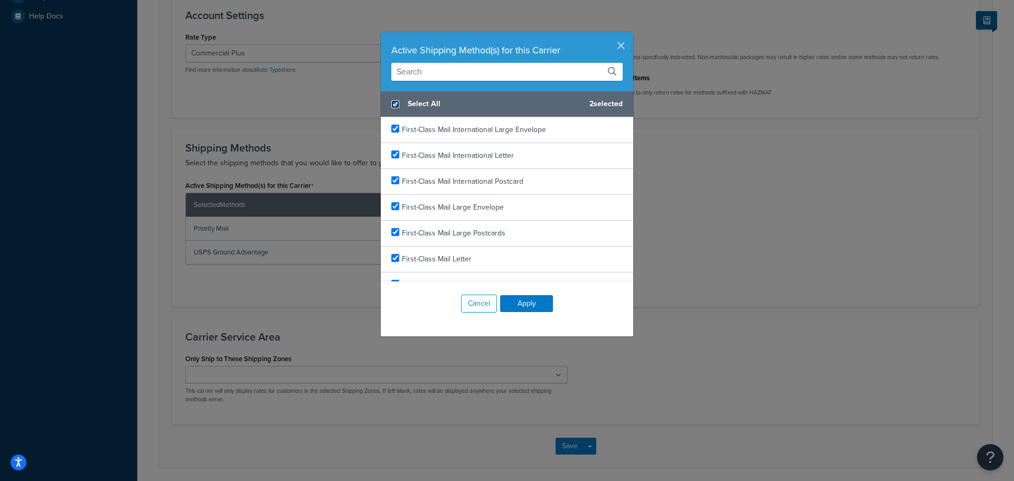
checkbox input "true"
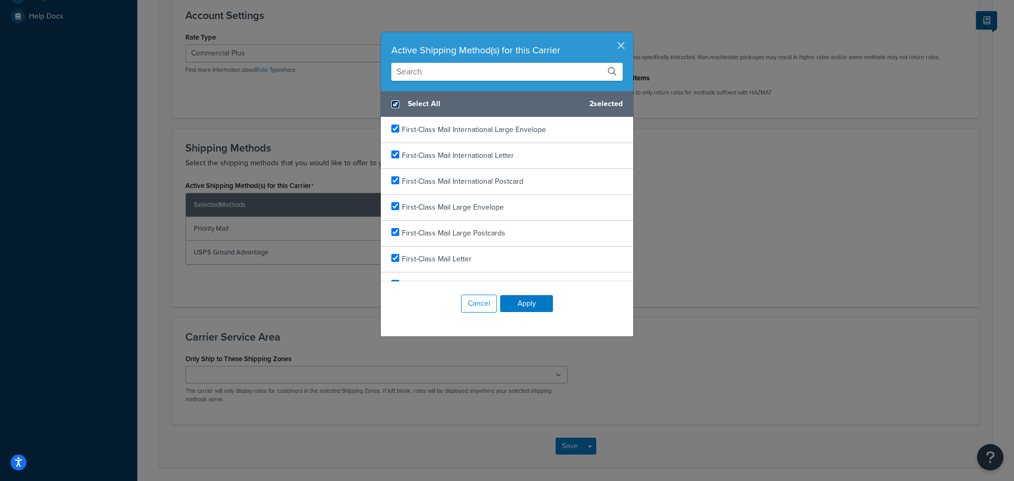
checkbox input "true"
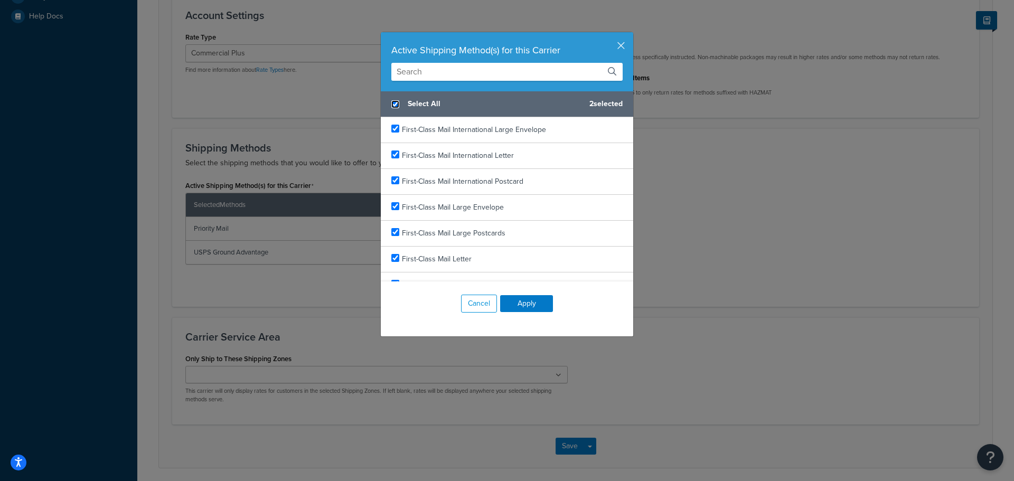
checkbox input "true"
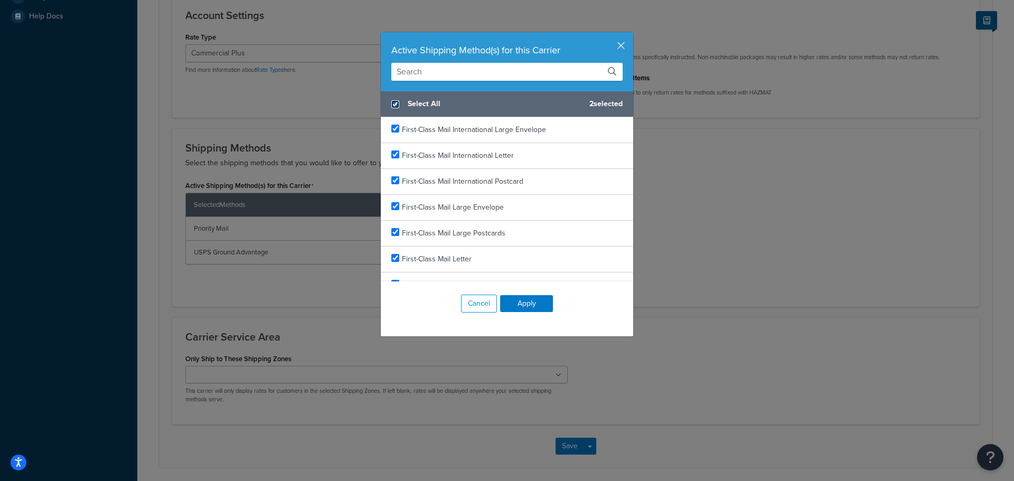
checkbox input "true"
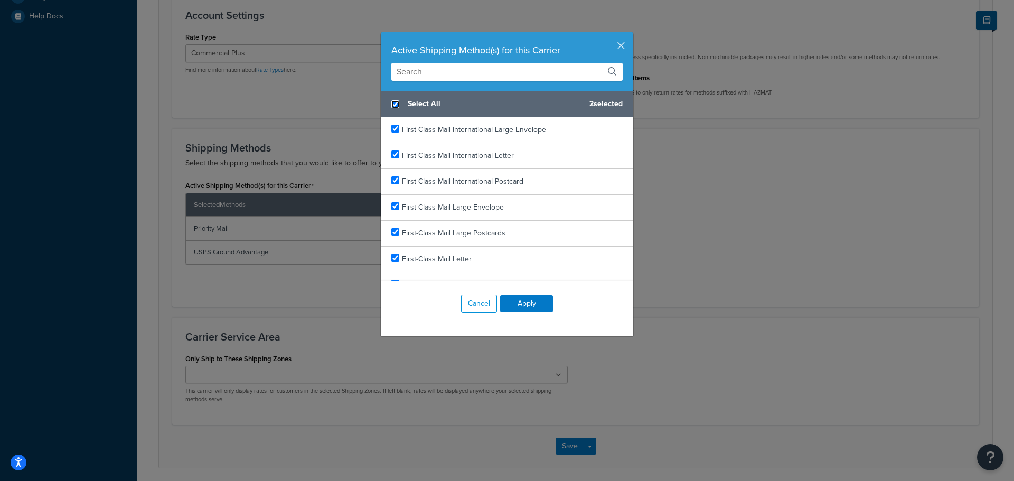
checkbox input "true"
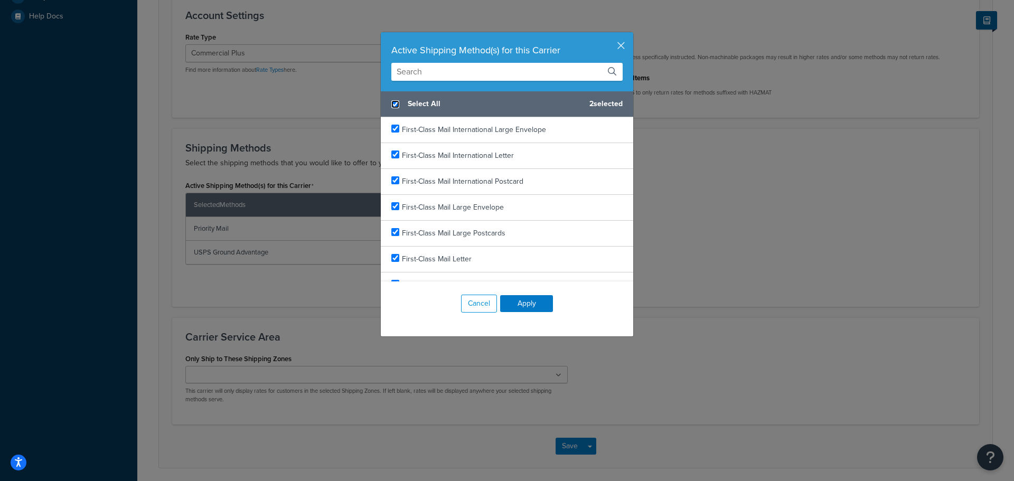
checkbox input "true"
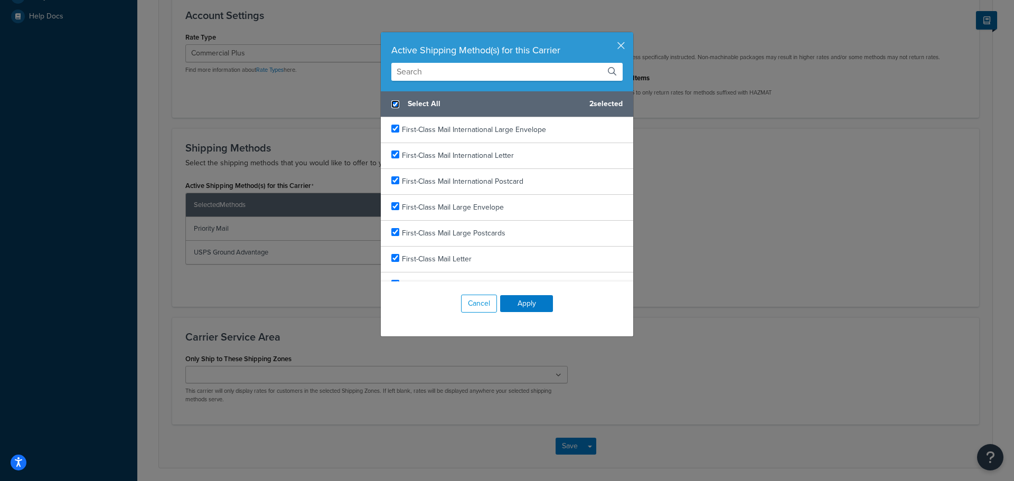
checkbox input "true"
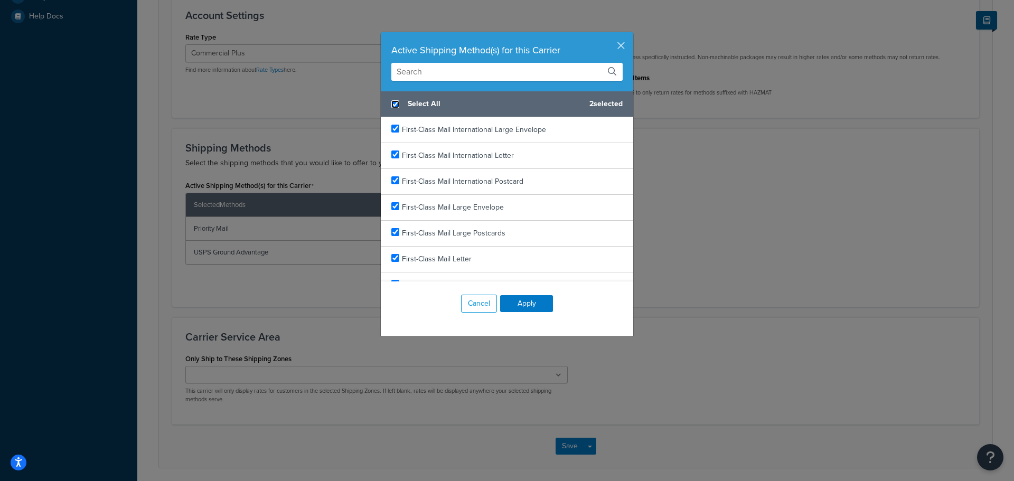
checkbox input "true"
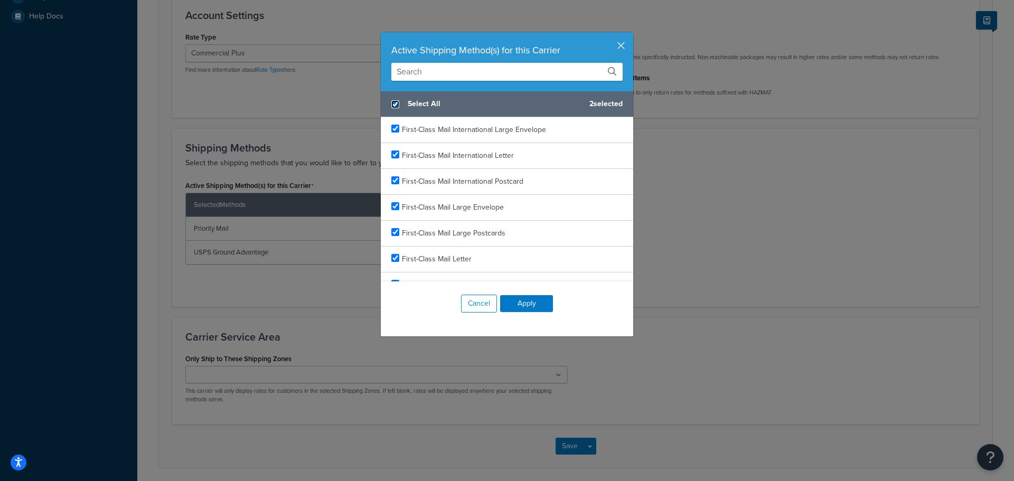
checkbox input "true"
click at [522, 301] on button "Apply" at bounding box center [526, 303] width 53 height 17
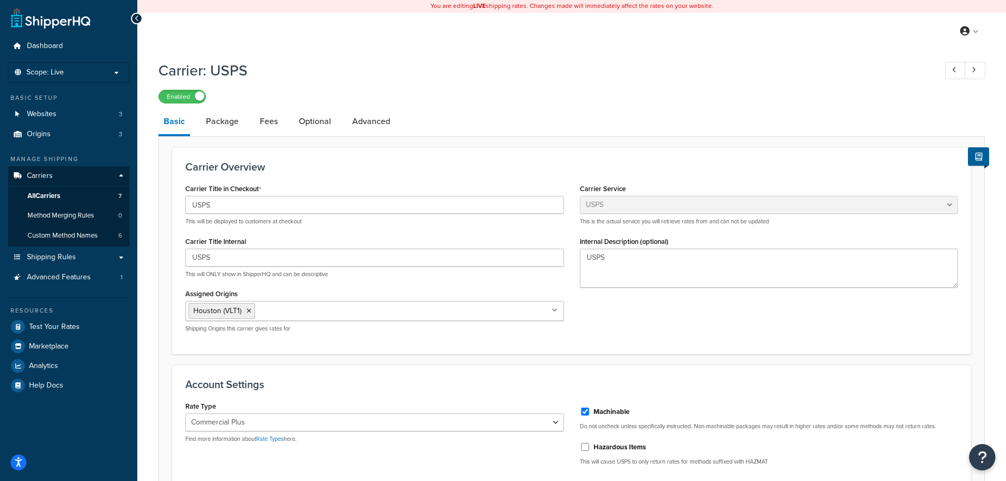
scroll to position [0, 0]
click at [210, 118] on link "Package" at bounding box center [222, 121] width 43 height 25
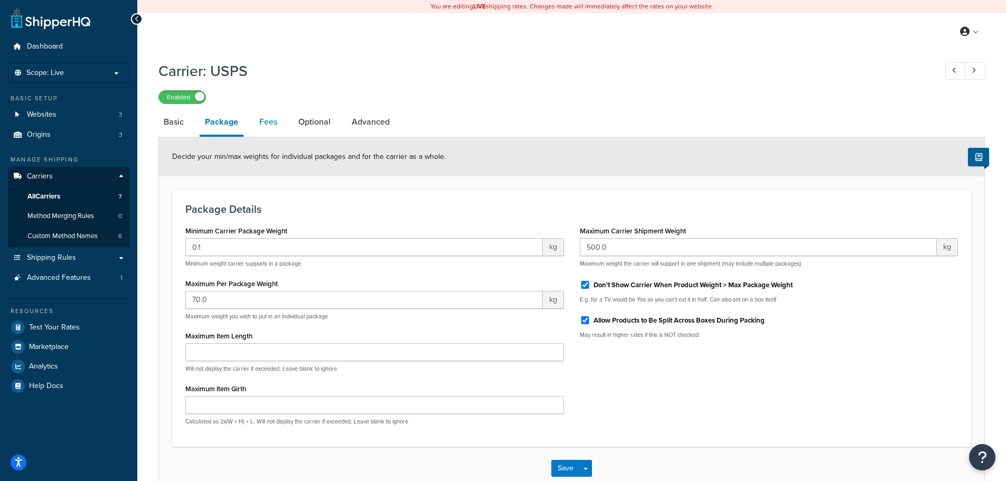
click at [273, 118] on link "Fees" at bounding box center [268, 121] width 29 height 25
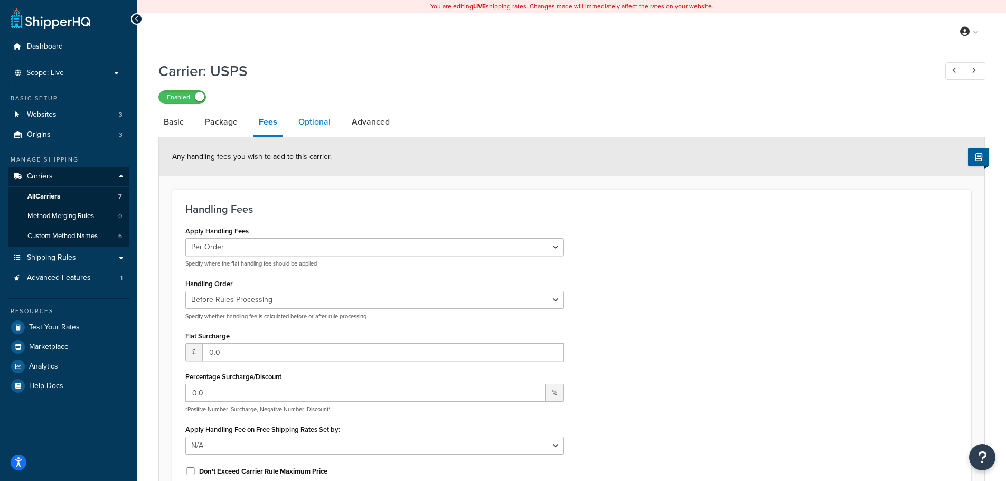
click at [316, 118] on link "Optional" at bounding box center [314, 121] width 43 height 25
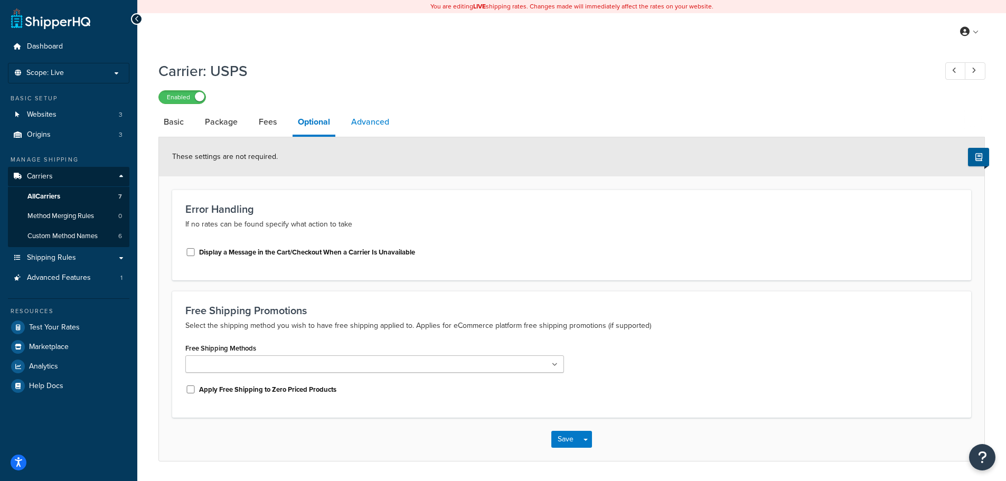
click at [374, 119] on link "Advanced" at bounding box center [370, 121] width 49 height 25
select select "false"
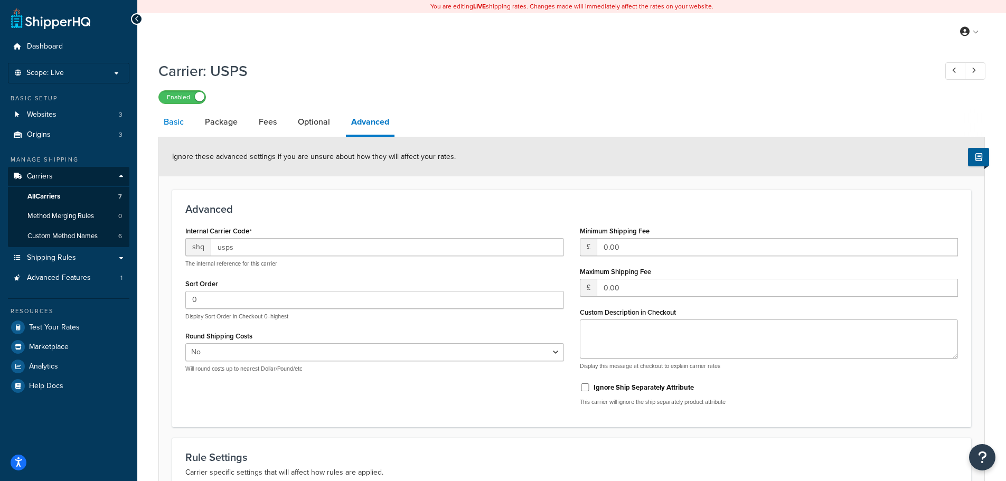
click at [176, 124] on link "Basic" at bounding box center [173, 121] width 31 height 25
select select "usps"
select select "PLUS"
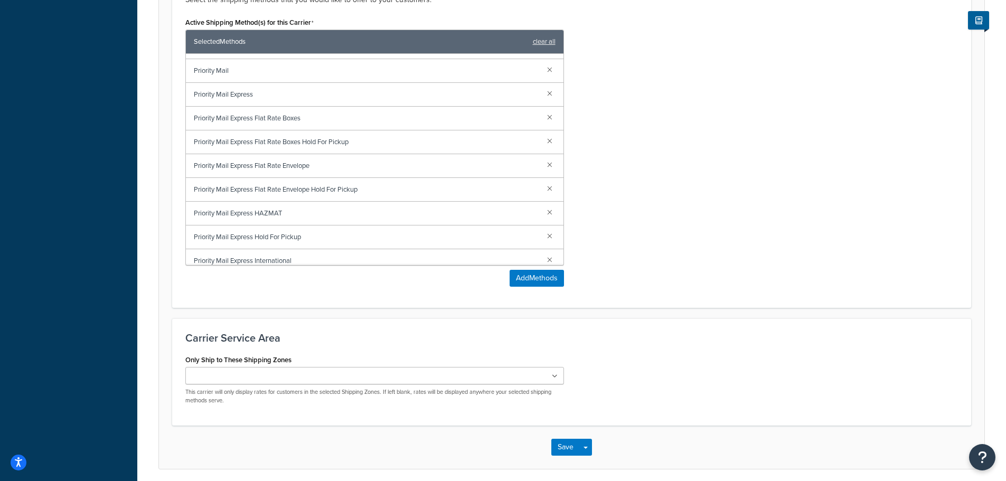
scroll to position [575, 0]
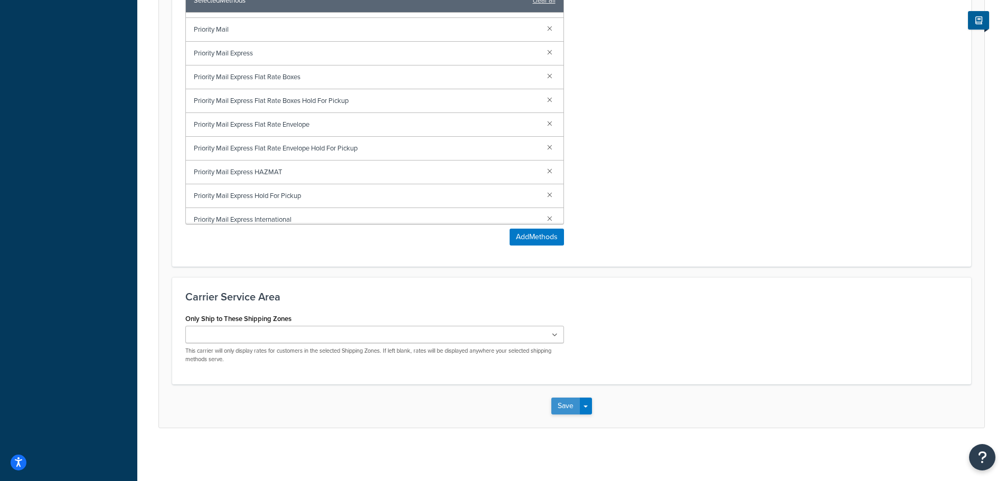
click at [559, 405] on button "Save" at bounding box center [566, 406] width 29 height 17
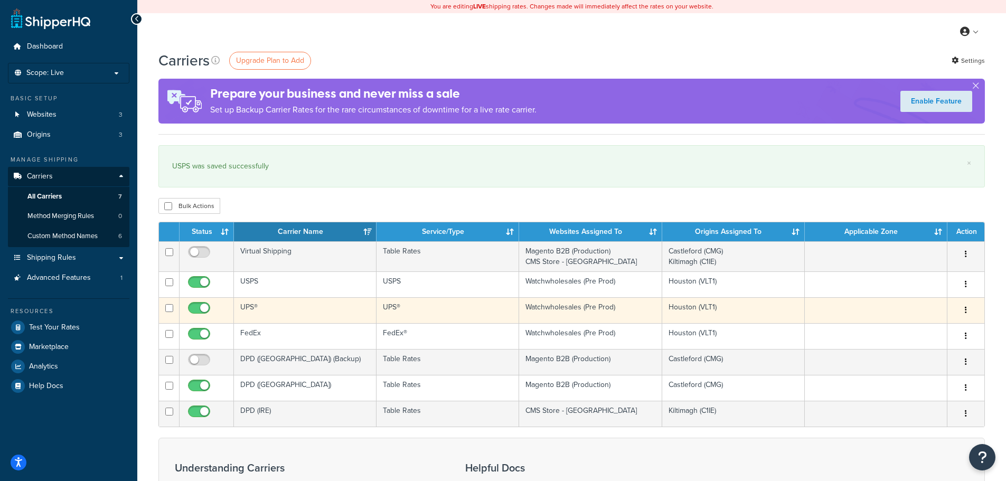
click at [965, 310] on icon "button" at bounding box center [966, 309] width 2 height 7
click at [918, 329] on link "Edit" at bounding box center [923, 332] width 83 height 22
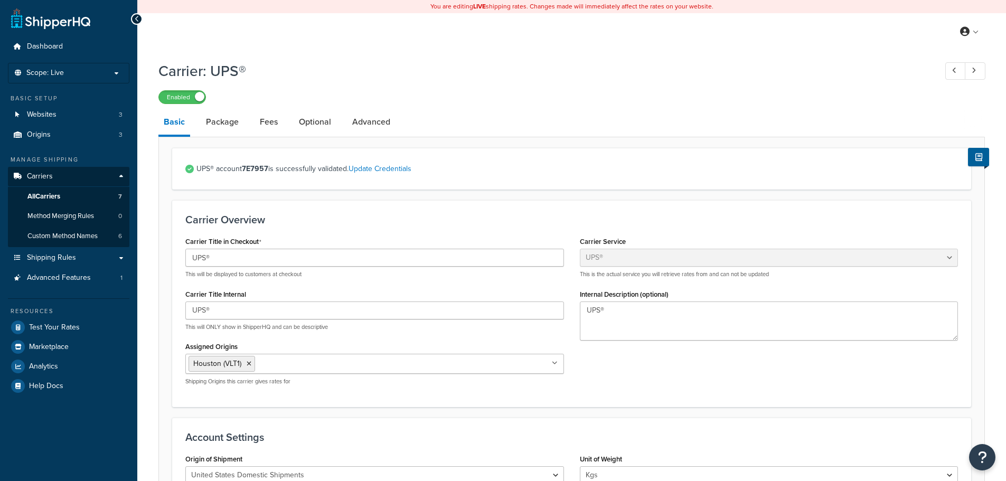
select select "ups"
select select "kg"
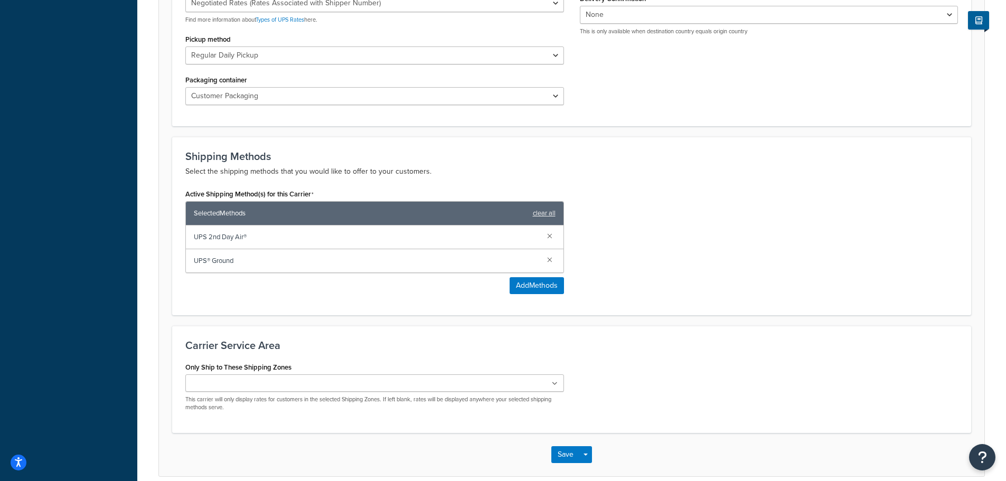
scroll to position [528, 0]
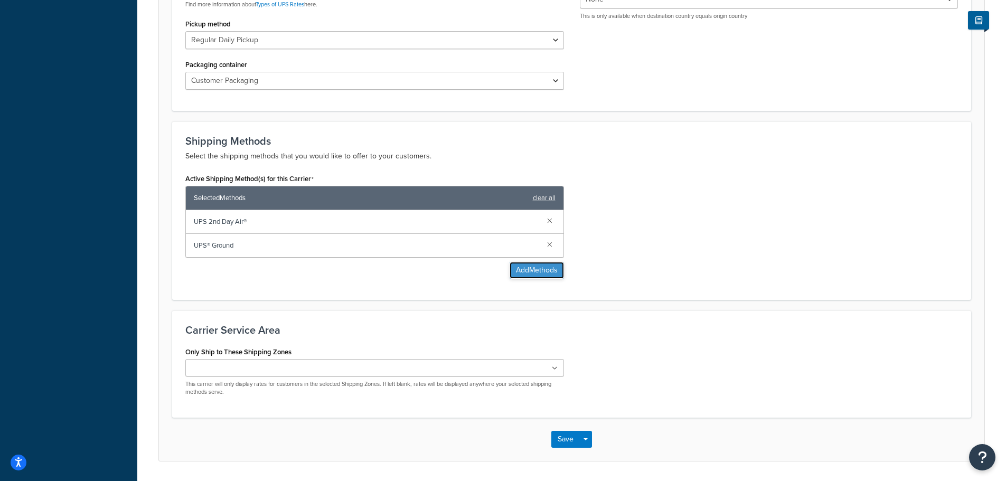
click at [530, 268] on button "Add Methods" at bounding box center [537, 270] width 54 height 17
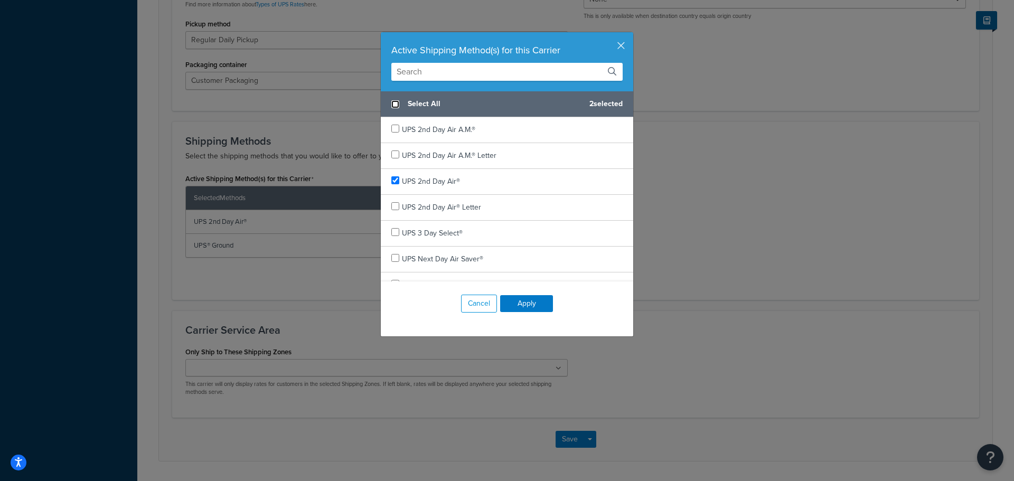
click at [392, 103] on input "checkbox" at bounding box center [395, 104] width 8 height 8
checkbox input "true"
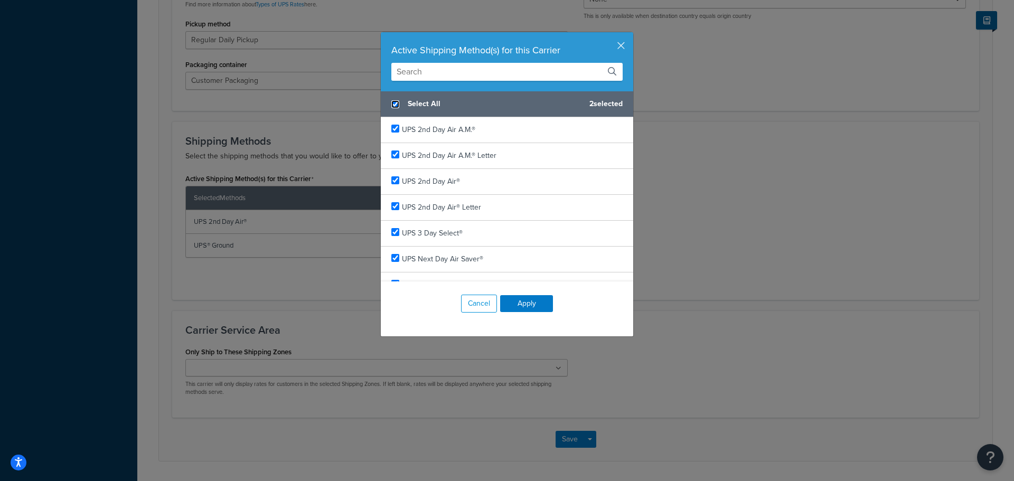
checkbox input "true"
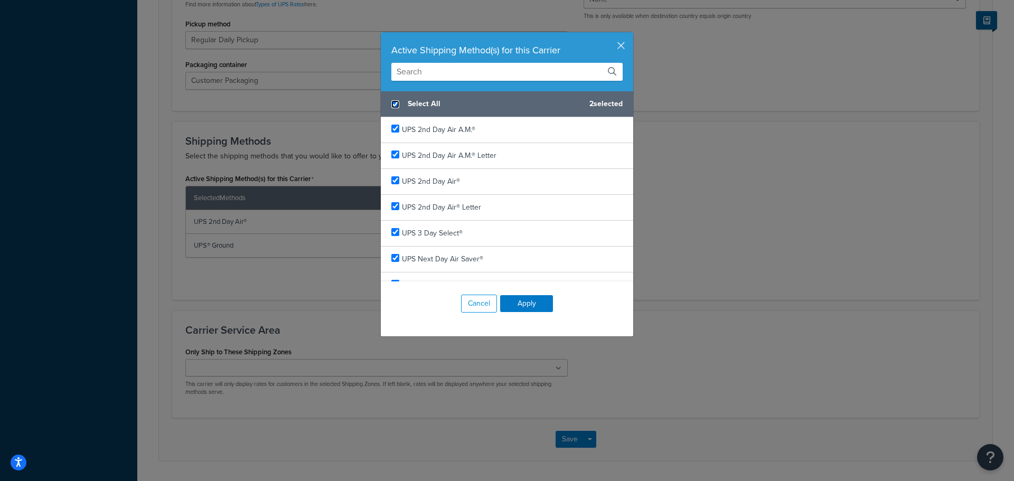
checkbox input "true"
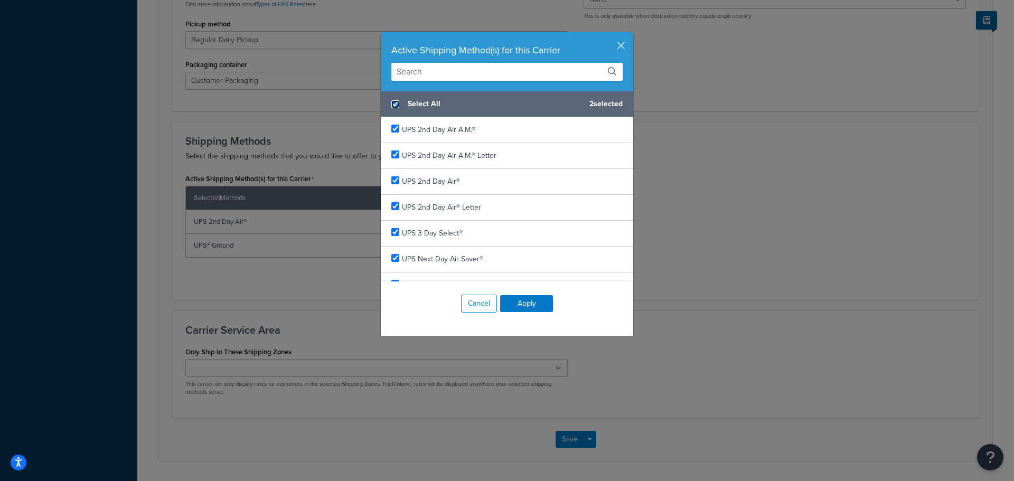
checkbox input "true"
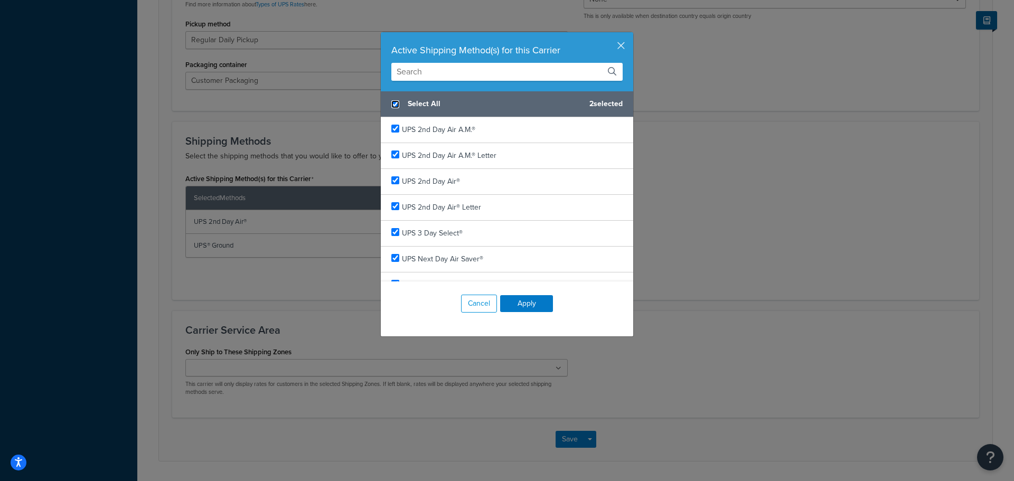
checkbox input "true"
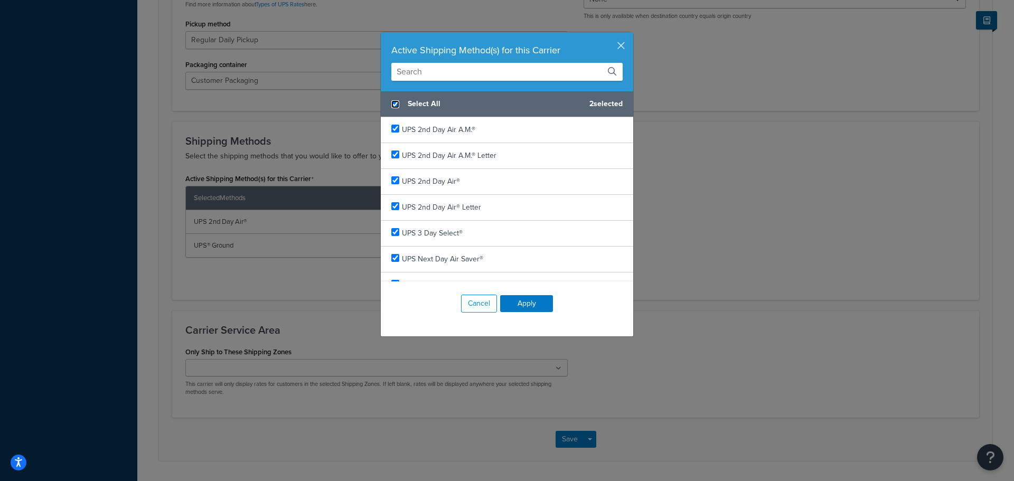
checkbox input "true"
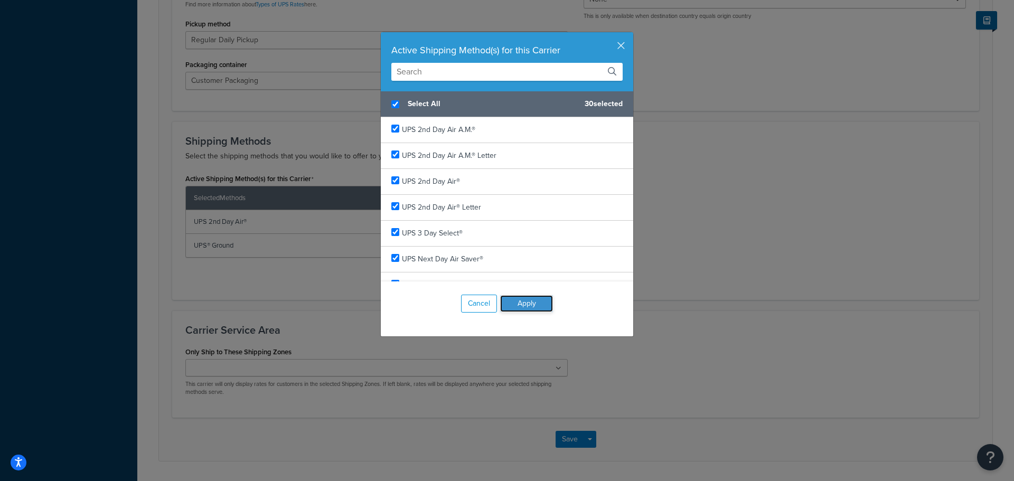
click at [531, 301] on button "Apply" at bounding box center [526, 303] width 53 height 17
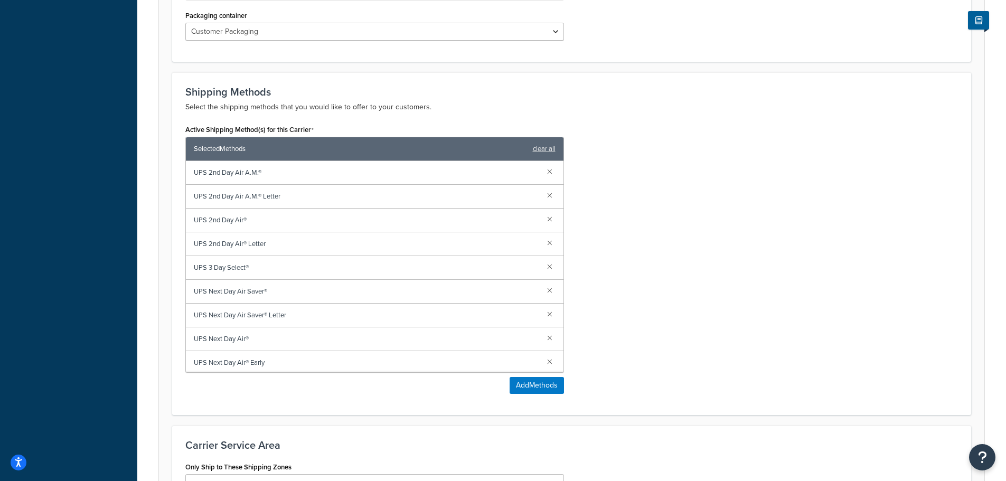
scroll to position [726, 0]
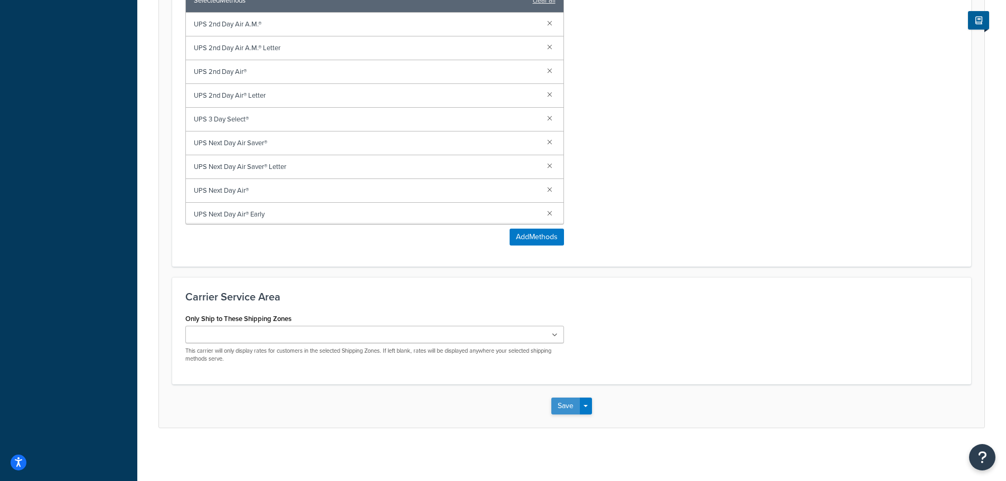
click at [569, 400] on button "Save" at bounding box center [566, 406] width 29 height 17
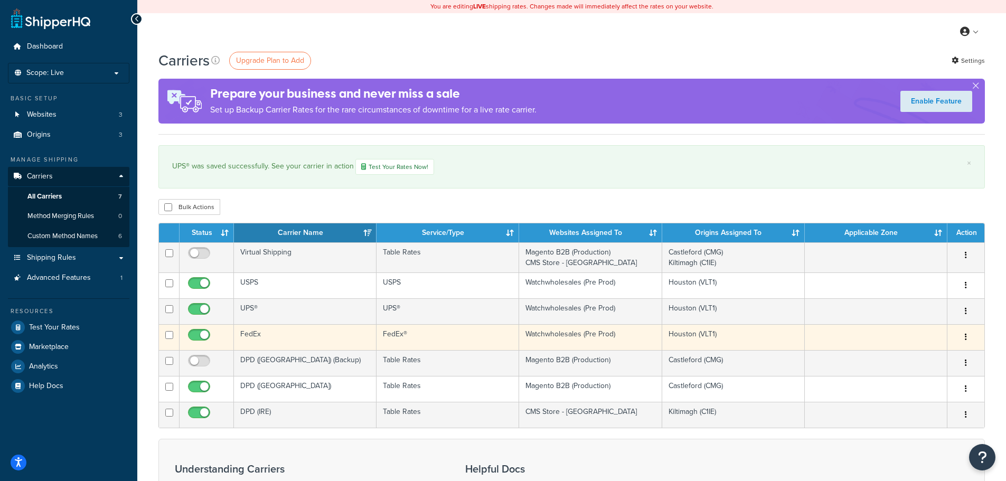
click at [965, 337] on icon "button" at bounding box center [966, 336] width 2 height 7
click at [900, 356] on link "Edit" at bounding box center [923, 359] width 83 height 22
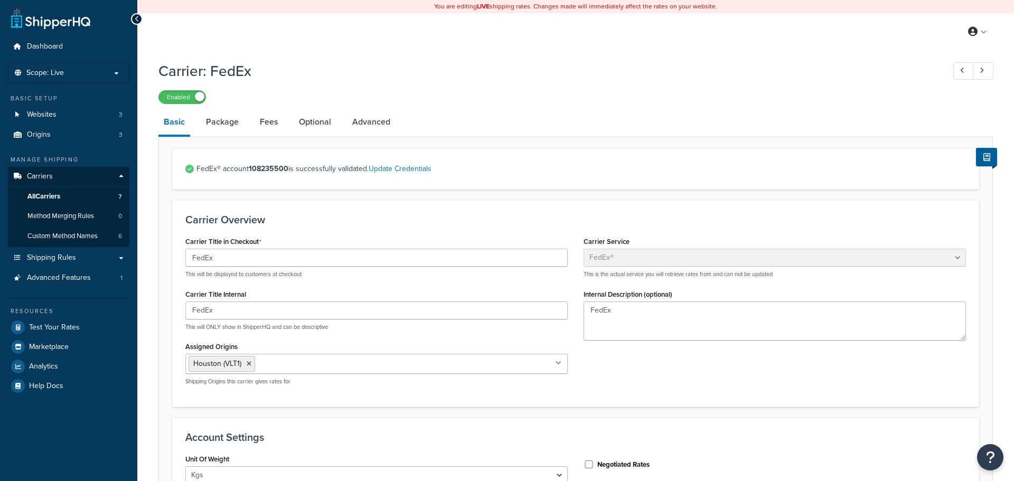
select select "fedEx"
select select "kg"
select select "REGULAR_PICKUP"
select select "YOUR_PACKAGING"
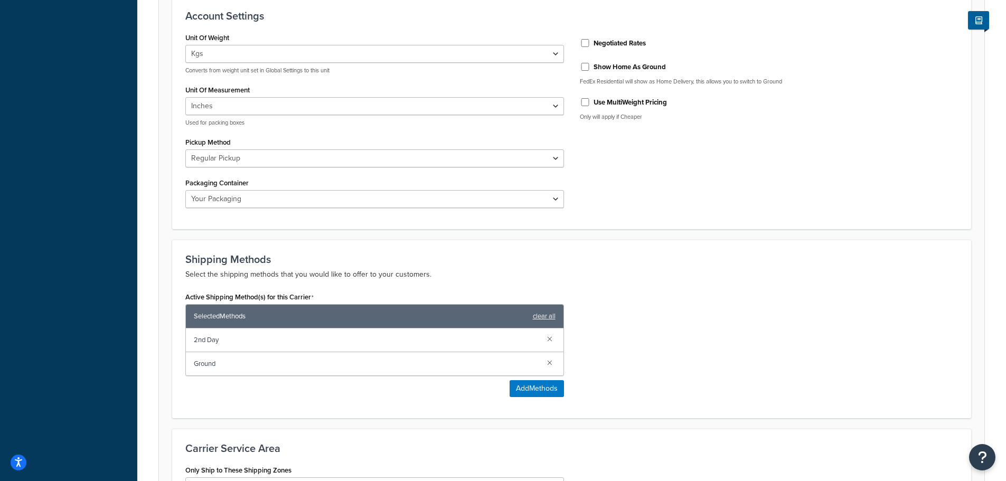
scroll to position [574, 0]
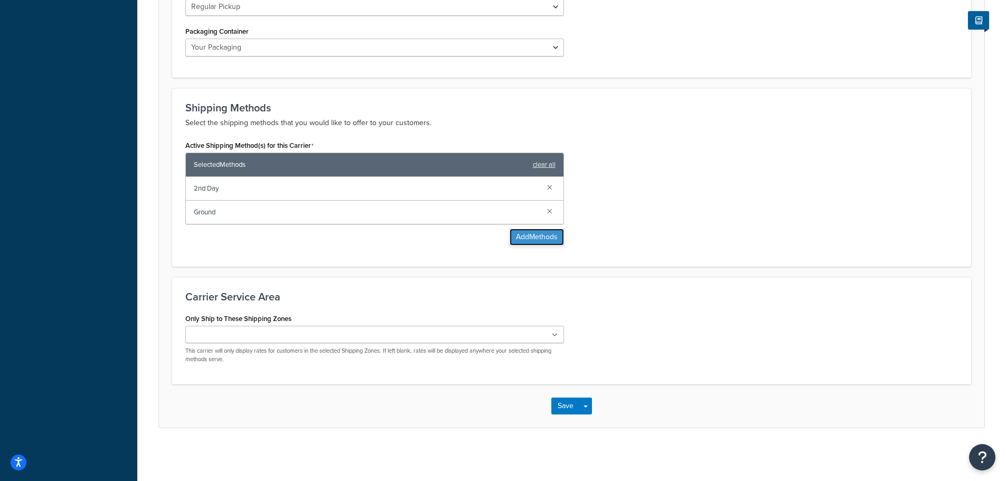
click at [532, 238] on button "Add Methods" at bounding box center [537, 237] width 54 height 17
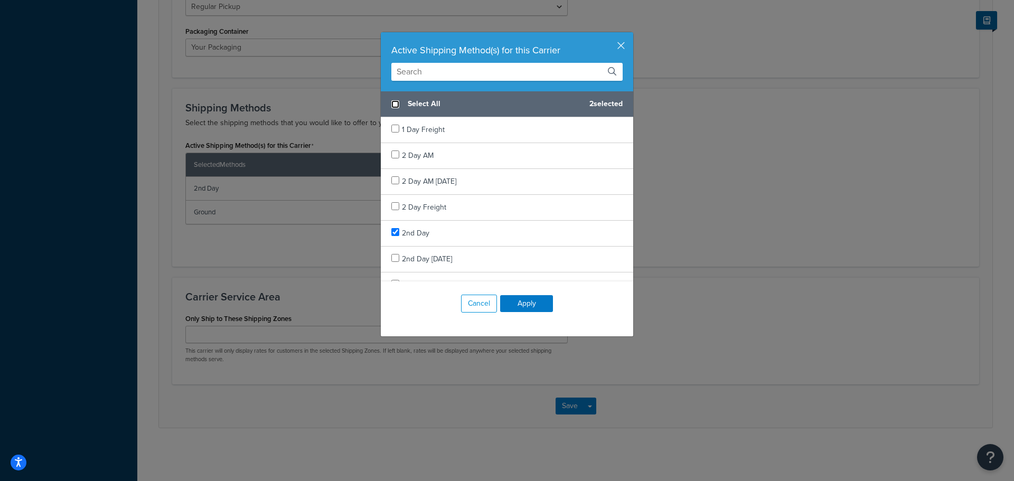
click at [391, 106] on input "checkbox" at bounding box center [395, 104] width 8 height 8
checkbox input "true"
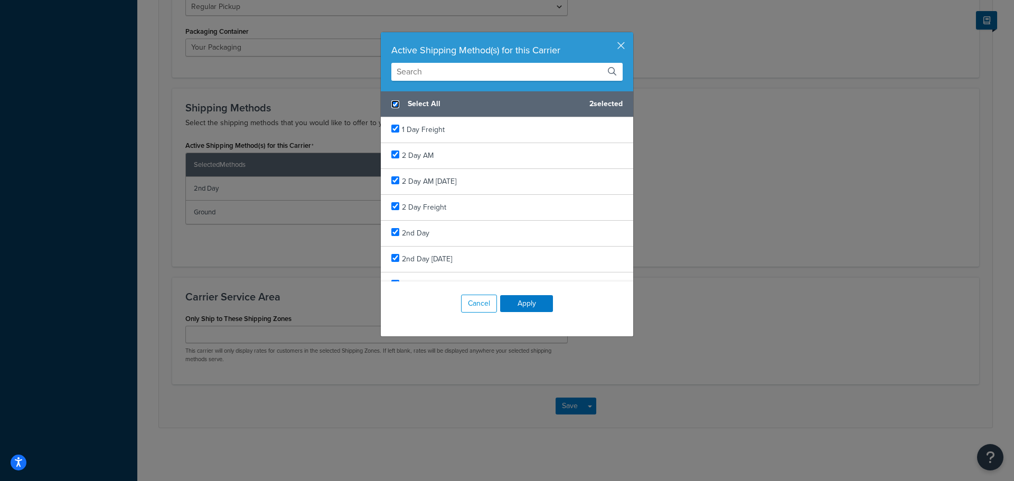
checkbox input "true"
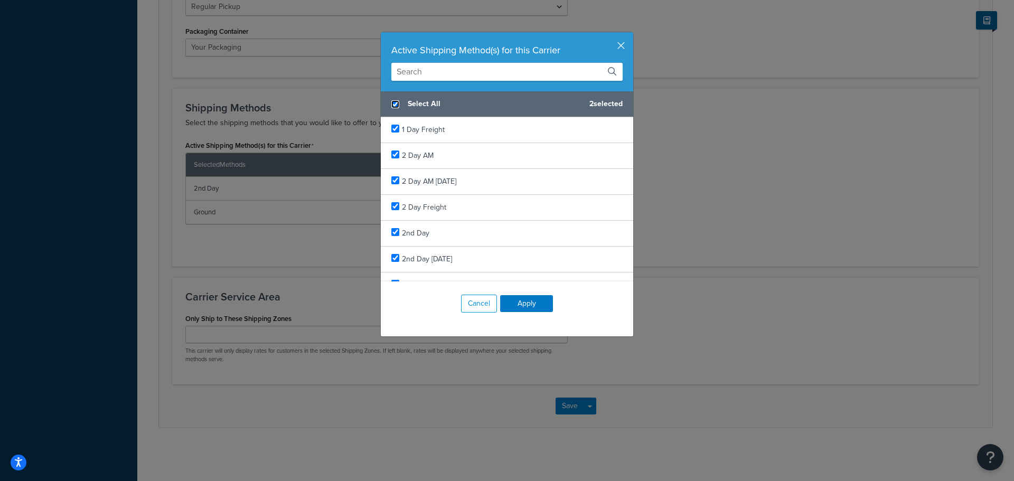
checkbox input "true"
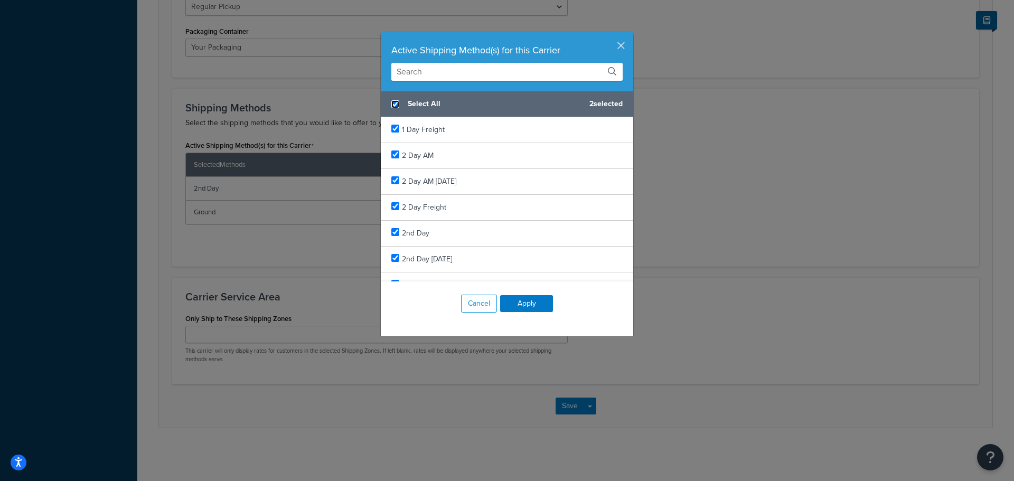
checkbox input "true"
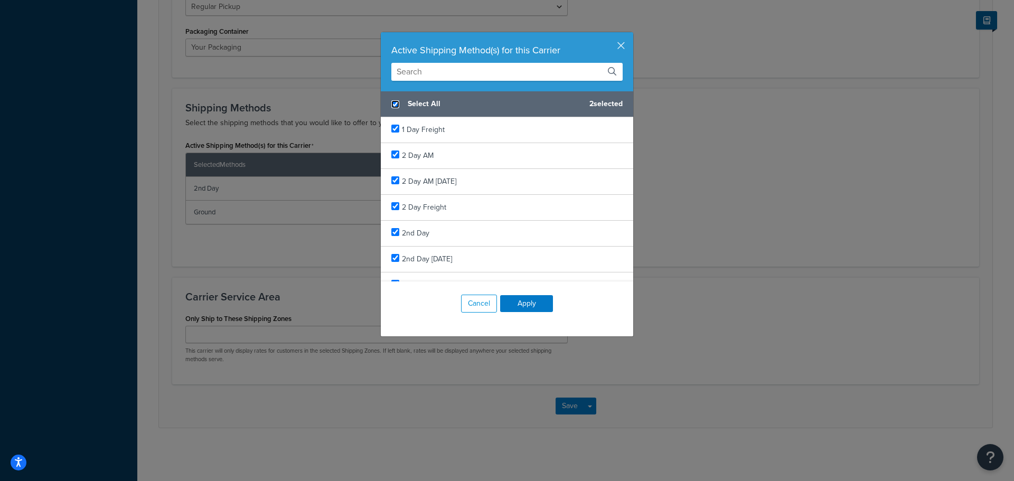
checkbox input "true"
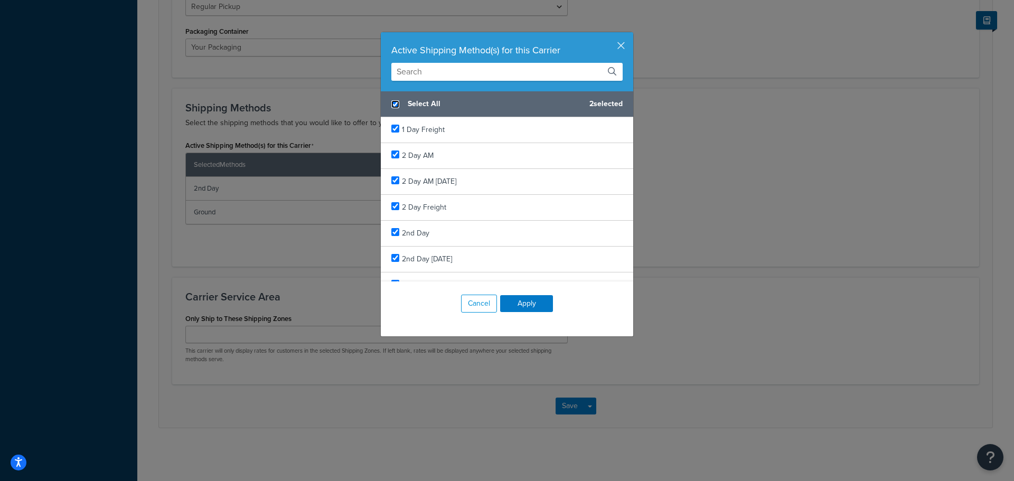
checkbox input "true"
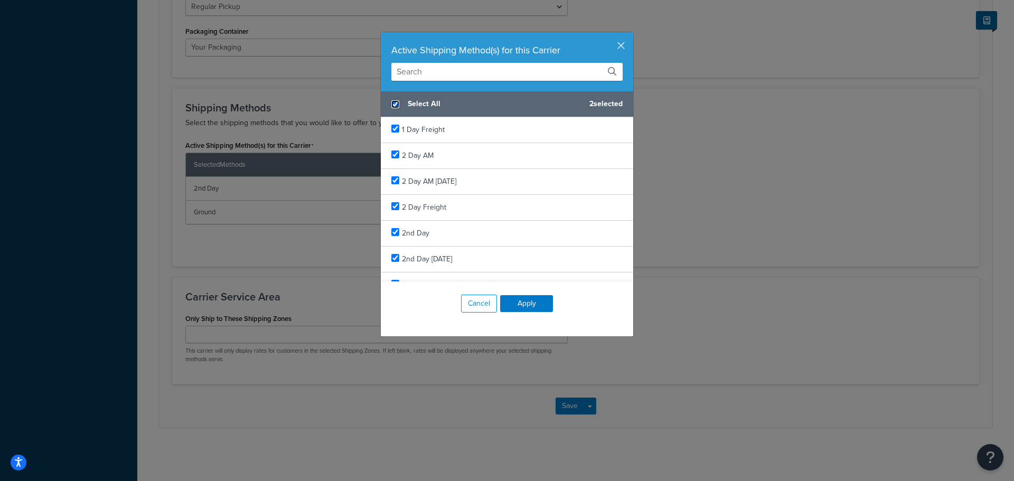
checkbox input "true"
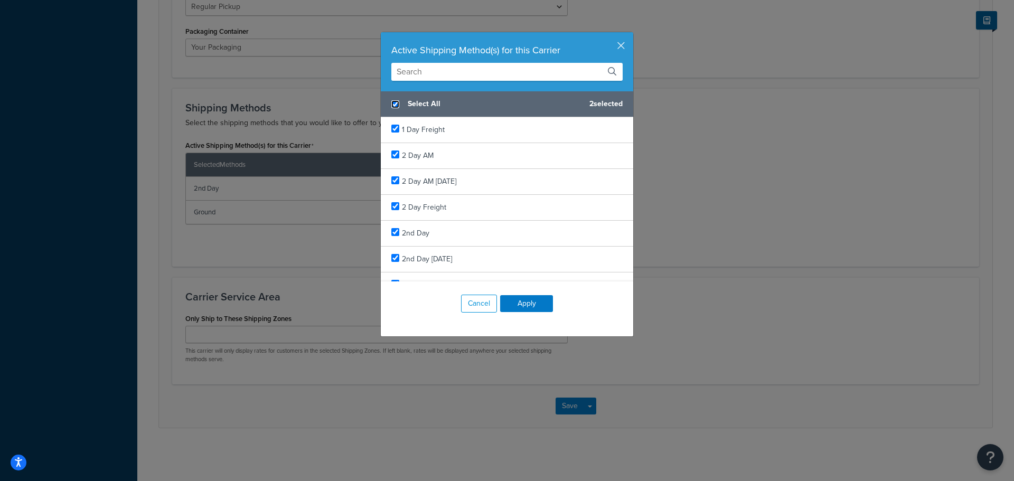
checkbox input "true"
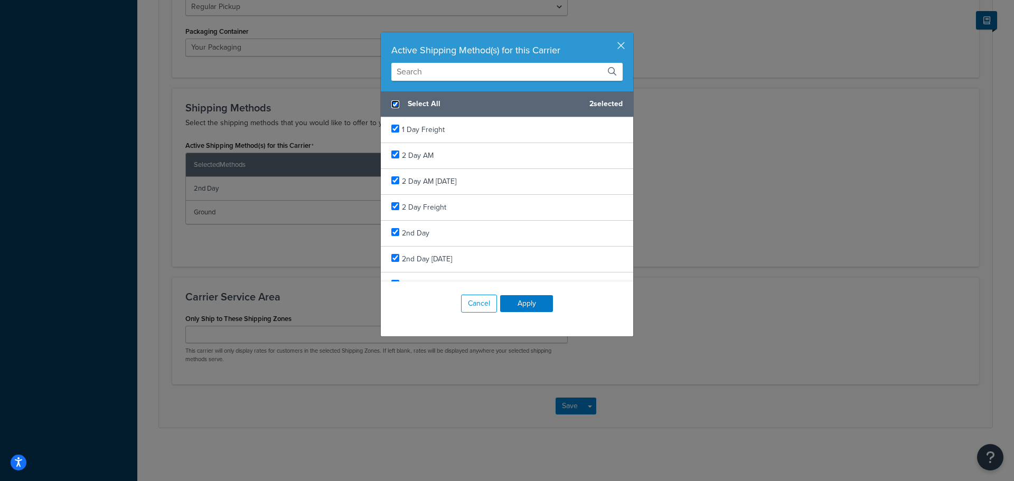
checkbox input "true"
click at [523, 303] on button "Apply" at bounding box center [526, 303] width 53 height 17
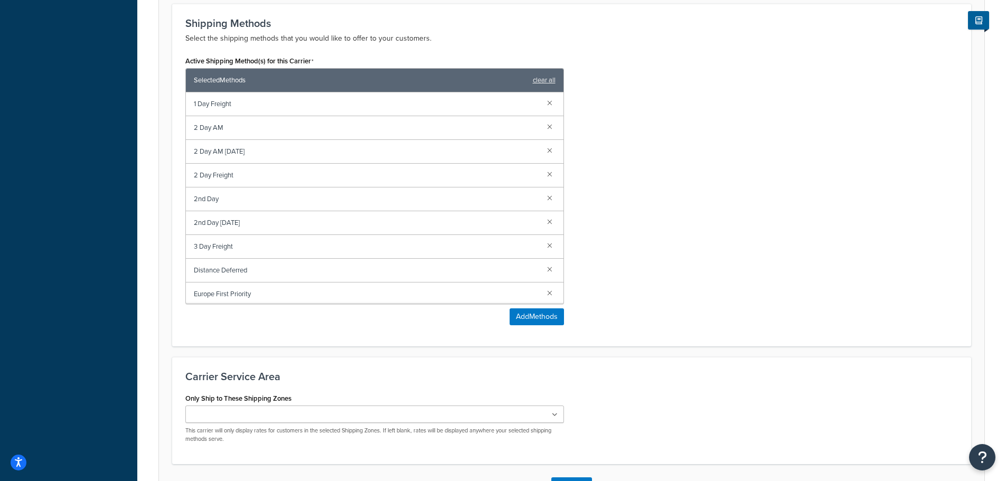
scroll to position [738, 0]
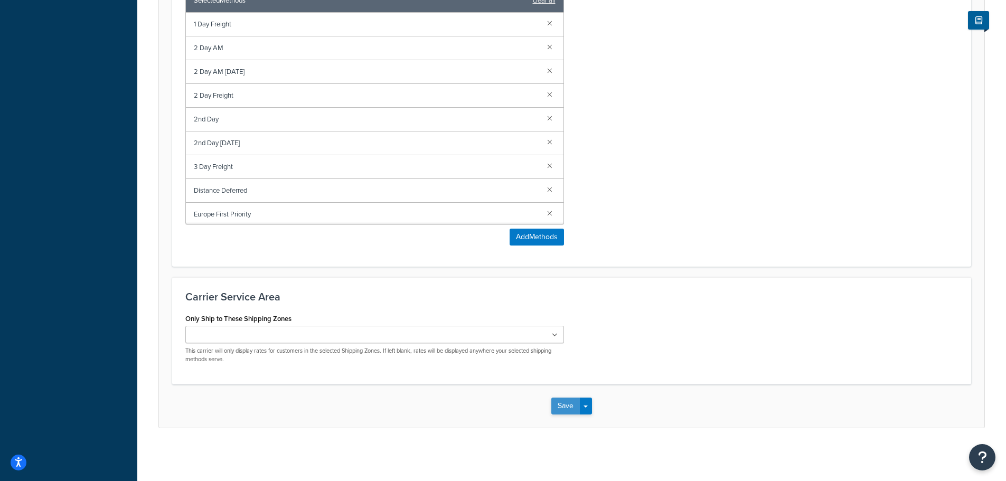
click at [568, 403] on button "Save" at bounding box center [566, 406] width 29 height 17
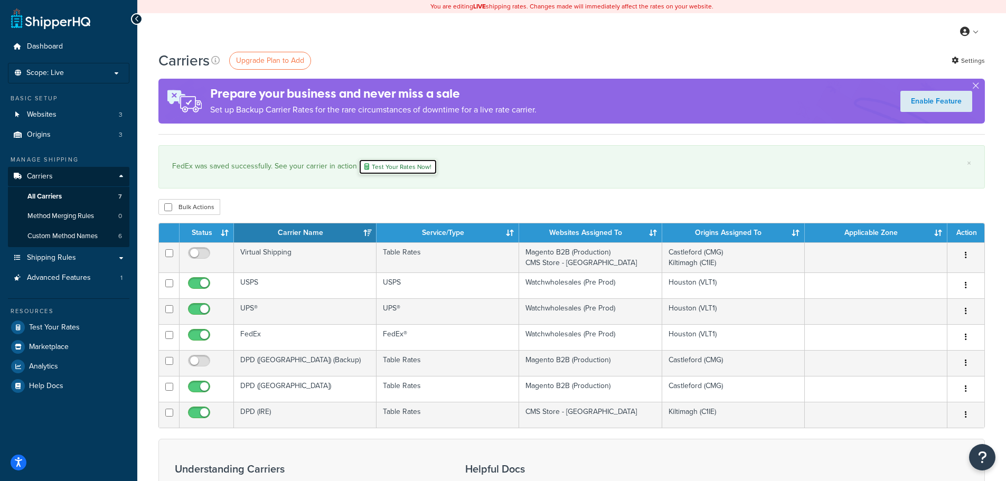
click at [383, 166] on link "Test Your Rates Now!" at bounding box center [398, 167] width 79 height 16
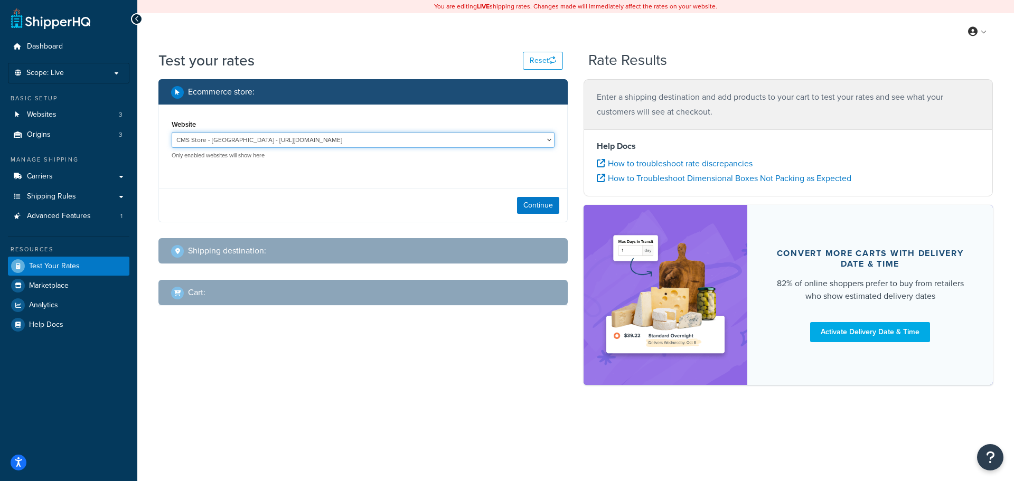
click at [395, 144] on select "CMS Store - [GEOGRAPHIC_DATA] - [URL][DOMAIN_NAME] Magento B2B (Production) - […" at bounding box center [363, 140] width 383 height 16
select select "2baf6f20d64ff88d347d4d016ad4b852"
click at [172, 132] on select "CMS Store - [GEOGRAPHIC_DATA] - [URL][DOMAIN_NAME] Magento B2B (Production) - […" at bounding box center [363, 140] width 383 height 16
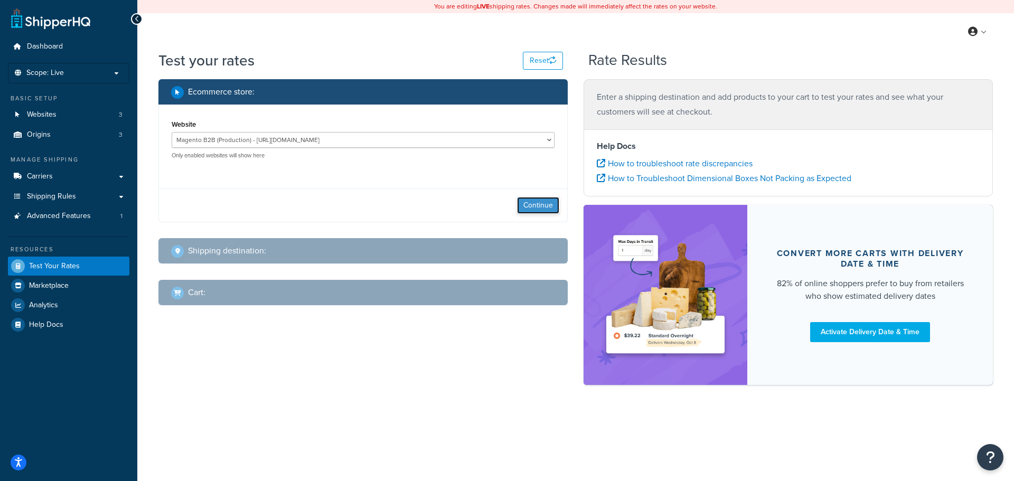
click at [526, 200] on button "Continue" at bounding box center [538, 205] width 42 height 17
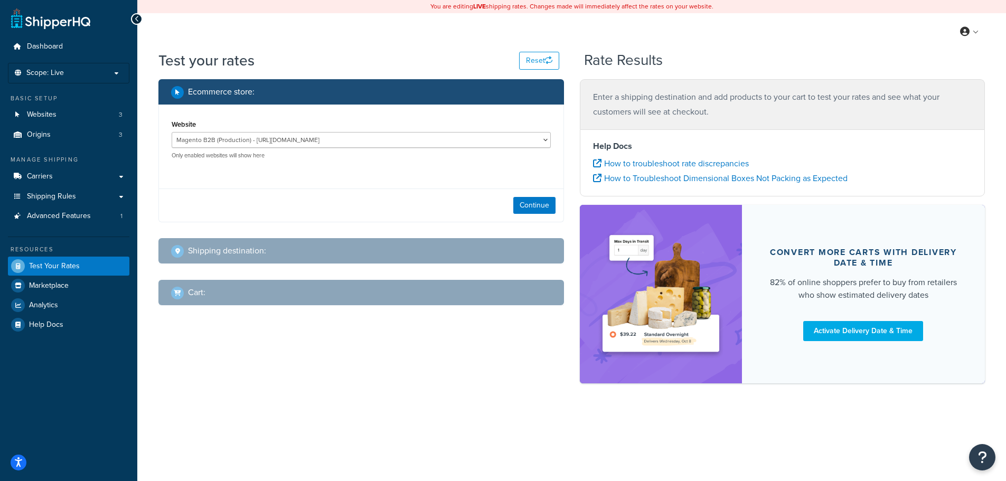
select select "[GEOGRAPHIC_DATA]"
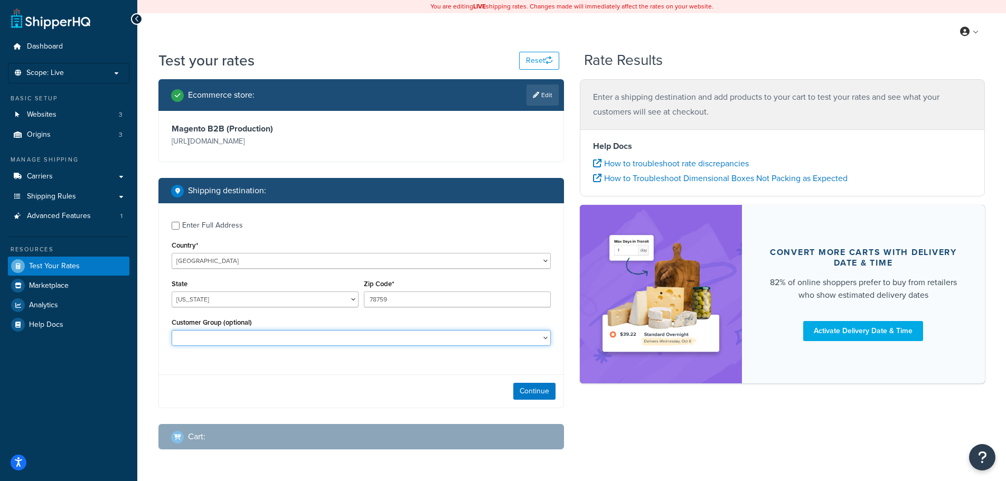
click at [521, 339] on select "CMS Colleagues Free Shipping Customer Logged In Not Logged in Retail Wholesale" at bounding box center [361, 338] width 379 height 16
click at [520, 339] on select "CMS Colleagues Free Shipping Customer Logged In Not Logged in Retail Wholesale" at bounding box center [361, 338] width 379 height 16
click at [523, 390] on button "Continue" at bounding box center [535, 391] width 42 height 17
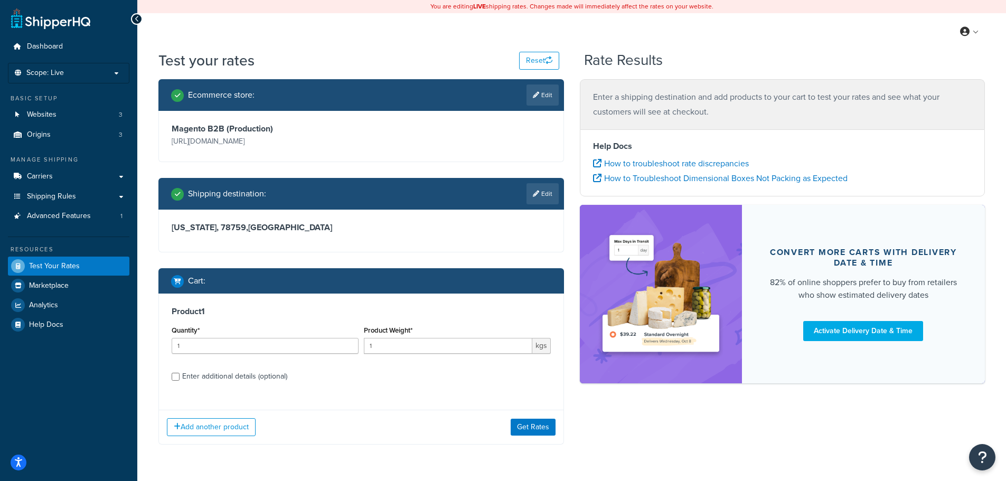
scroll to position [32, 0]
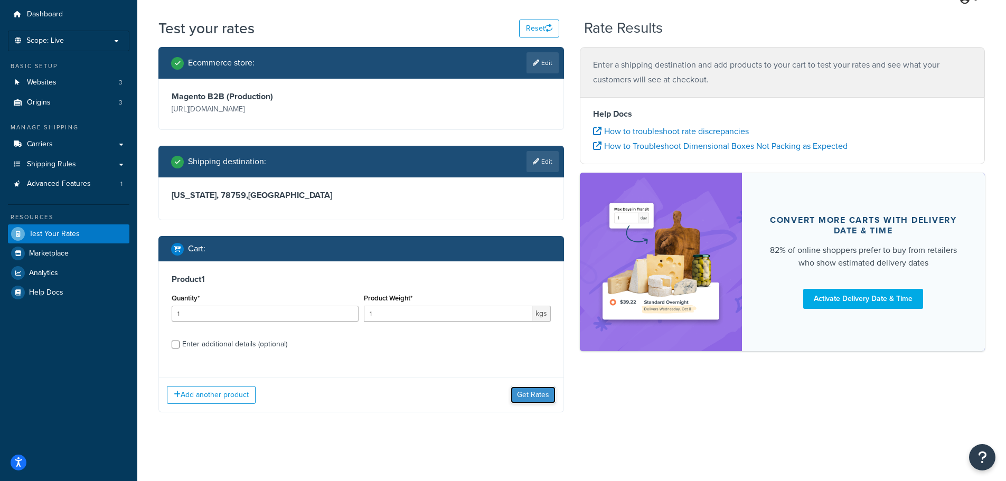
click at [526, 392] on button "Get Rates" at bounding box center [533, 395] width 45 height 17
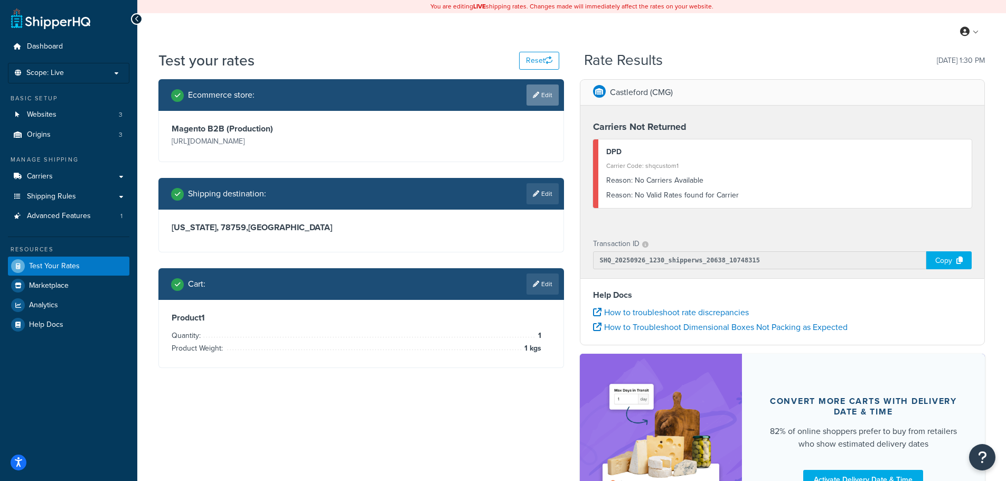
click at [540, 97] on link "Edit" at bounding box center [543, 95] width 32 height 21
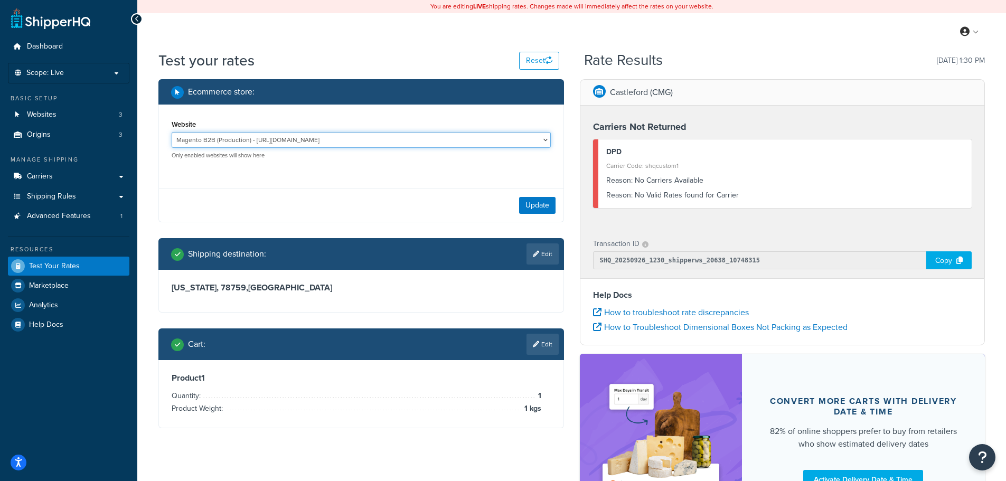
click at [350, 141] on select "CMS Store - Ireland - https://store.cmsdistribution.com/en-ie Magento B2B (Prod…" at bounding box center [361, 140] width 379 height 16
select select "ee2a24ae57ee0cd22f8be46b44ea7868"
click at [172, 132] on select "CMS Store - Ireland - https://store.cmsdistribution.com/en-ie Magento B2B (Prod…" at bounding box center [361, 140] width 379 height 16
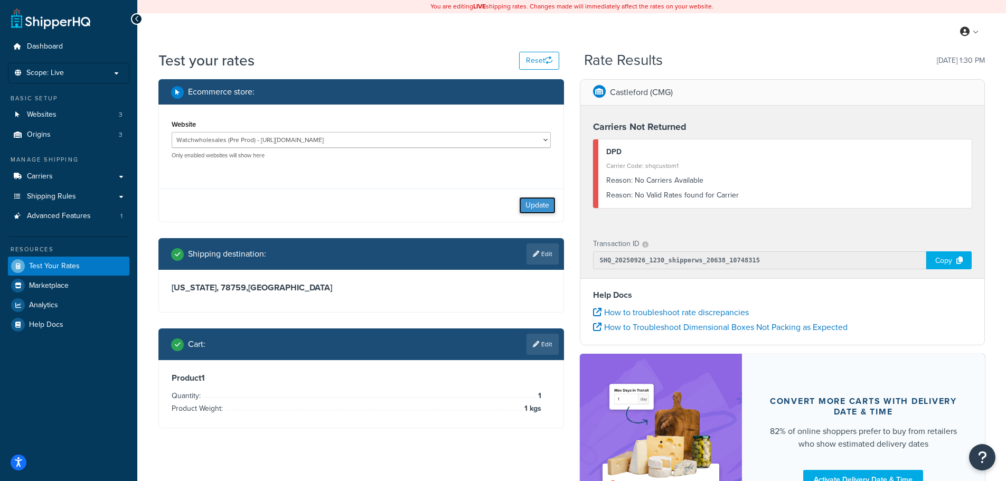
click at [533, 201] on button "Update" at bounding box center [537, 205] width 36 height 17
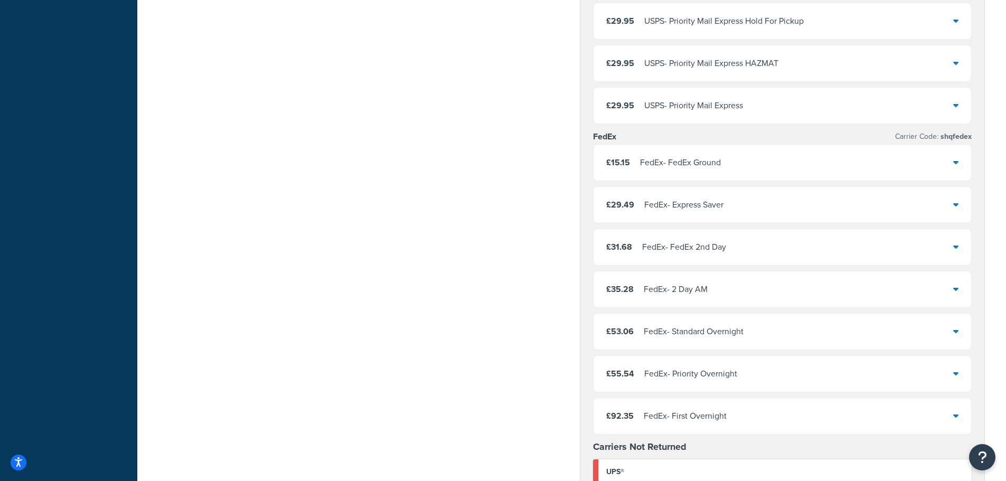
scroll to position [1426, 0]
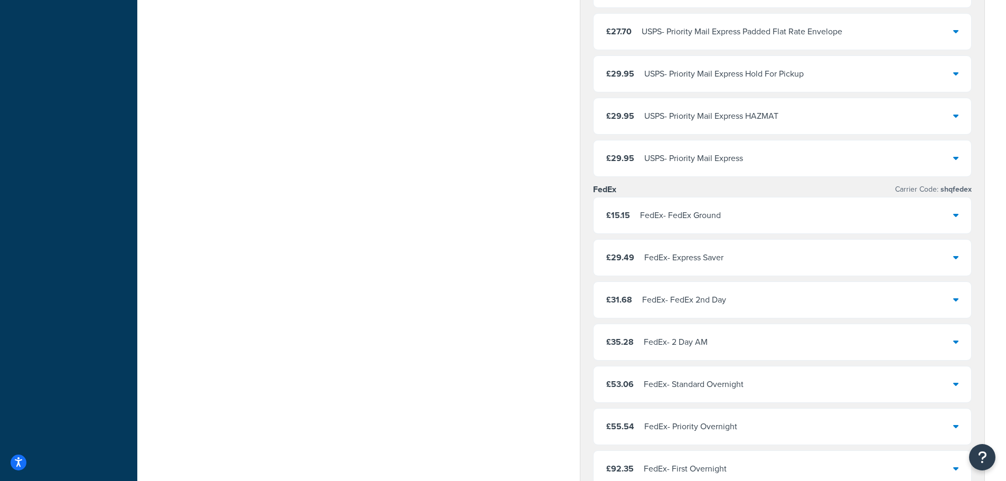
click at [955, 214] on icon at bounding box center [956, 215] width 5 height 8
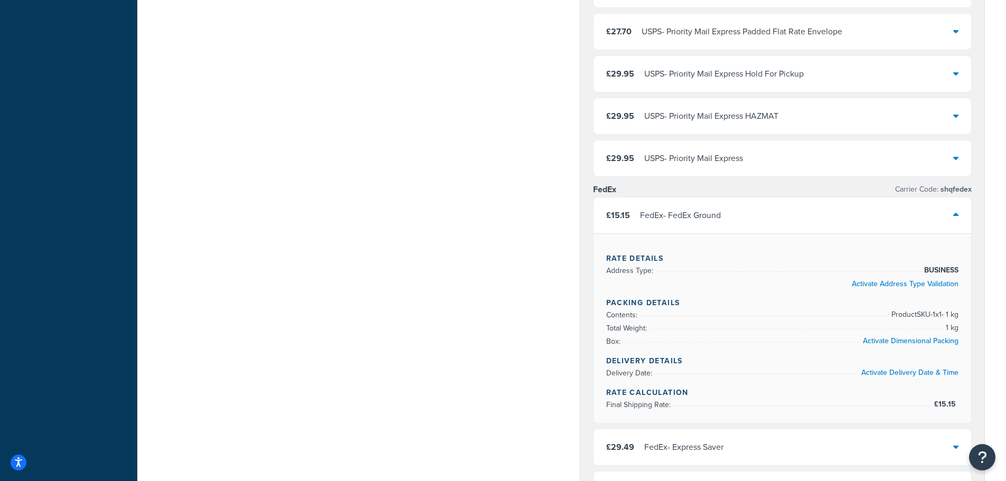
click at [955, 214] on icon at bounding box center [956, 215] width 5 height 8
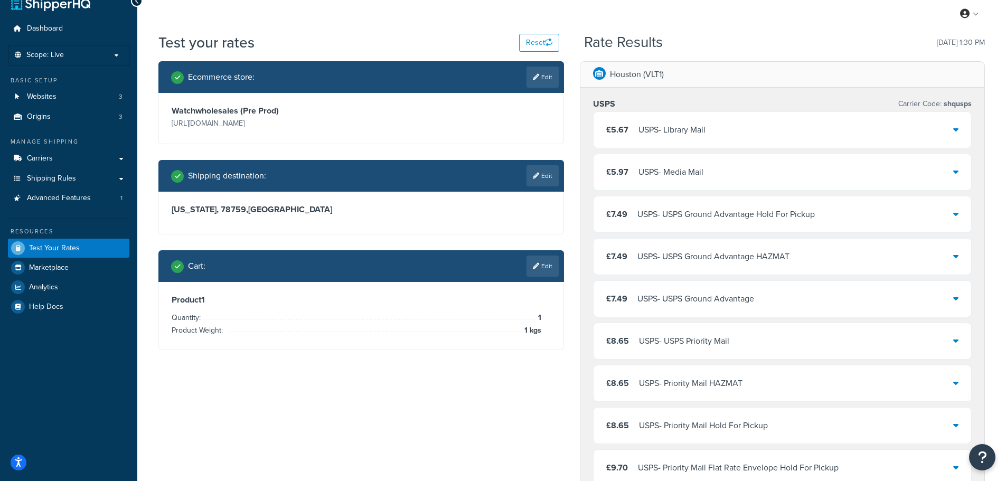
scroll to position [0, 0]
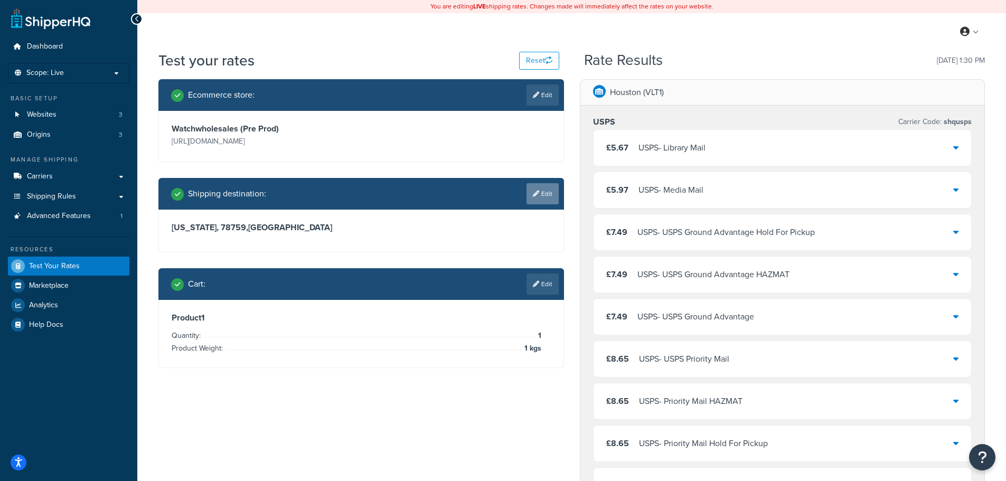
click at [541, 191] on link "Edit" at bounding box center [543, 193] width 32 height 21
select select "TX"
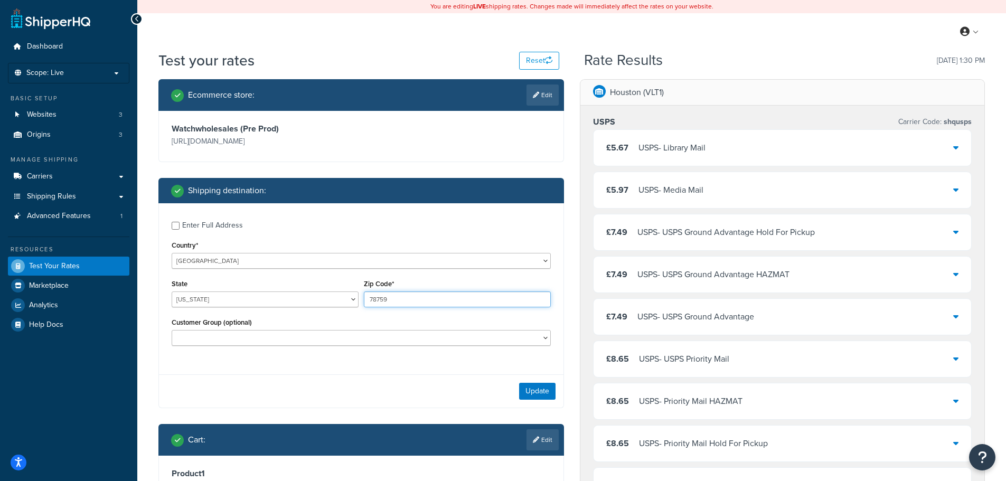
drag, startPoint x: 394, startPoint y: 297, endPoint x: 334, endPoint y: 293, distance: 60.4
click at [334, 297] on div "State Alabama Alaska American Samoa Arizona Arkansas Armed Forces Americas Arme…" at bounding box center [361, 296] width 385 height 39
type input "06443"
click at [313, 300] on select "Alabama Alaska American Samoa Arizona Arkansas Armed Forces Americas Armed Forc…" at bounding box center [265, 300] width 187 height 16
select select "CT"
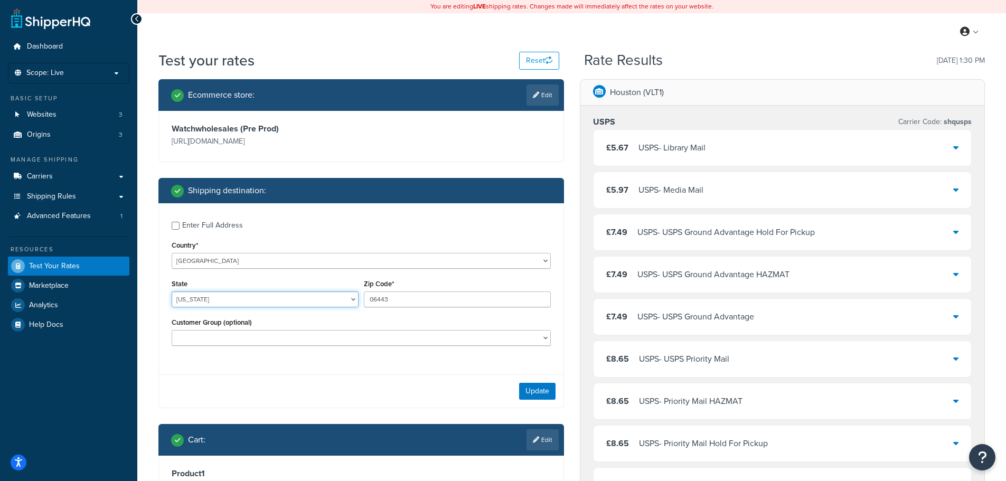
click at [172, 292] on select "Alabama Alaska American Samoa Arizona Arkansas Armed Forces Americas Armed Forc…" at bounding box center [265, 300] width 187 height 16
click at [305, 377] on div "Update" at bounding box center [361, 391] width 405 height 33
click at [525, 384] on button "Update" at bounding box center [537, 391] width 36 height 17
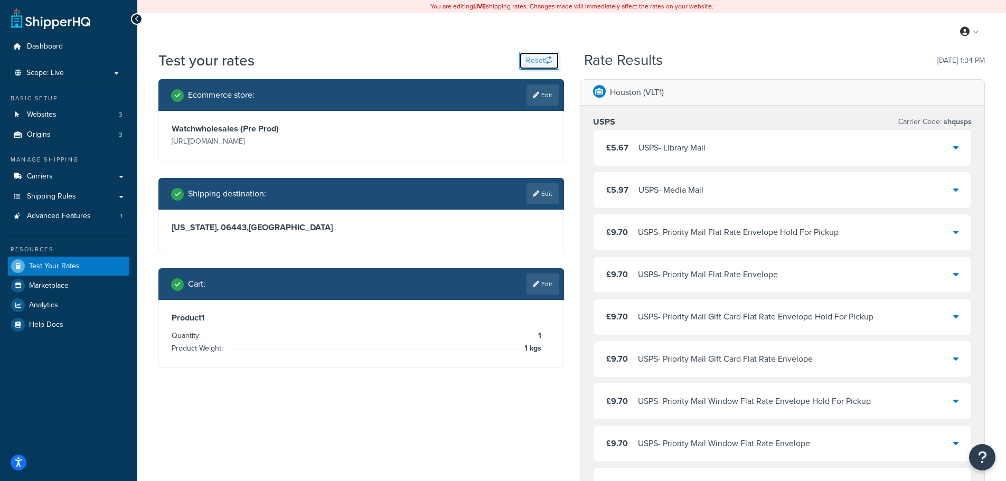
click at [543, 59] on button "Reset" at bounding box center [539, 61] width 40 height 18
select select "TX"
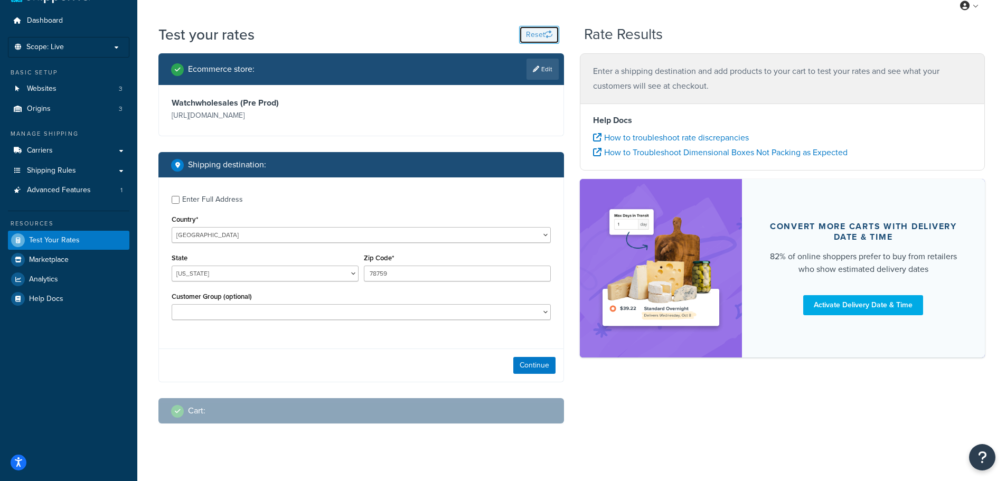
scroll to position [38, 0]
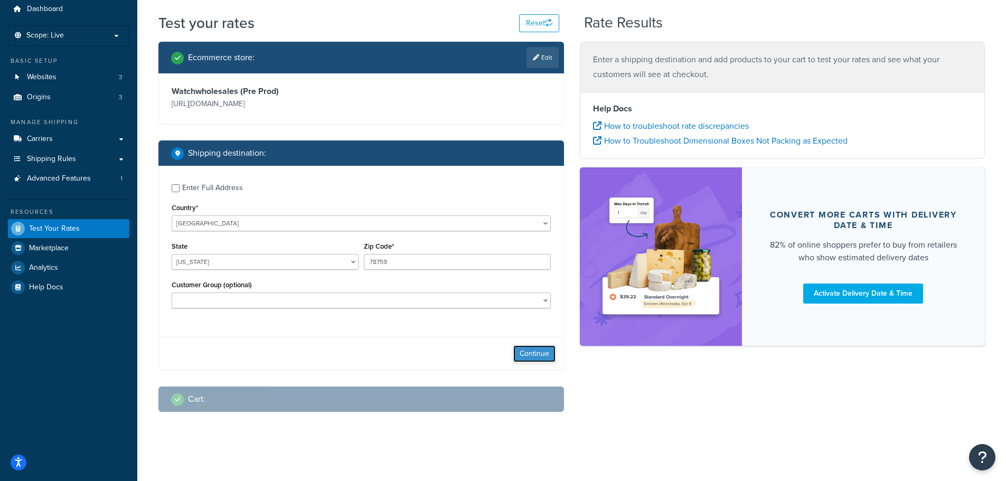
click at [532, 356] on button "Continue" at bounding box center [535, 354] width 42 height 17
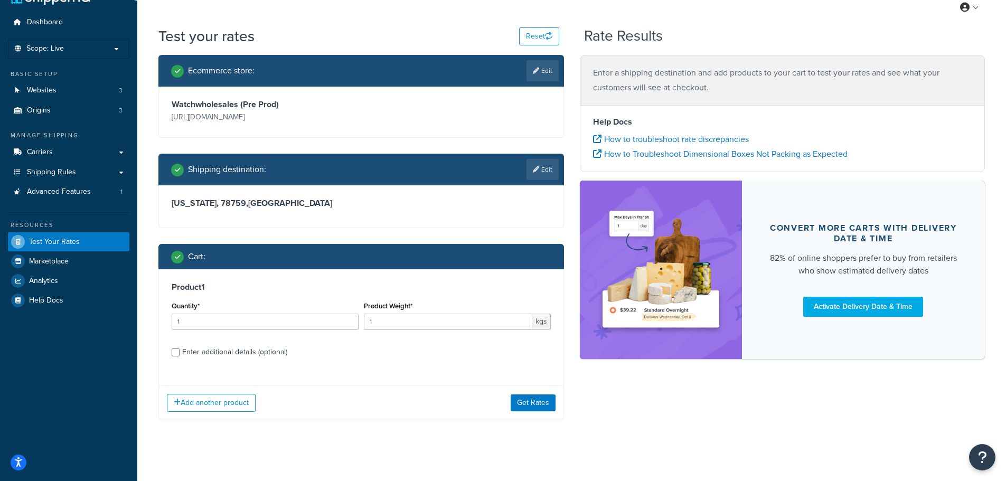
scroll to position [32, 0]
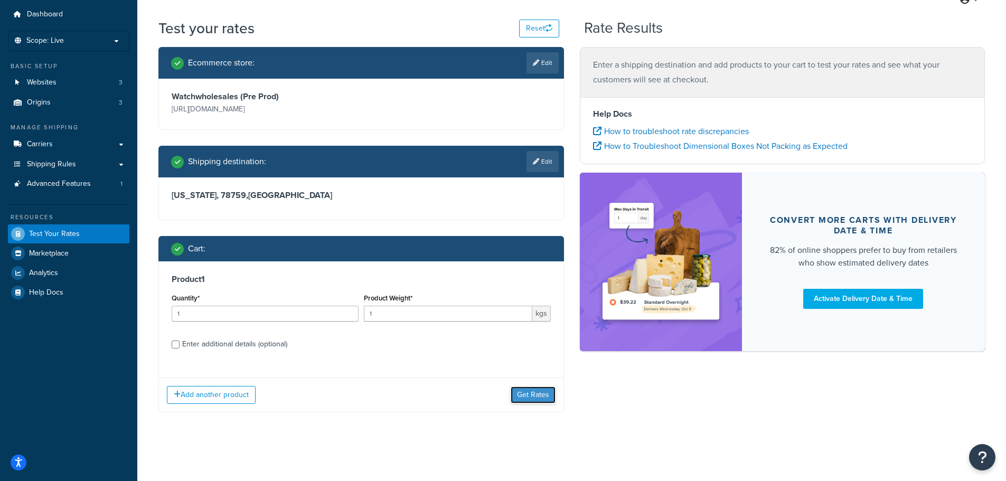
click at [532, 397] on button "Get Rates" at bounding box center [533, 395] width 45 height 17
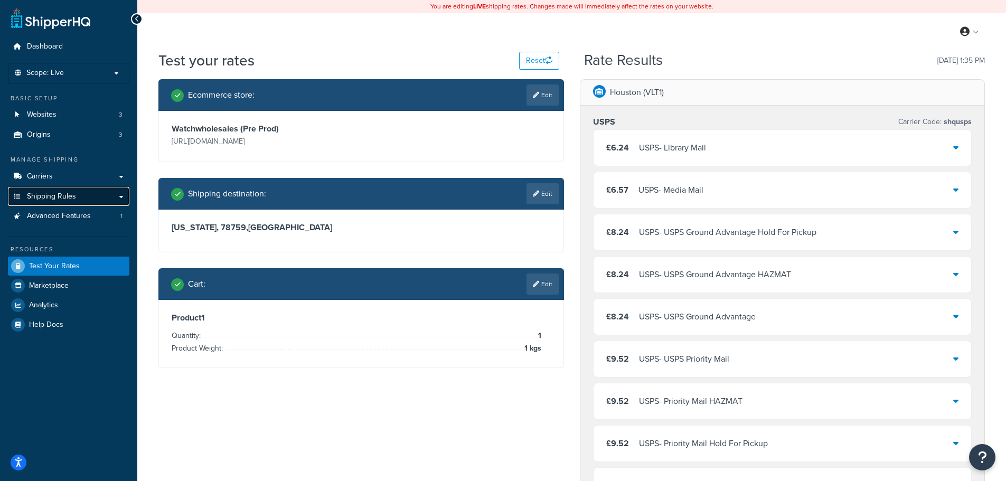
click at [64, 196] on span "Shipping Rules" at bounding box center [51, 196] width 49 height 9
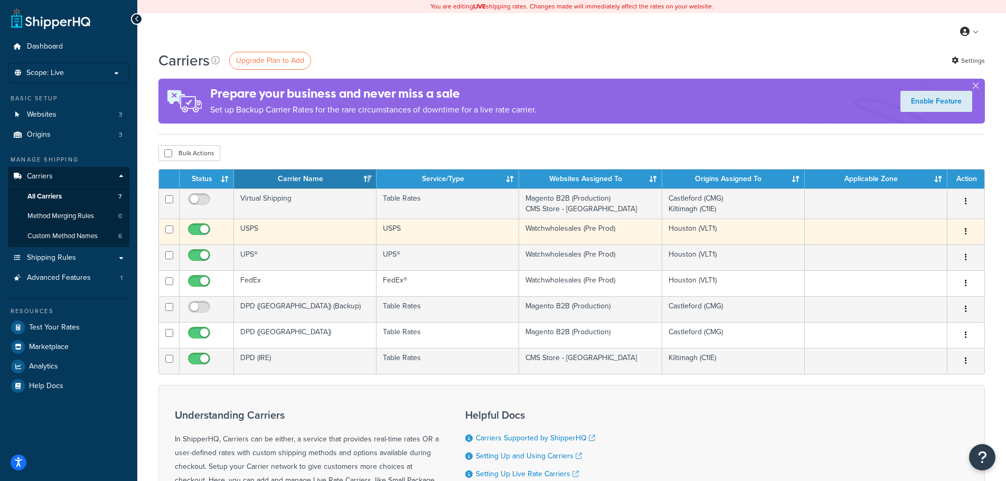
click at [968, 231] on button "button" at bounding box center [966, 231] width 15 height 17
click at [916, 247] on link "Edit" at bounding box center [923, 253] width 83 height 22
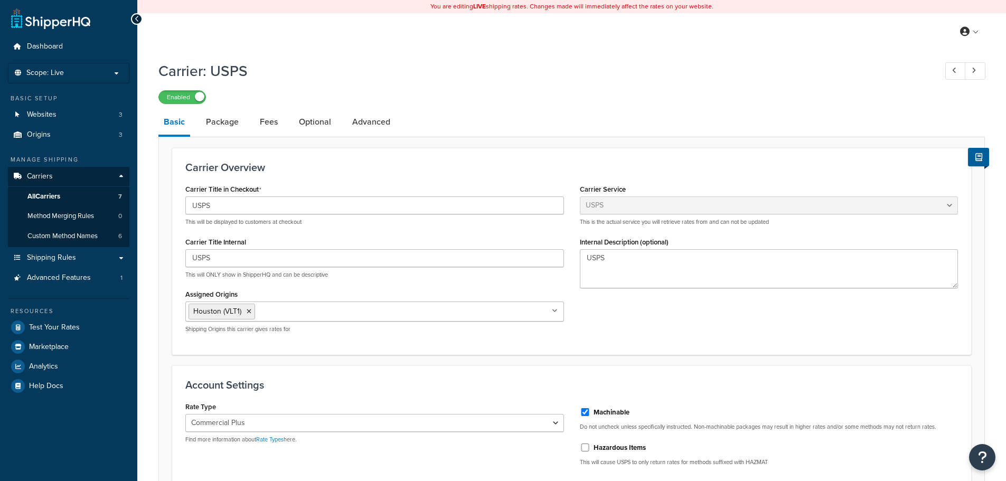
select select "usps"
select select "PLUS"
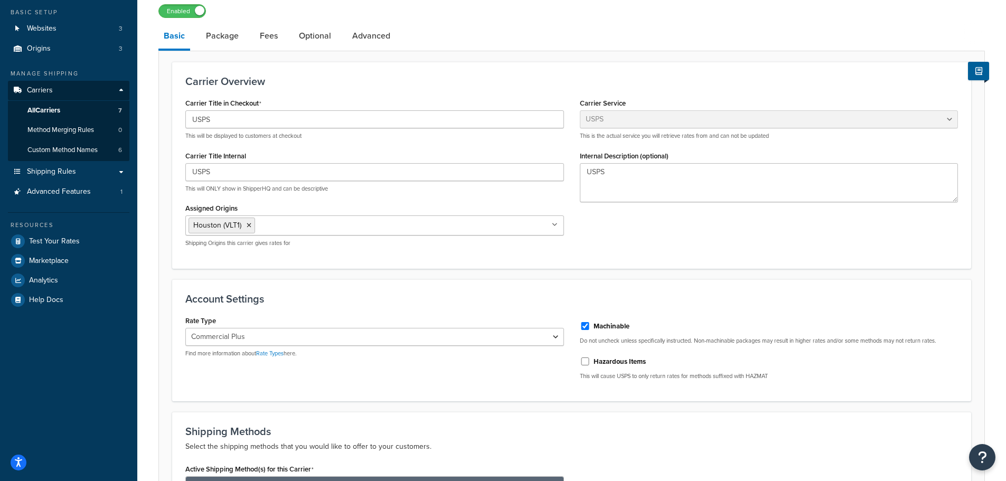
scroll to position [106, 0]
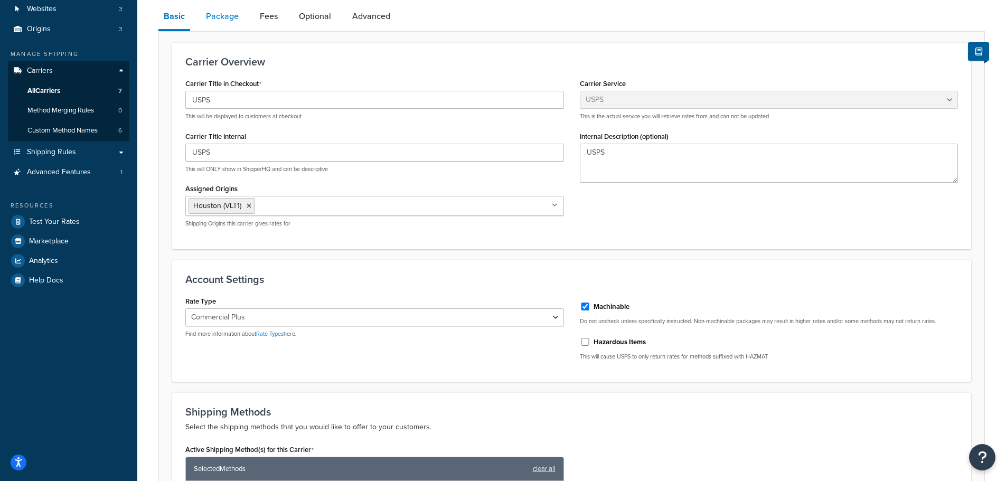
click at [224, 24] on link "Package" at bounding box center [222, 16] width 43 height 25
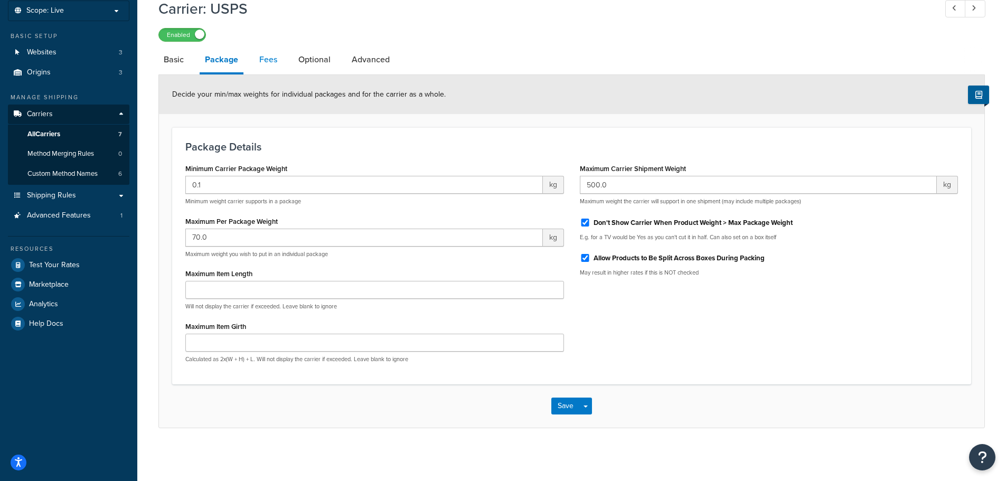
click at [273, 64] on link "Fees" at bounding box center [268, 59] width 29 height 25
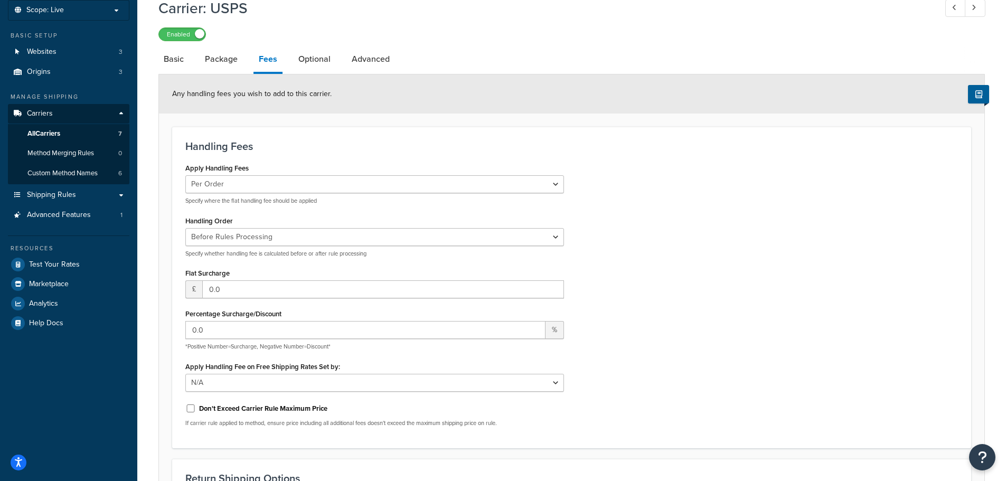
click at [219, 46] on div "Carrier: USPS Enabled Basic Package Fees Optional Advanced Any handling fees yo…" at bounding box center [571, 306] width 827 height 626
click at [228, 55] on link "Package" at bounding box center [221, 58] width 43 height 25
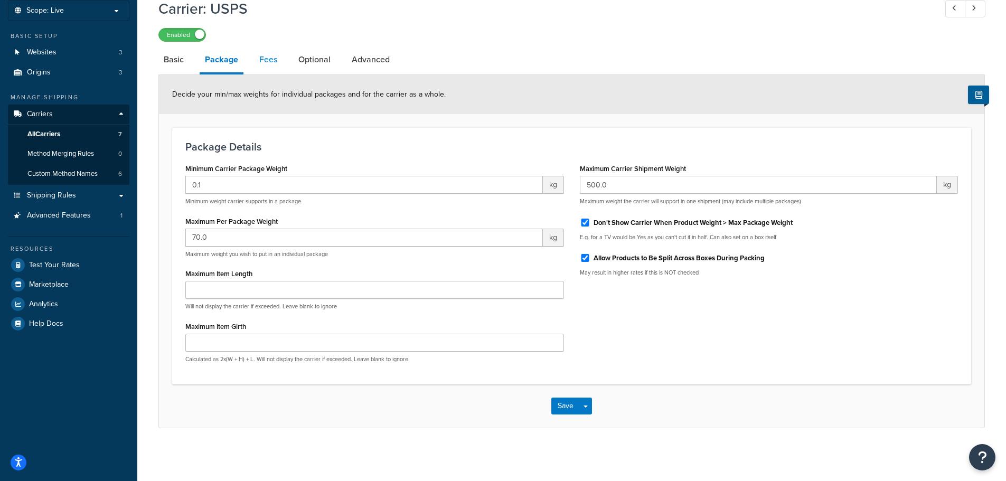
click at [272, 59] on link "Fees" at bounding box center [268, 59] width 29 height 25
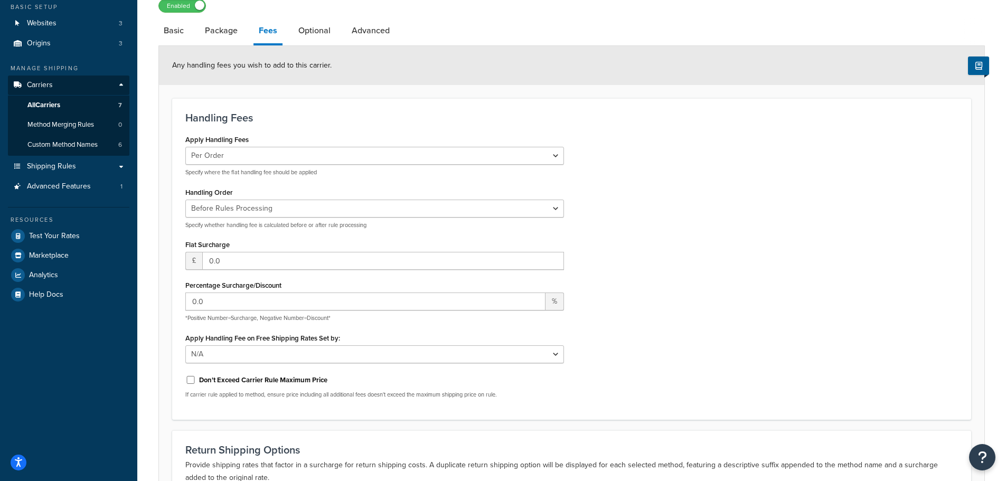
scroll to position [169, 0]
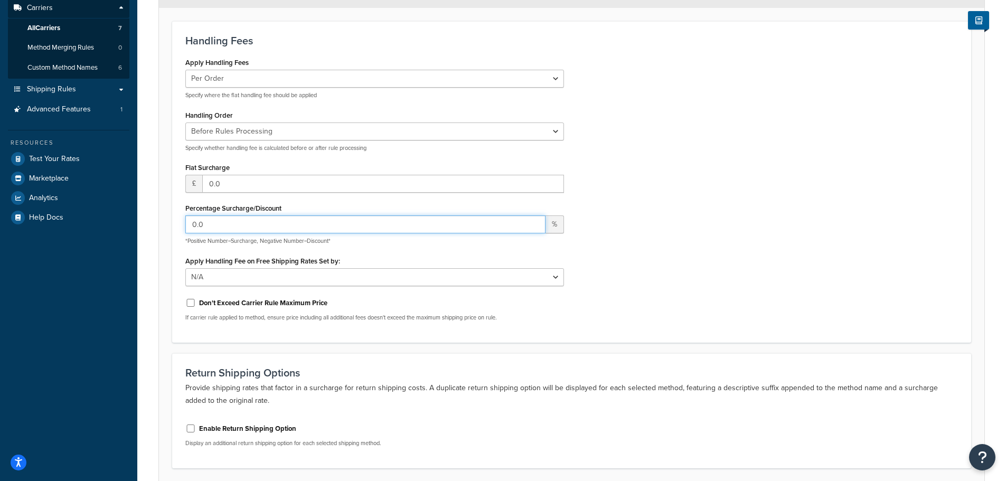
drag, startPoint x: 400, startPoint y: 226, endPoint x: 145, endPoint y: 234, distance: 255.8
click at [145, 234] on div "Carrier: USPS Enabled Basic Package Fees Optional Advanced Any handling fees yo…" at bounding box center [571, 213] width 869 height 652
type input "10"
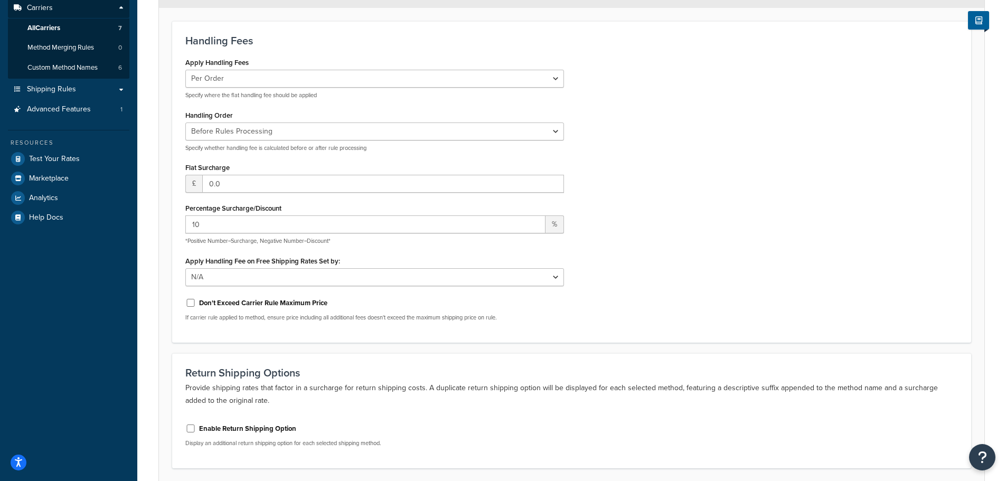
drag, startPoint x: 717, startPoint y: 184, endPoint x: 727, endPoint y: 181, distance: 10.7
click at [721, 182] on div "Apply Handling Fees Per Order Per Item Per Package Specify where the flat handl…" at bounding box center [572, 192] width 789 height 275
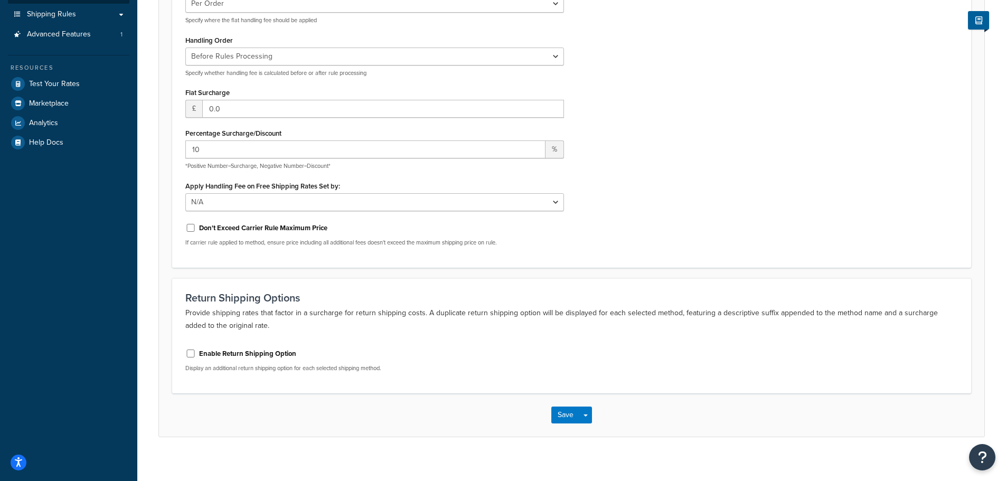
scroll to position [253, 0]
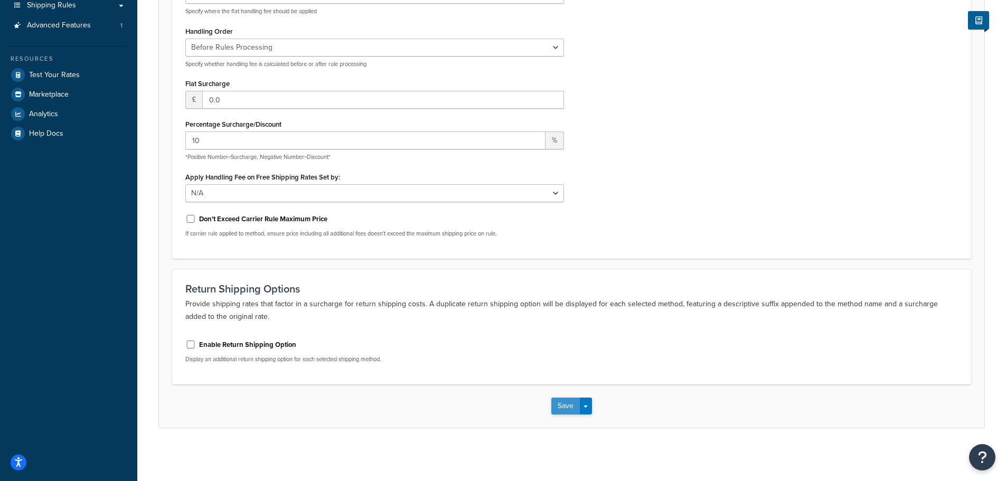
click at [568, 405] on button "Save" at bounding box center [566, 406] width 29 height 17
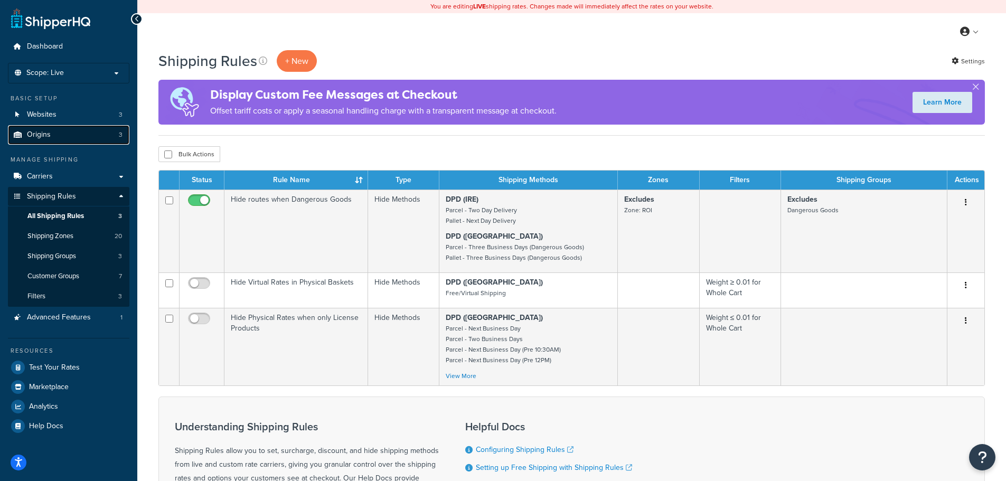
click at [73, 134] on link "Origins 3" at bounding box center [69, 135] width 122 height 20
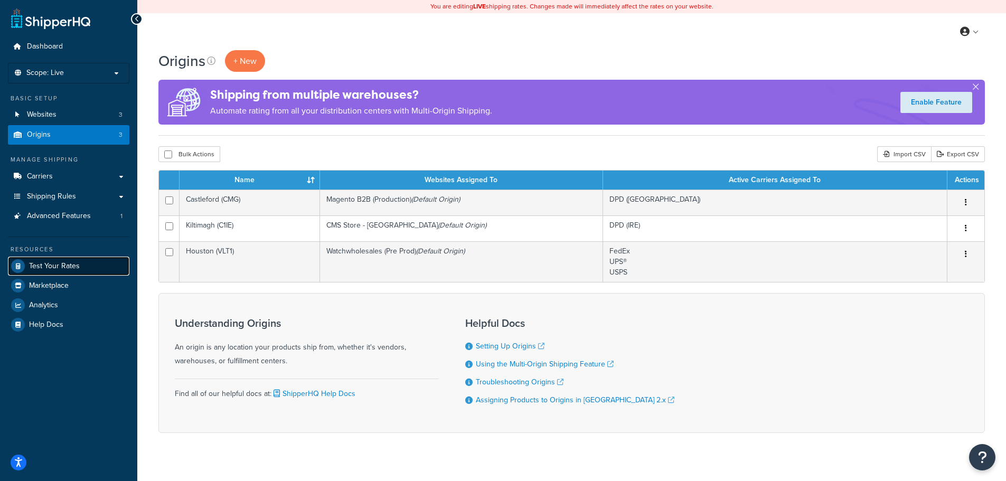
click at [71, 267] on span "Test Your Rates" at bounding box center [54, 266] width 51 height 9
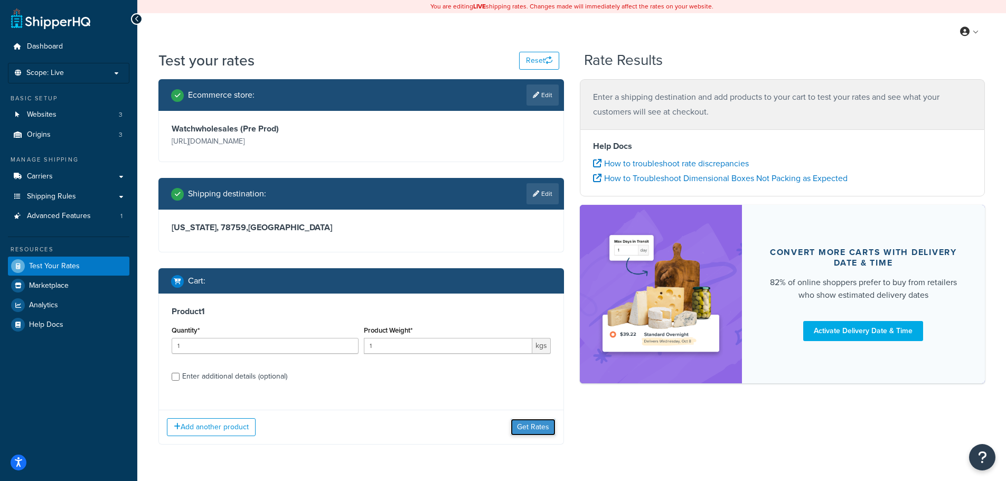
click at [525, 423] on button "Get Rates" at bounding box center [533, 427] width 45 height 17
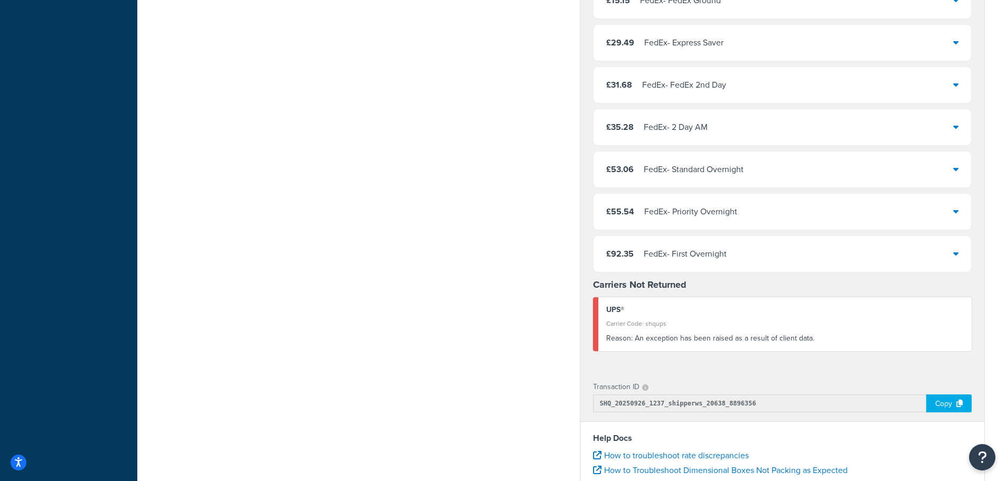
scroll to position [1638, 0]
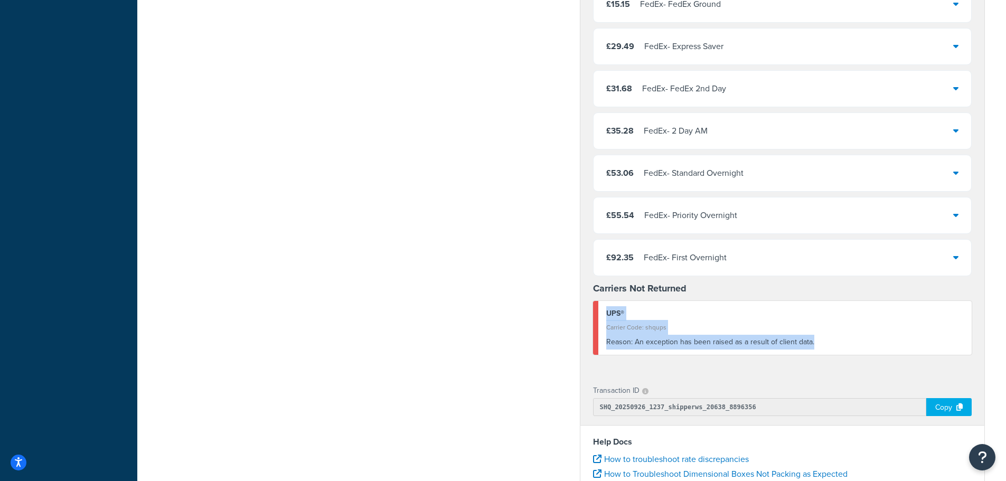
drag, startPoint x: 813, startPoint y: 342, endPoint x: 590, endPoint y: 293, distance: 228.4
click at [593, 288] on strong "Carriers Not Returned" at bounding box center [640, 289] width 94 height 14
drag, startPoint x: 810, startPoint y: 343, endPoint x: 597, endPoint y: 312, distance: 215.2
click at [597, 312] on div "UPS® Carrier Code: shqups Reason: An exception has been raised as a result of c…" at bounding box center [782, 328] width 379 height 54
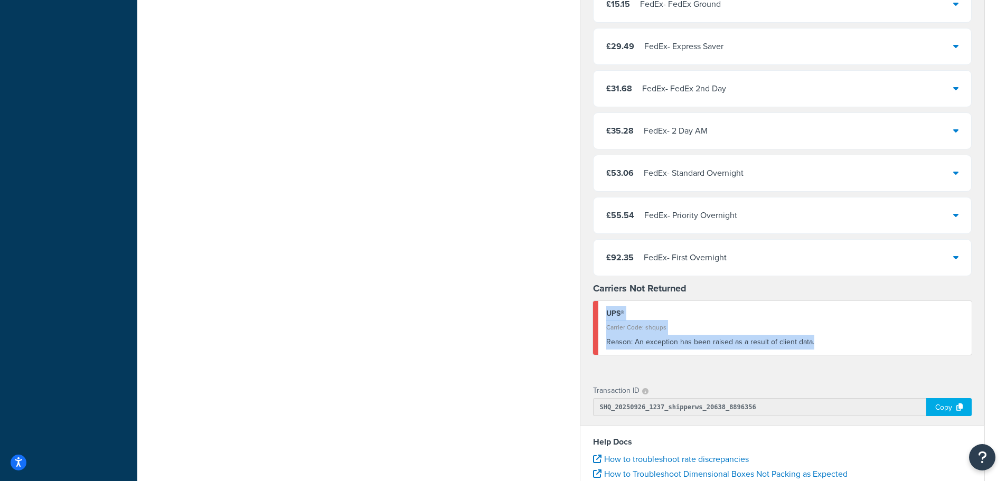
drag, startPoint x: 542, startPoint y: 353, endPoint x: 669, endPoint y: 400, distance: 135.5
drag, startPoint x: 775, startPoint y: 407, endPoint x: 593, endPoint y: 412, distance: 182.3
click at [593, 412] on input "SHQ_20250926_1237_shipperws_20638_8896356" at bounding box center [760, 407] width 334 height 18
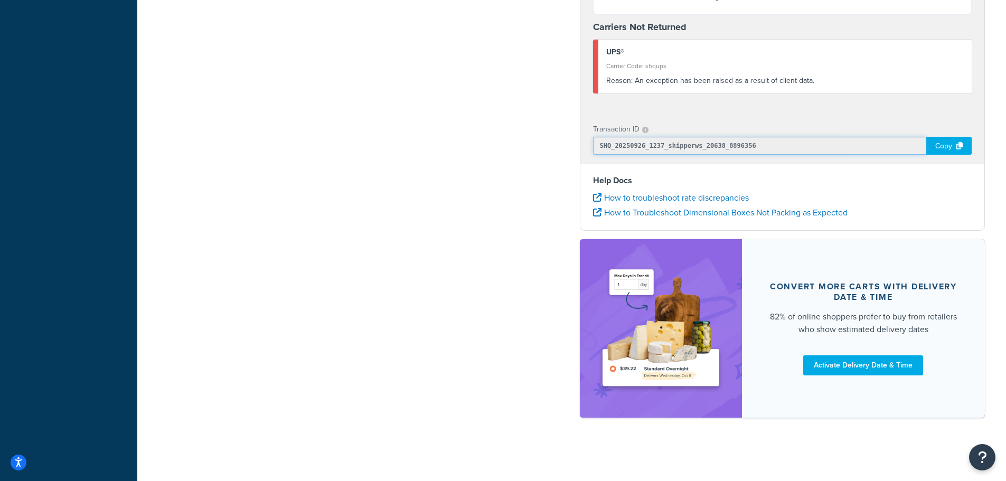
scroll to position [1635, 0]
